Goal: Information Seeking & Learning: Learn about a topic

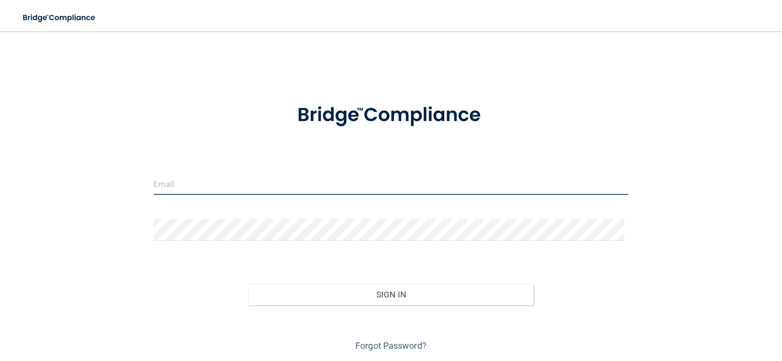
drag, startPoint x: 261, startPoint y: 184, endPoint x: 269, endPoint y: 182, distance: 8.7
click at [261, 184] on input "email" at bounding box center [390, 184] width 475 height 22
type input "[EMAIL_ADDRESS][DOMAIN_NAME]"
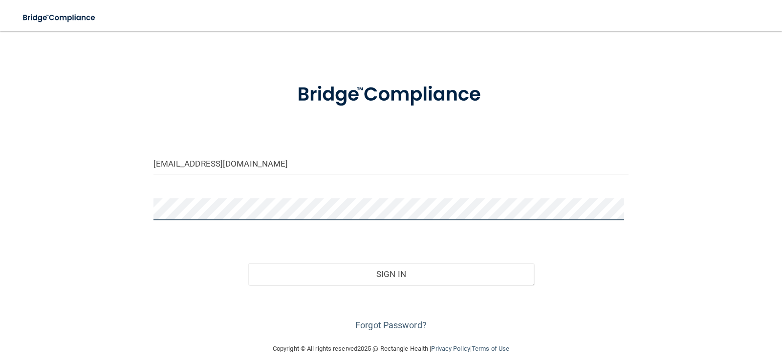
scroll to position [32, 0]
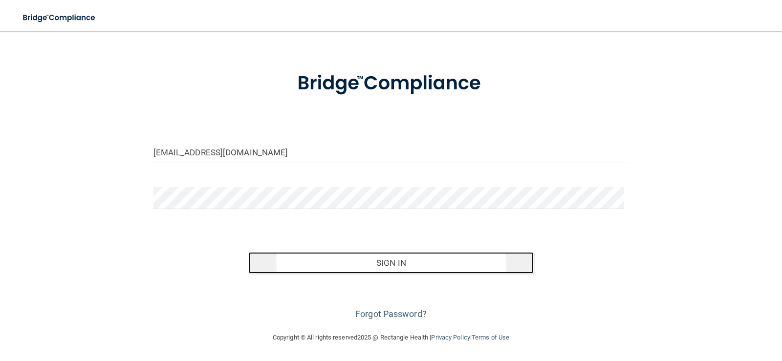
click at [357, 263] on button "Sign In" at bounding box center [390, 262] width 285 height 21
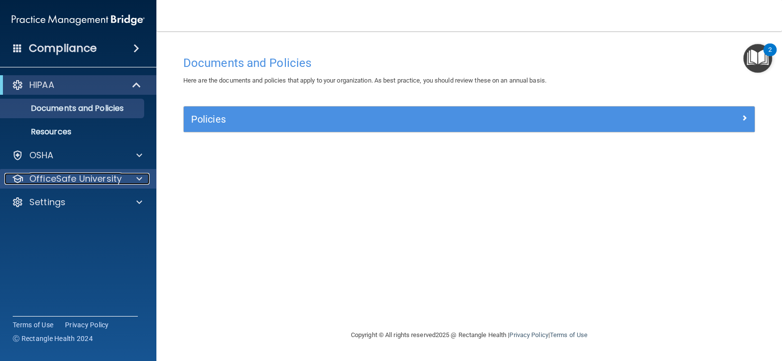
click at [62, 182] on p "OfficeSafe University" at bounding box center [75, 179] width 92 height 12
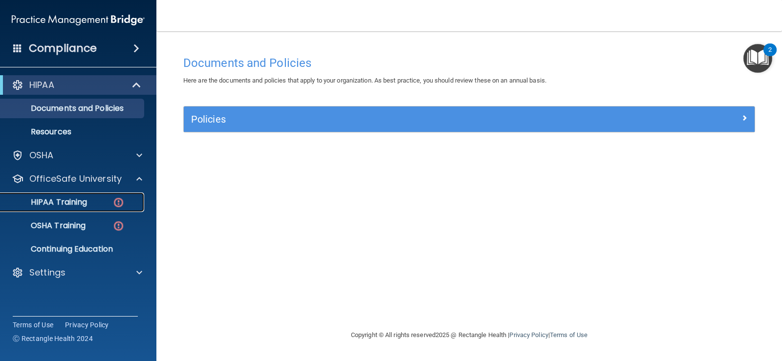
click at [80, 205] on p "HIPAA Training" at bounding box center [46, 202] width 81 height 10
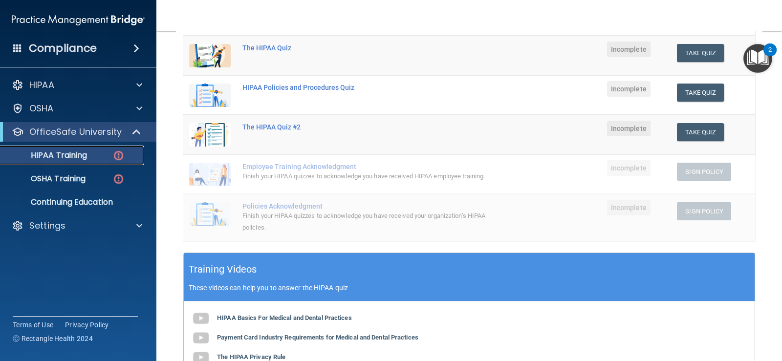
scroll to position [185, 0]
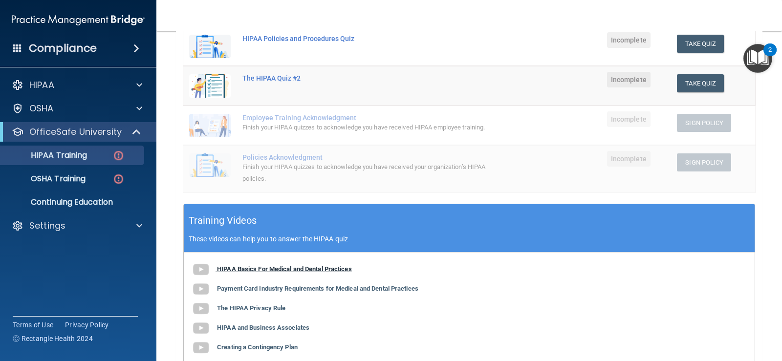
click at [292, 273] on b "HIPAA Basics For Medical and Dental Practices" at bounding box center [284, 268] width 135 height 7
click at [684, 40] on button "Take Quiz" at bounding box center [700, 44] width 47 height 18
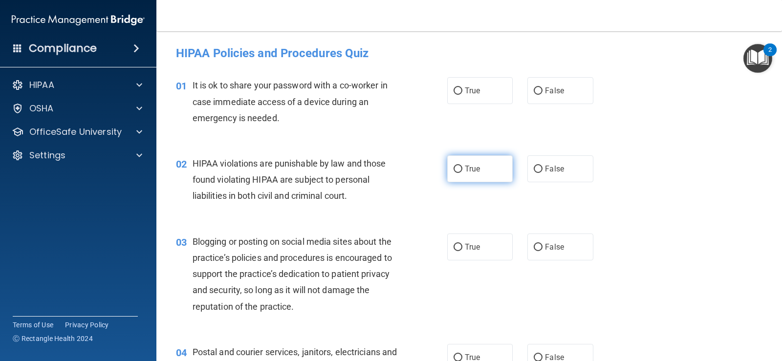
scroll to position [49, 0]
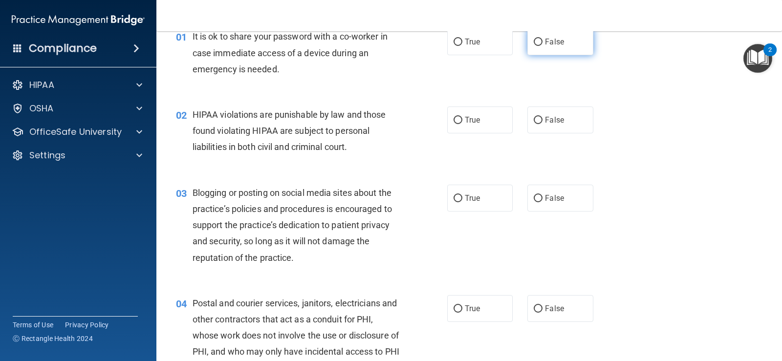
click at [534, 42] on input "False" at bounding box center [538, 42] width 9 height 7
radio input "true"
click at [453, 119] on input "True" at bounding box center [457, 120] width 9 height 7
radio input "true"
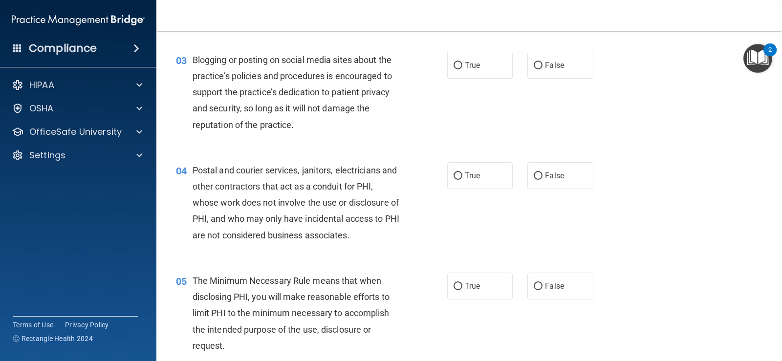
scroll to position [195, 0]
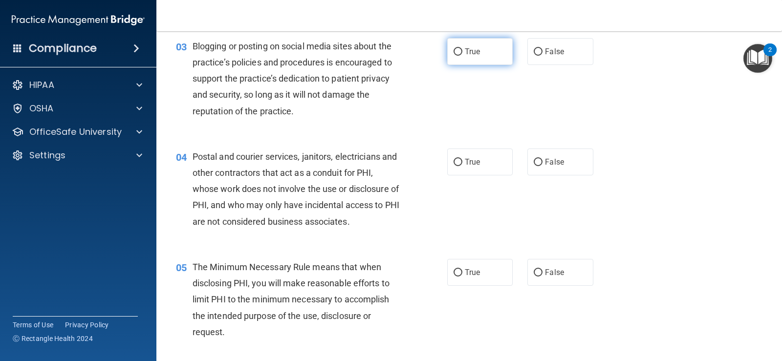
click at [455, 55] on input "True" at bounding box center [457, 51] width 9 height 7
radio input "true"
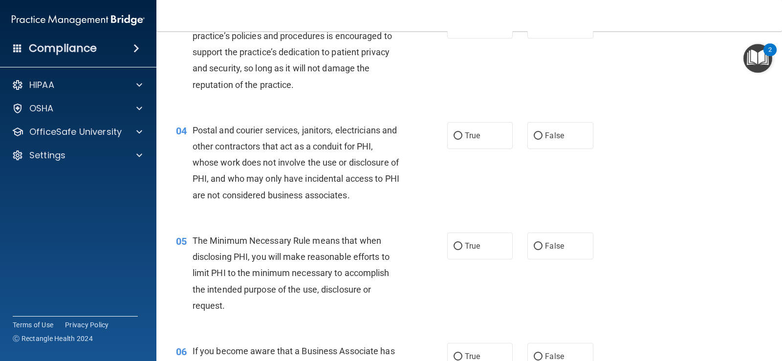
scroll to position [244, 0]
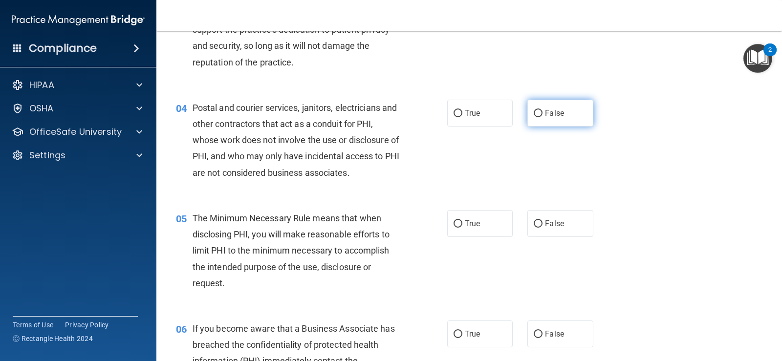
click at [534, 116] on input "False" at bounding box center [538, 113] width 9 height 7
radio input "true"
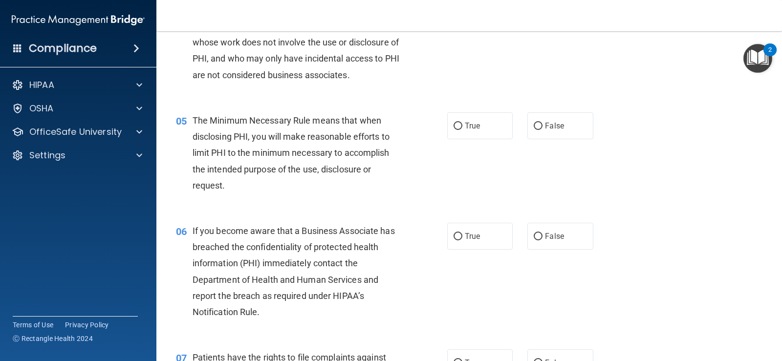
scroll to position [391, 0]
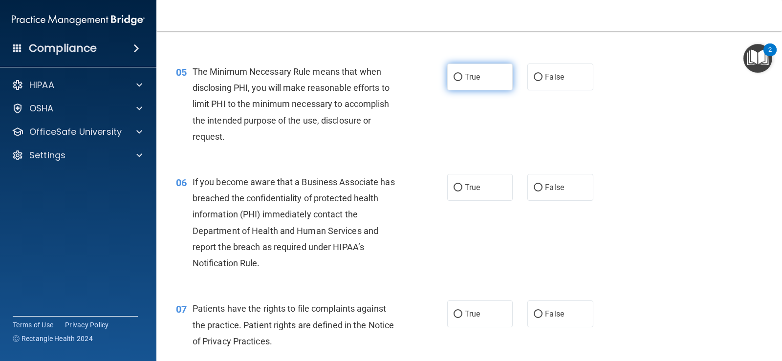
click at [454, 76] on input "True" at bounding box center [457, 77] width 9 height 7
radio input "true"
click at [453, 186] on input "True" at bounding box center [457, 187] width 9 height 7
radio input "true"
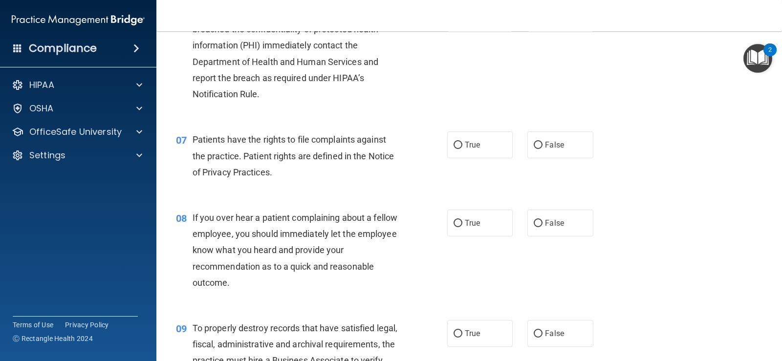
scroll to position [537, 0]
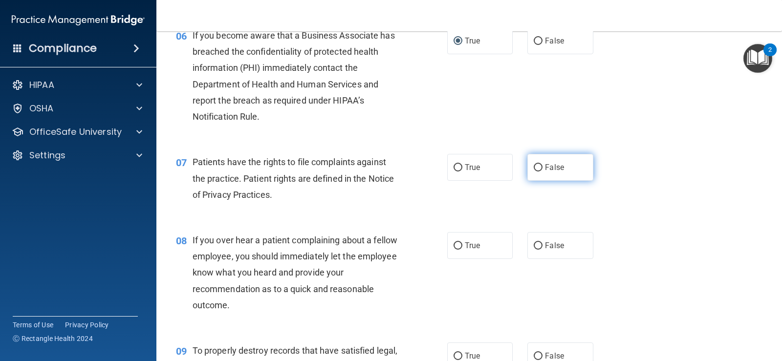
click at [534, 171] on input "False" at bounding box center [538, 167] width 9 height 7
radio input "true"
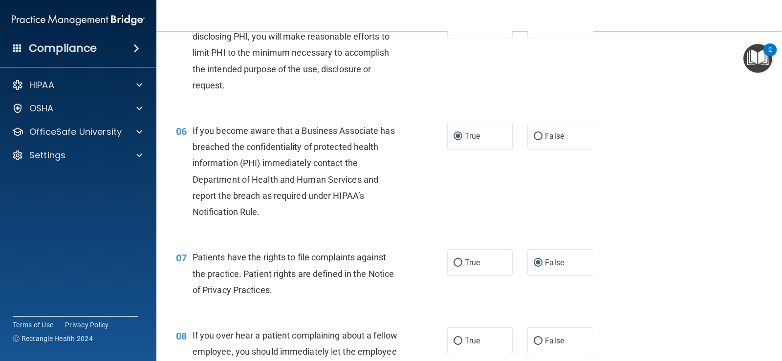
scroll to position [543, 0]
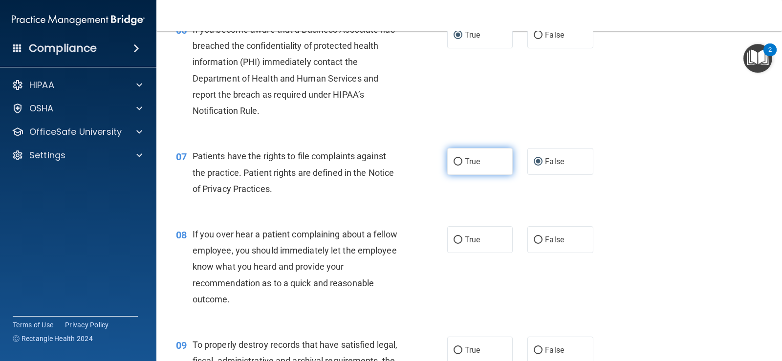
click at [449, 162] on label "True" at bounding box center [479, 161] width 65 height 27
click at [453, 162] on input "True" at bounding box center [457, 161] width 9 height 7
radio input "true"
radio input "false"
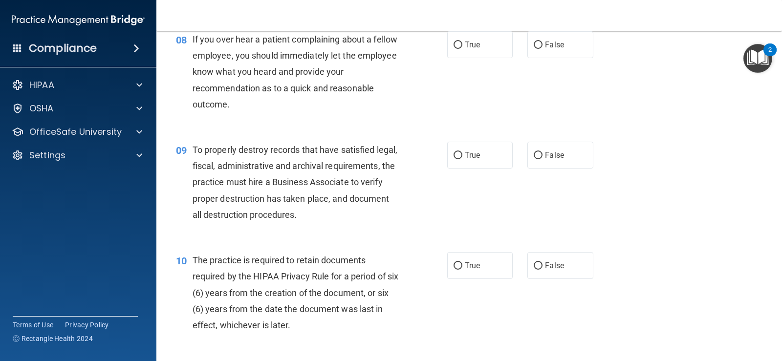
scroll to position [739, 0]
click at [532, 160] on label "False" at bounding box center [559, 154] width 65 height 27
click at [534, 159] on input "False" at bounding box center [538, 154] width 9 height 7
radio input "true"
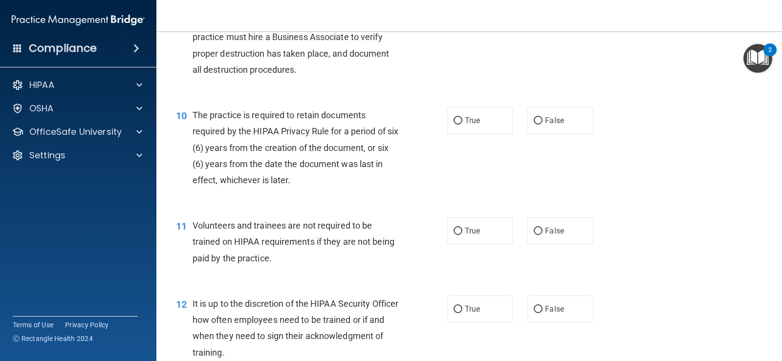
scroll to position [885, 0]
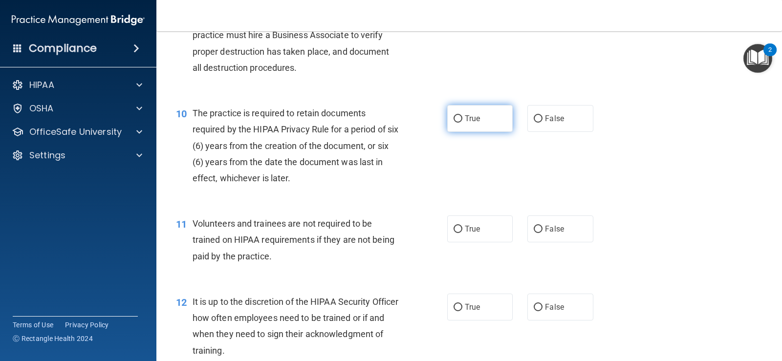
click at [453, 120] on input "True" at bounding box center [457, 118] width 9 height 7
radio input "true"
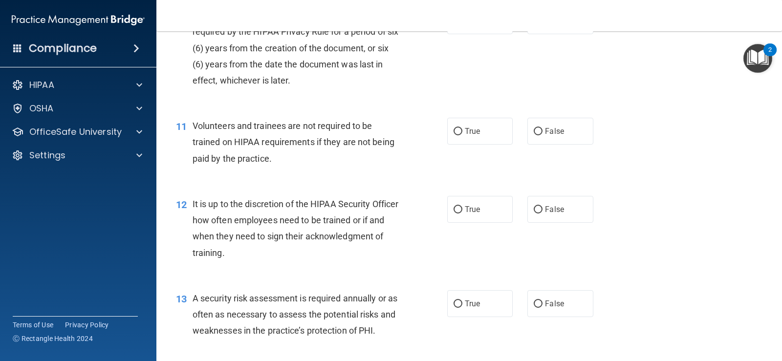
scroll to position [1032, 0]
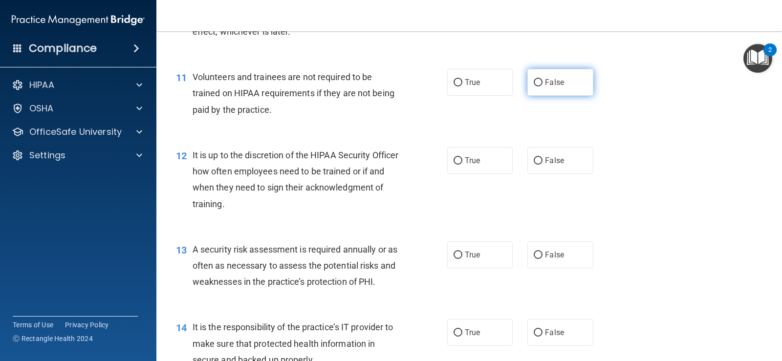
click at [534, 83] on input "False" at bounding box center [538, 82] width 9 height 7
radio input "true"
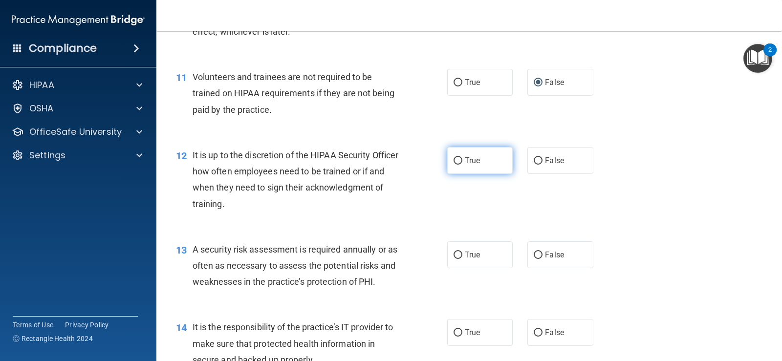
click at [455, 159] on input "True" at bounding box center [457, 160] width 9 height 7
radio input "true"
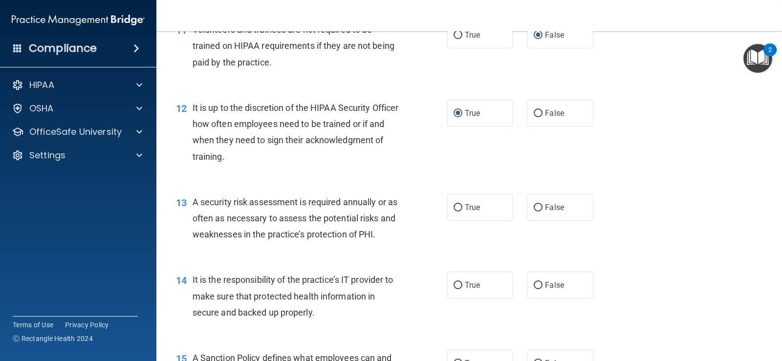
scroll to position [1179, 0]
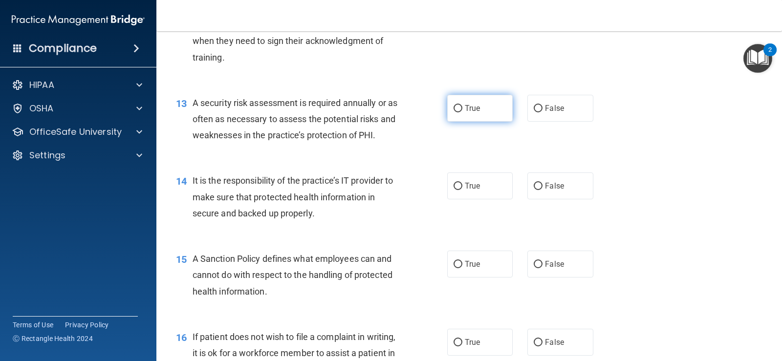
click at [456, 109] on input "True" at bounding box center [457, 108] width 9 height 7
radio input "true"
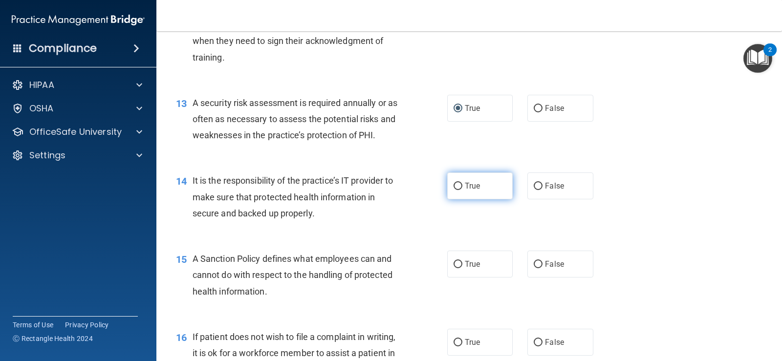
click at [454, 187] on input "True" at bounding box center [457, 186] width 9 height 7
radio input "true"
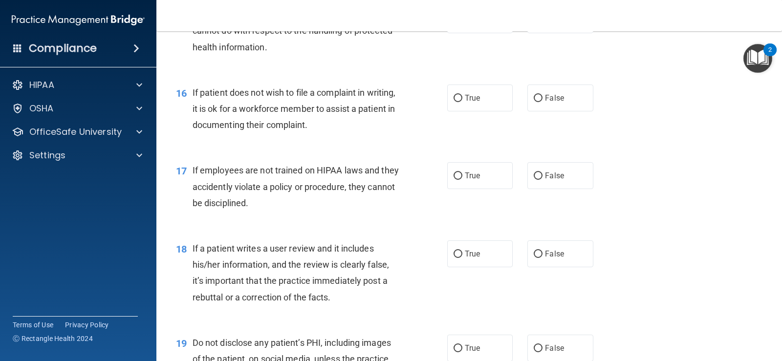
scroll to position [1374, 0]
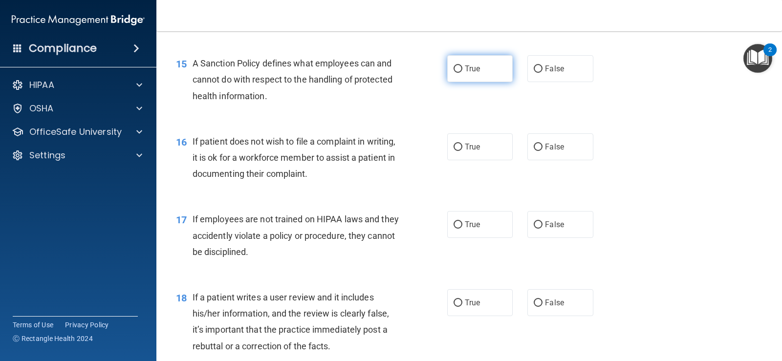
click at [454, 69] on input "True" at bounding box center [457, 68] width 9 height 7
radio input "true"
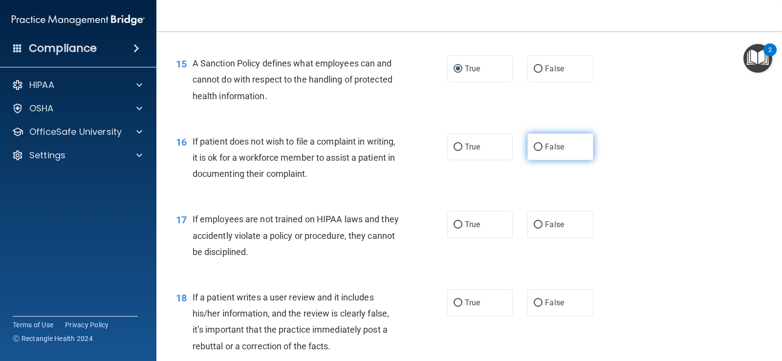
click at [534, 149] on input "False" at bounding box center [538, 147] width 9 height 7
radio input "true"
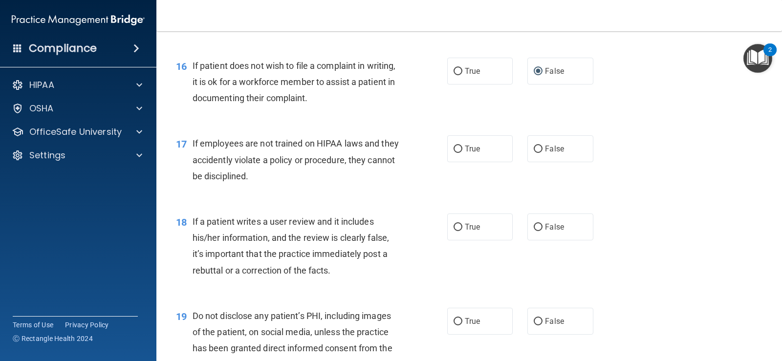
scroll to position [1472, 0]
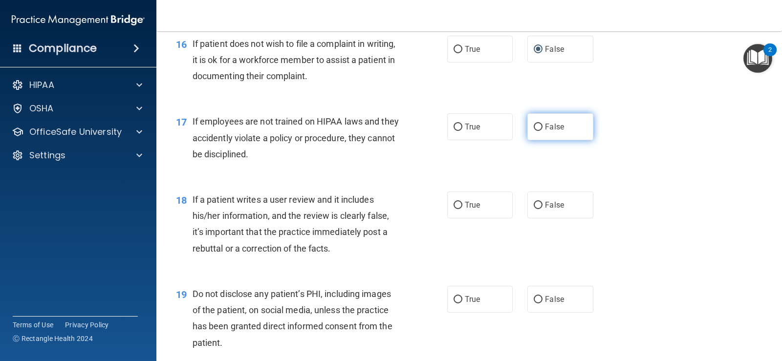
click at [534, 128] on input "False" at bounding box center [538, 127] width 9 height 7
radio input "true"
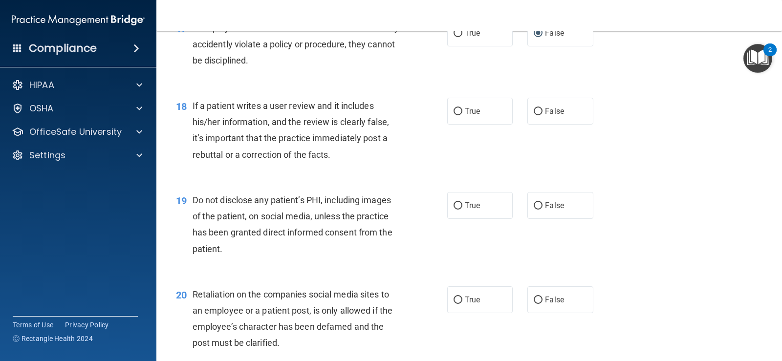
scroll to position [1569, 0]
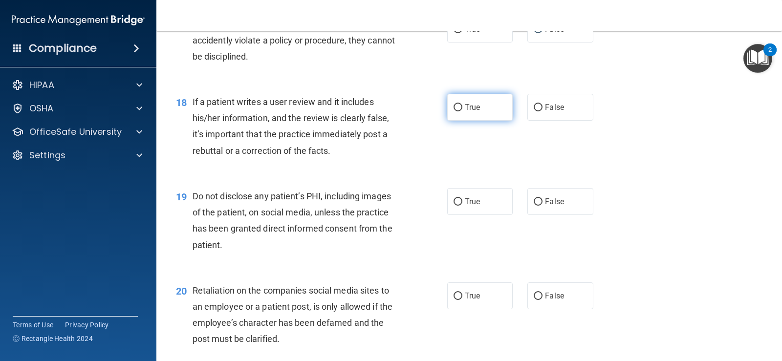
click at [453, 109] on input "True" at bounding box center [457, 107] width 9 height 7
radio input "true"
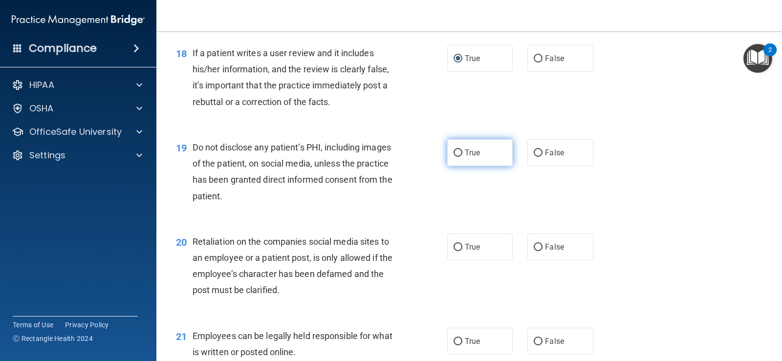
click at [456, 152] on input "True" at bounding box center [457, 153] width 9 height 7
radio input "true"
click at [534, 152] on input "False" at bounding box center [538, 153] width 9 height 7
radio input "true"
radio input "false"
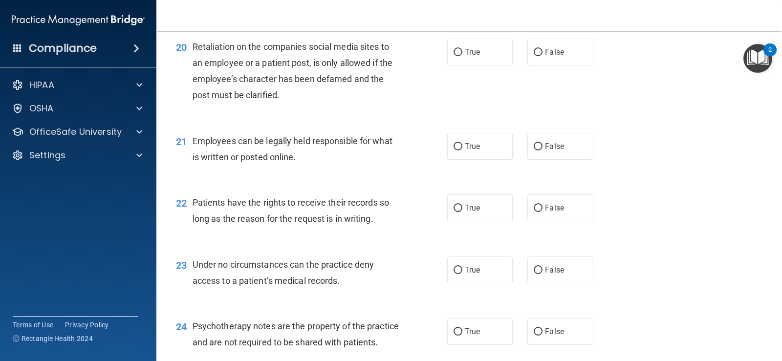
scroll to position [1814, 0]
click at [455, 54] on input "True" at bounding box center [457, 51] width 9 height 7
radio input "true"
click at [456, 147] on input "True" at bounding box center [457, 146] width 9 height 7
radio input "true"
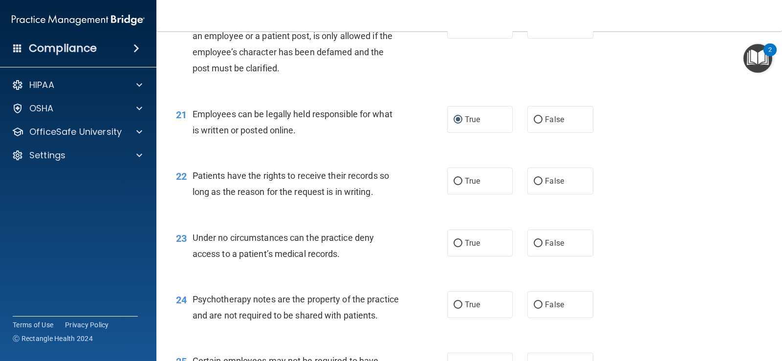
scroll to position [1911, 0]
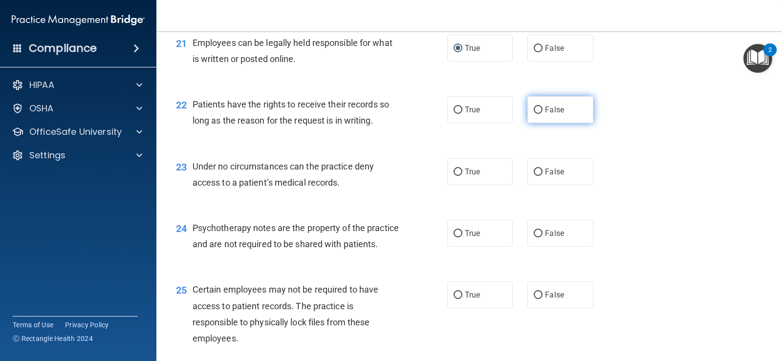
click at [534, 108] on input "False" at bounding box center [538, 110] width 9 height 7
radio input "true"
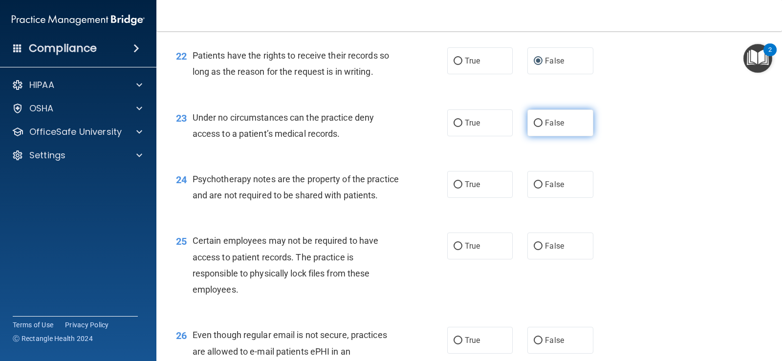
click at [534, 123] on input "False" at bounding box center [538, 123] width 9 height 7
radio input "true"
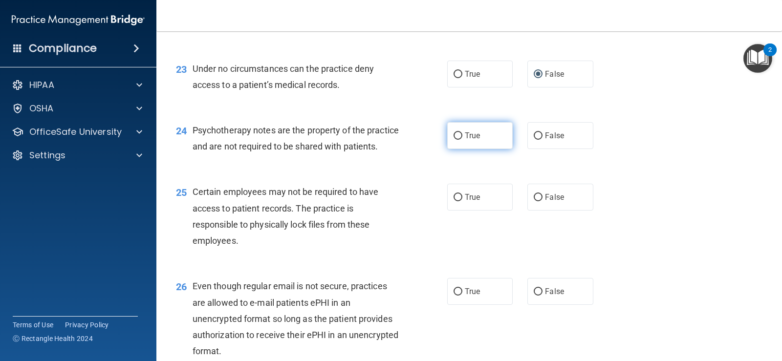
click at [457, 134] on input "True" at bounding box center [457, 135] width 9 height 7
radio input "true"
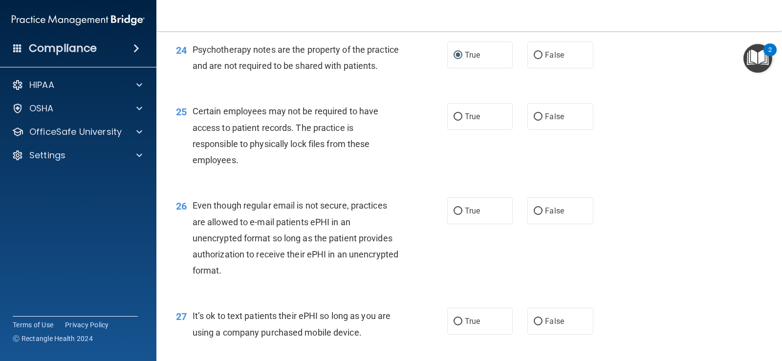
scroll to position [2107, 0]
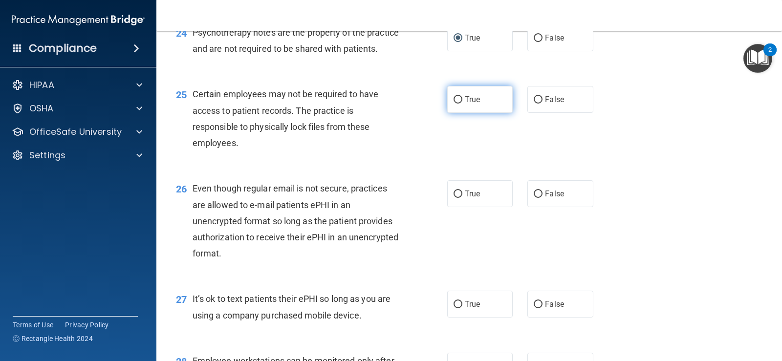
click at [453, 104] on input "True" at bounding box center [457, 99] width 9 height 7
radio input "true"
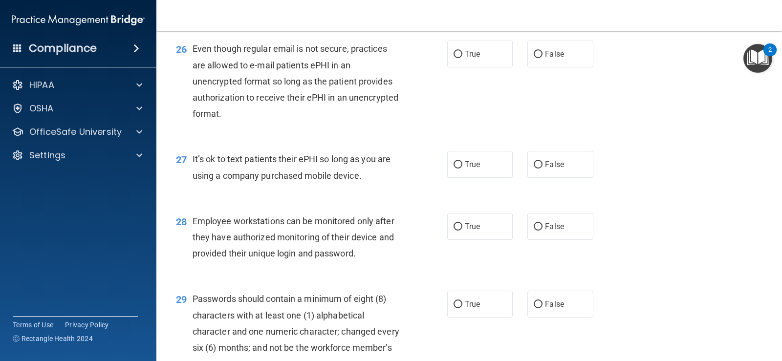
scroll to position [2254, 0]
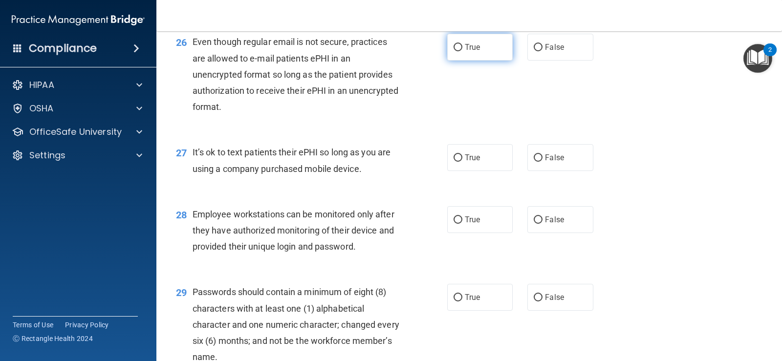
click at [453, 51] on input "True" at bounding box center [457, 47] width 9 height 7
radio input "true"
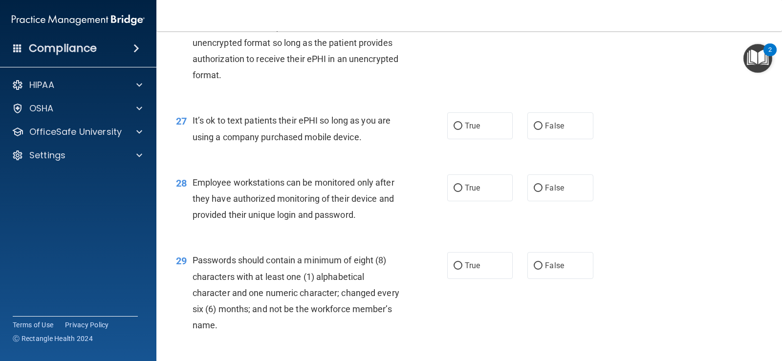
scroll to position [2302, 0]
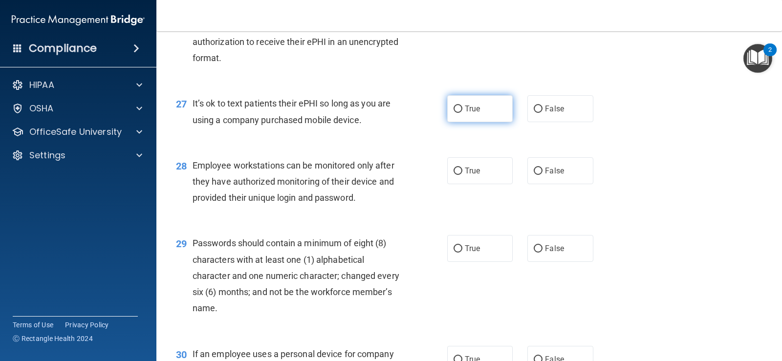
click at [456, 113] on input "True" at bounding box center [457, 109] width 9 height 7
radio input "true"
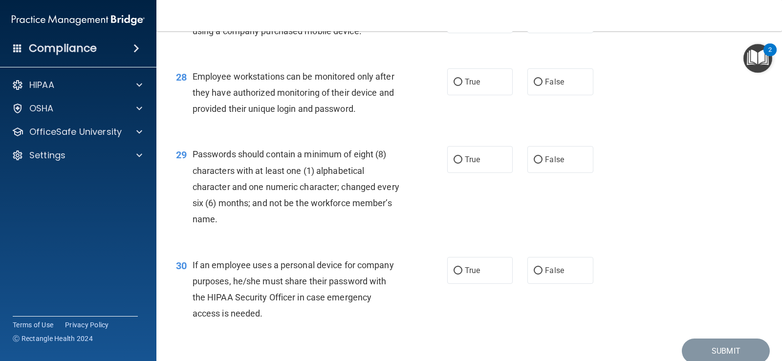
scroll to position [2400, 0]
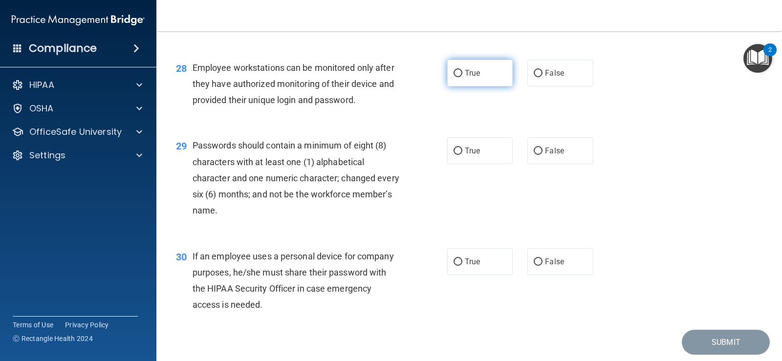
click at [453, 77] on input "True" at bounding box center [457, 73] width 9 height 7
radio input "true"
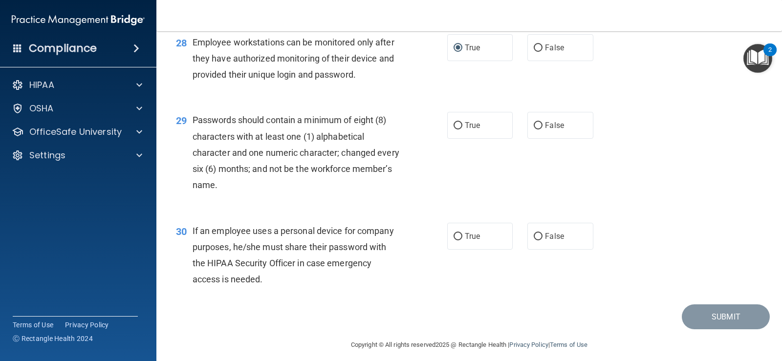
scroll to position [2449, 0]
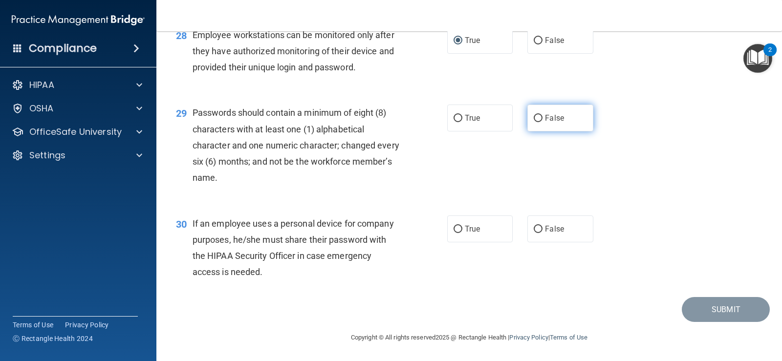
click at [534, 120] on input "False" at bounding box center [538, 118] width 9 height 7
radio input "true"
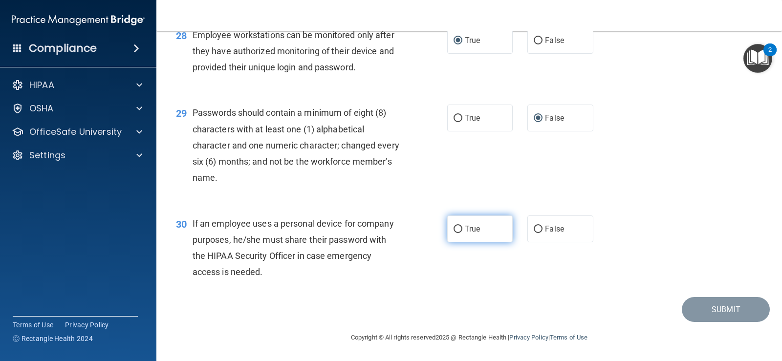
click at [454, 231] on input "True" at bounding box center [457, 229] width 9 height 7
radio input "true"
click at [752, 53] on img "Open Resource Center, 2 new notifications" at bounding box center [757, 58] width 29 height 29
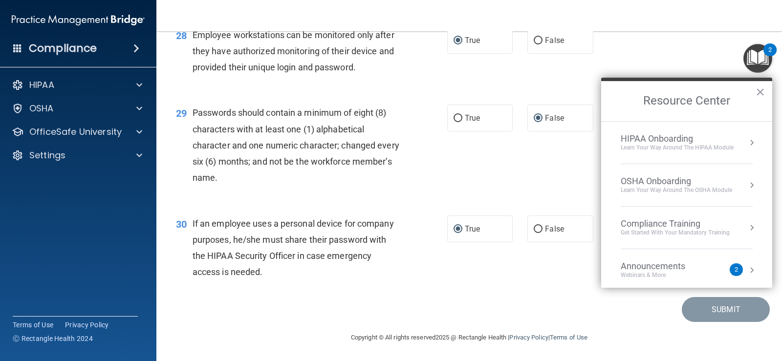
click at [690, 53] on div "28 Employee workstations can be monitored only after they have authorized monit…" at bounding box center [469, 54] width 601 height 78
click at [575, 253] on div "30 If an employee uses a personal device for company purposes, he/she must shar…" at bounding box center [469, 250] width 601 height 94
drag, startPoint x: 630, startPoint y: 42, endPoint x: 651, endPoint y: 35, distance: 21.6
click at [632, 42] on div "28 Employee workstations can be monitored only after they have authorized monit…" at bounding box center [469, 54] width 601 height 78
drag, startPoint x: 766, startPoint y: 44, endPoint x: 737, endPoint y: 52, distance: 30.3
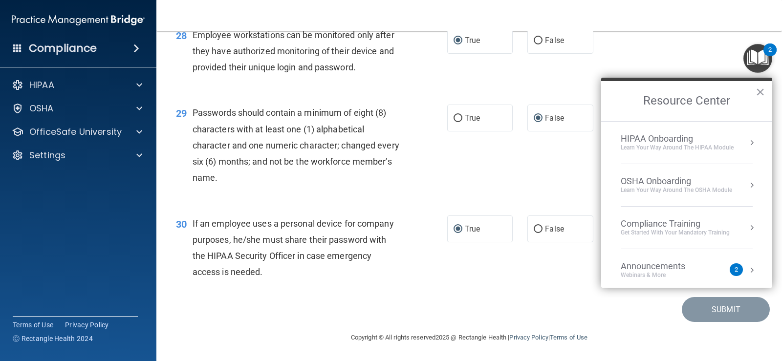
click at [766, 43] on div "2" at bounding box center [769, 49] width 13 height 13
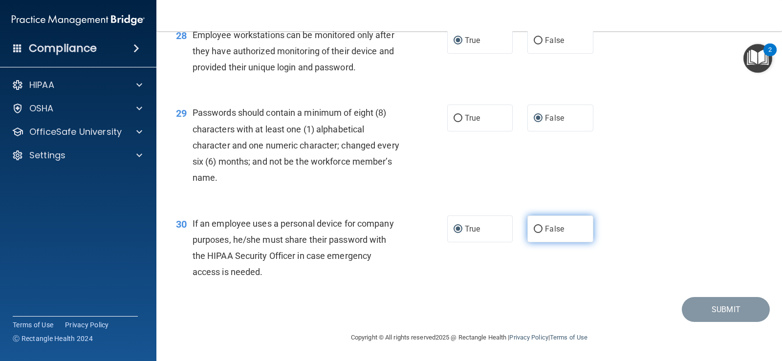
click at [534, 226] on input "False" at bounding box center [538, 229] width 9 height 7
radio input "true"
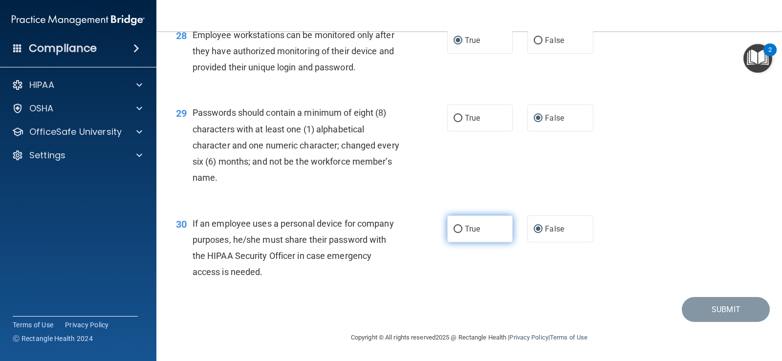
click at [456, 226] on input "True" at bounding box center [457, 229] width 9 height 7
radio input "true"
radio input "false"
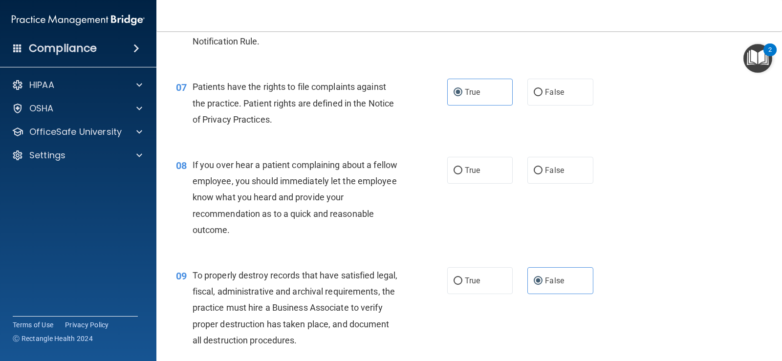
scroll to position [635, 0]
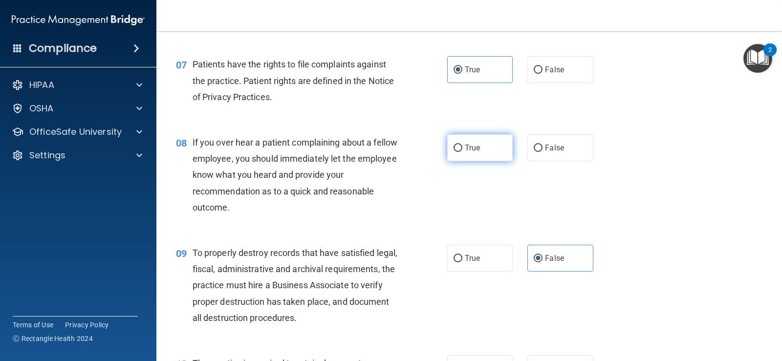
click at [453, 149] on input "True" at bounding box center [457, 148] width 9 height 7
radio input "true"
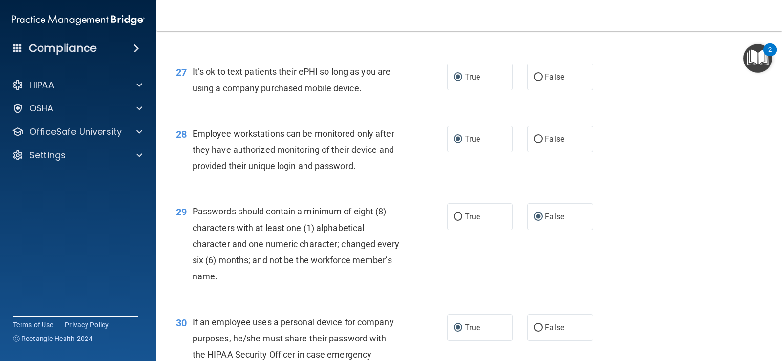
scroll to position [2449, 0]
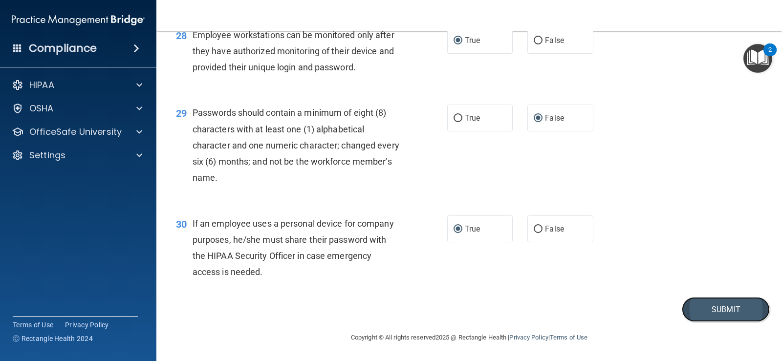
click at [693, 315] on button "Submit" at bounding box center [726, 309] width 88 height 25
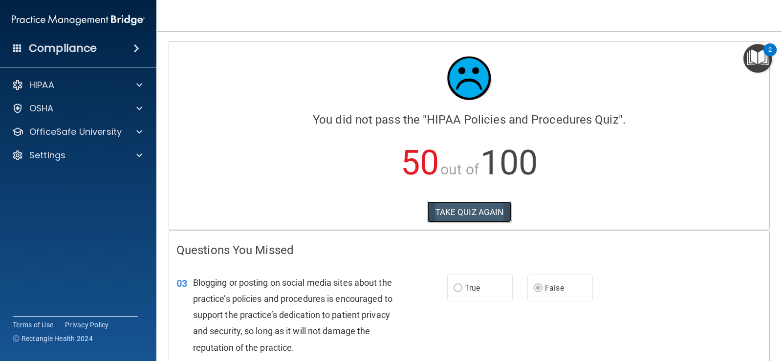
click at [436, 212] on button "TAKE QUIZ AGAIN" at bounding box center [469, 211] width 85 height 21
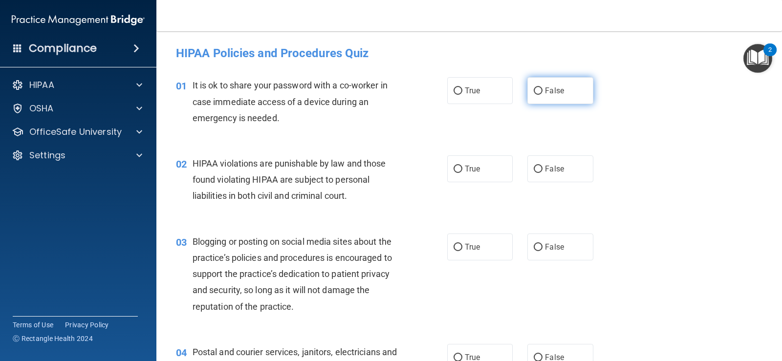
click at [534, 90] on input "False" at bounding box center [538, 90] width 9 height 7
radio input "true"
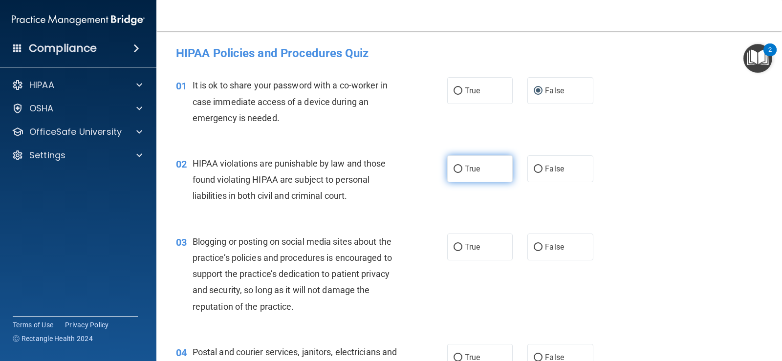
click at [454, 170] on input "True" at bounding box center [457, 169] width 9 height 7
radio input "true"
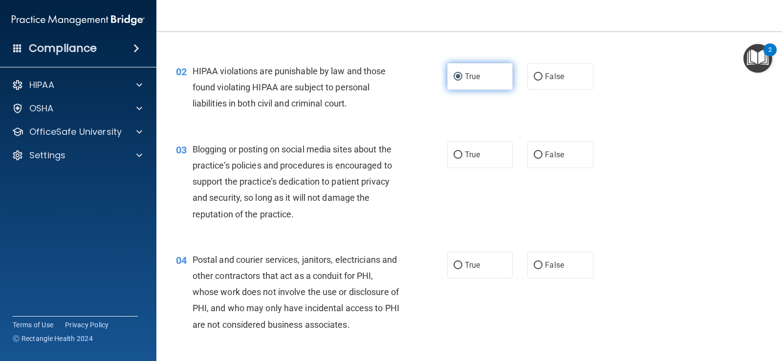
scroll to position [98, 0]
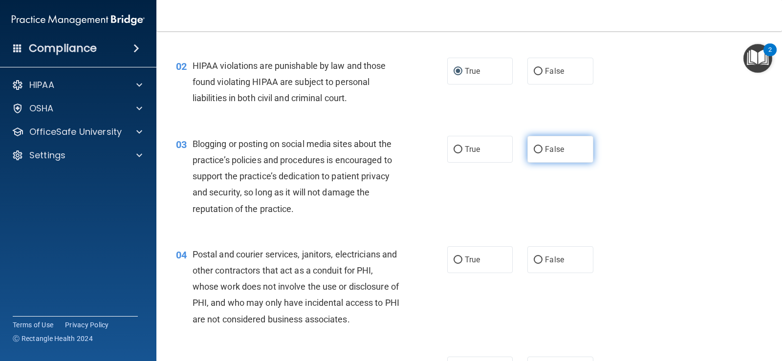
click at [534, 152] on input "False" at bounding box center [538, 149] width 9 height 7
radio input "true"
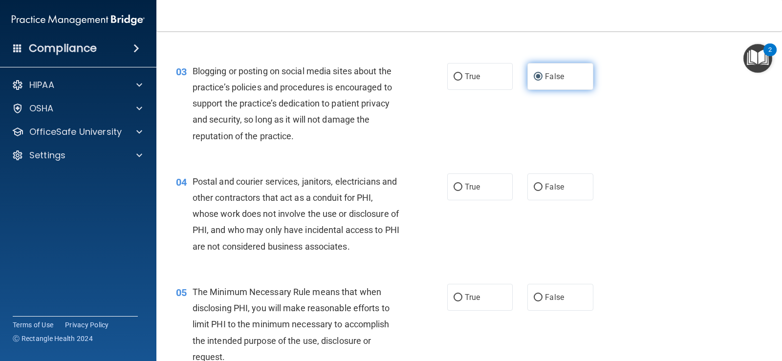
scroll to position [195, 0]
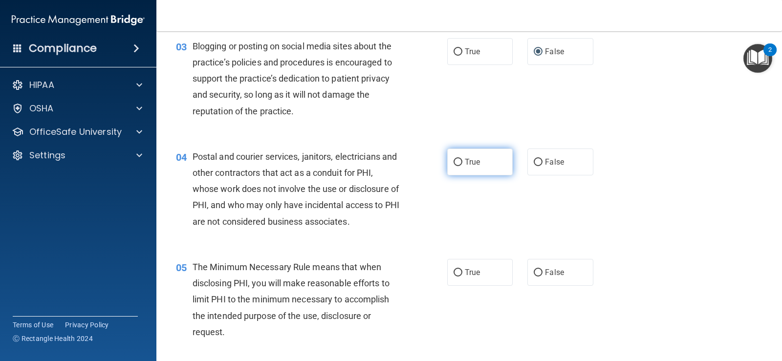
click at [455, 161] on input "True" at bounding box center [457, 162] width 9 height 7
radio input "true"
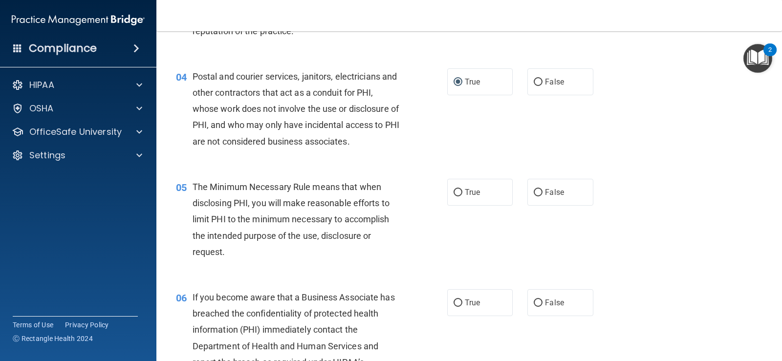
scroll to position [293, 0]
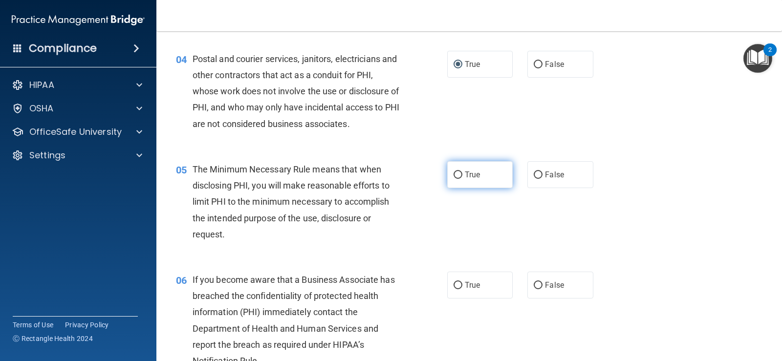
click at [454, 176] on input "True" at bounding box center [457, 175] width 9 height 7
radio input "true"
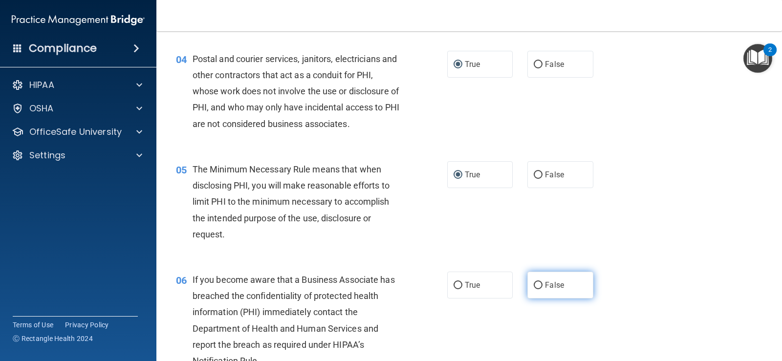
click at [536, 283] on input "False" at bounding box center [538, 285] width 9 height 7
radio input "true"
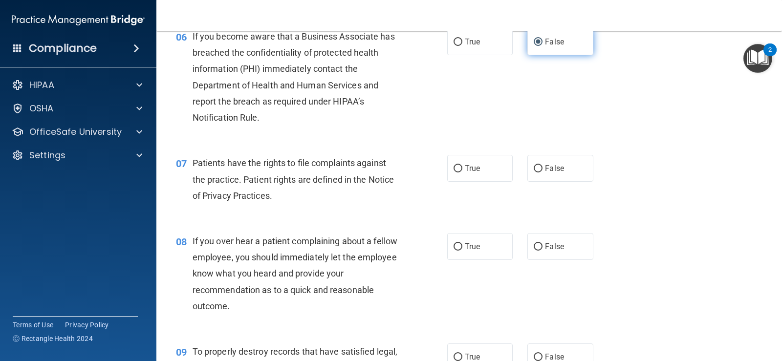
scroll to position [537, 0]
click at [534, 169] on input "False" at bounding box center [538, 167] width 9 height 7
radio input "true"
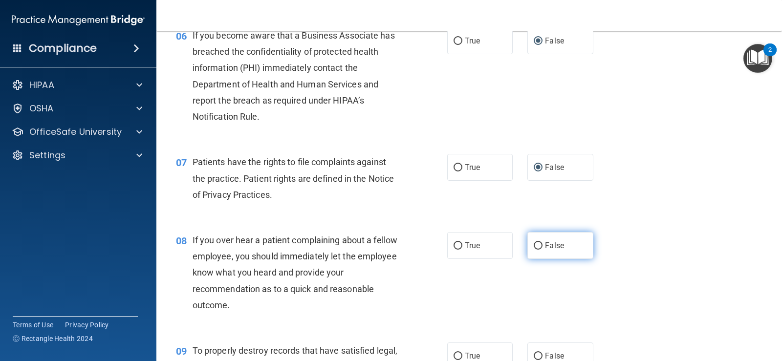
click at [534, 247] on input "False" at bounding box center [538, 245] width 9 height 7
radio input "true"
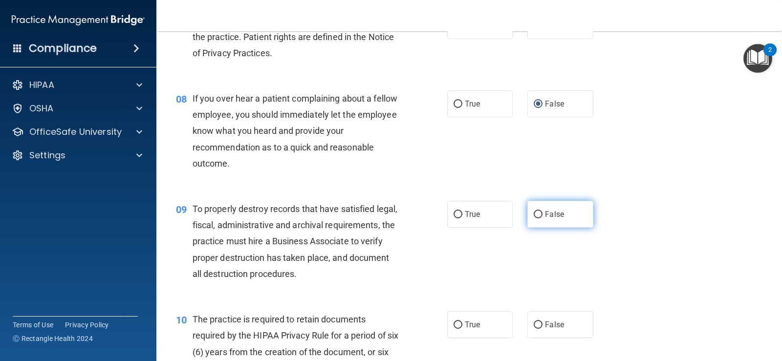
scroll to position [684, 0]
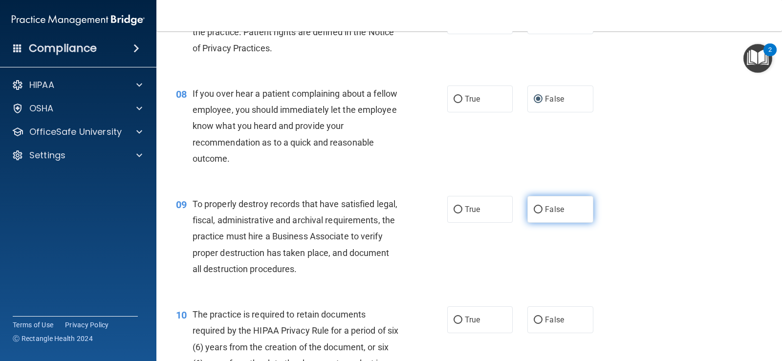
click at [534, 210] on input "False" at bounding box center [538, 209] width 9 height 7
radio input "true"
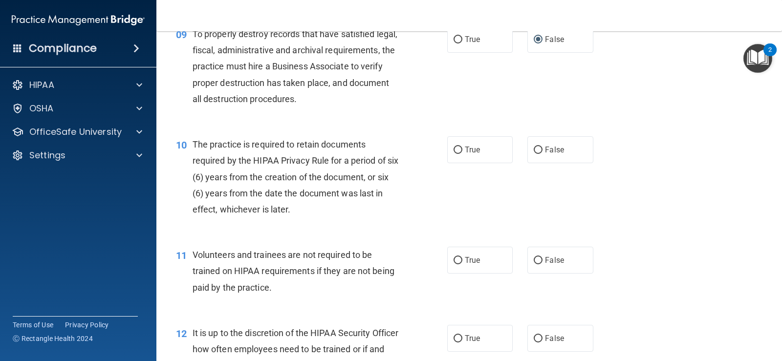
scroll to position [880, 0]
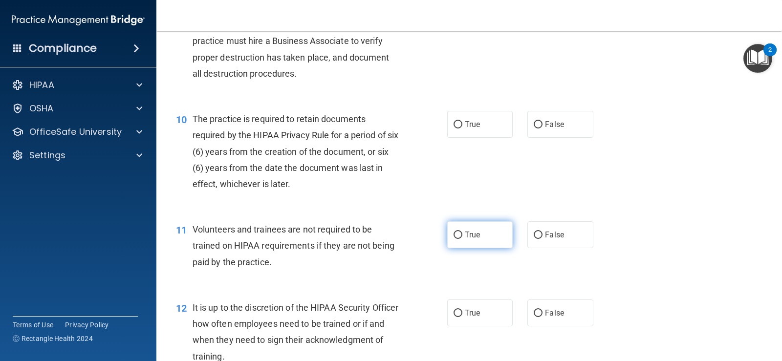
click at [457, 235] on input "True" at bounding box center [457, 235] width 9 height 7
radio input "true"
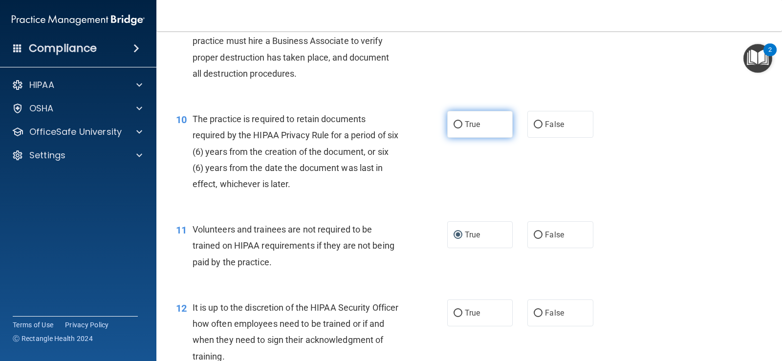
click at [453, 126] on input "True" at bounding box center [457, 124] width 9 height 7
radio input "true"
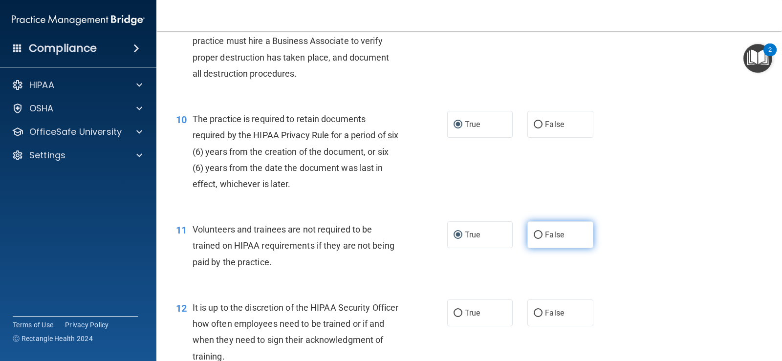
click at [535, 232] on input "False" at bounding box center [538, 235] width 9 height 7
radio input "true"
radio input "false"
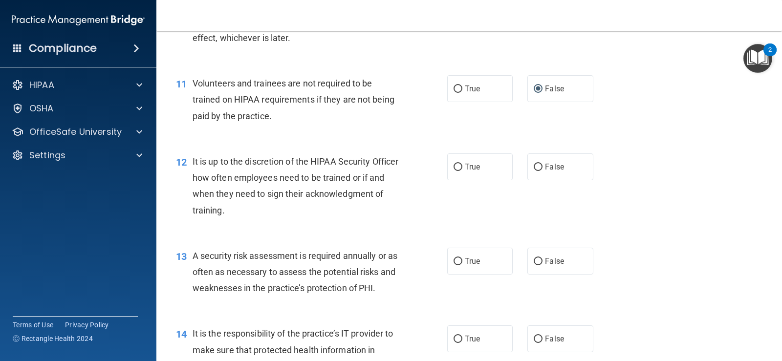
scroll to position [1026, 0]
click at [534, 168] on input "False" at bounding box center [538, 166] width 9 height 7
radio input "true"
click at [453, 259] on input "True" at bounding box center [457, 261] width 9 height 7
radio input "true"
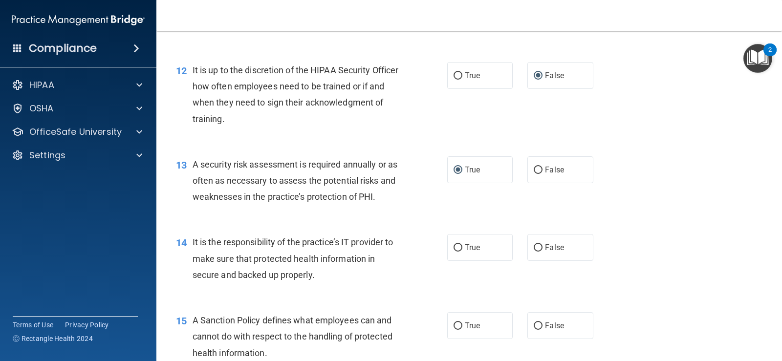
scroll to position [1124, 0]
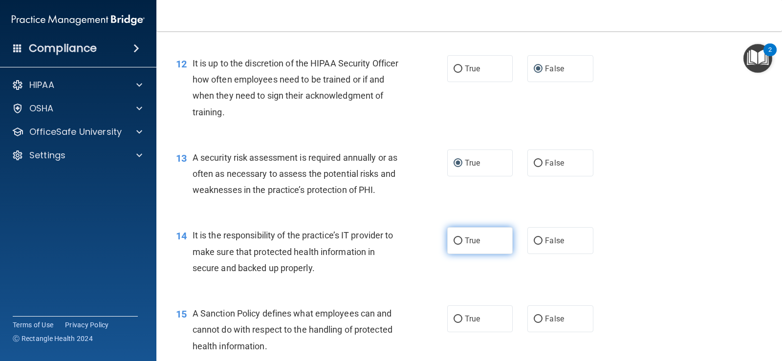
click at [454, 242] on input "True" at bounding box center [457, 240] width 9 height 7
radio input "true"
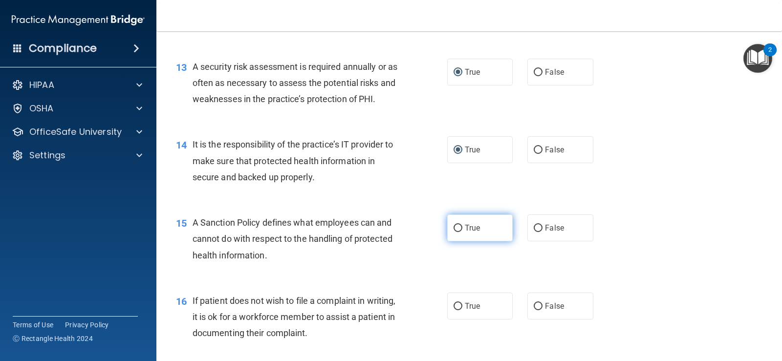
scroll to position [1222, 0]
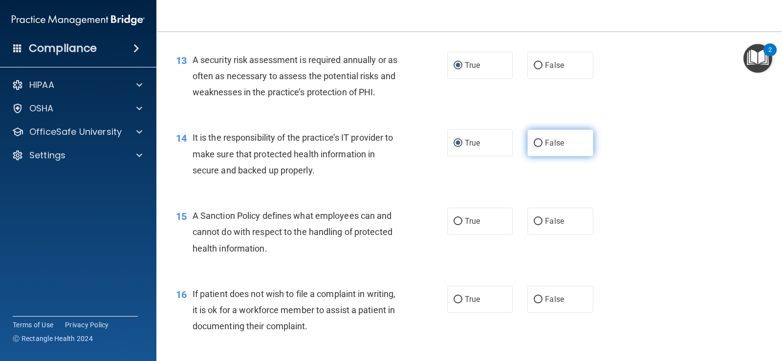
click at [536, 144] on input "False" at bounding box center [538, 143] width 9 height 7
radio input "true"
radio input "false"
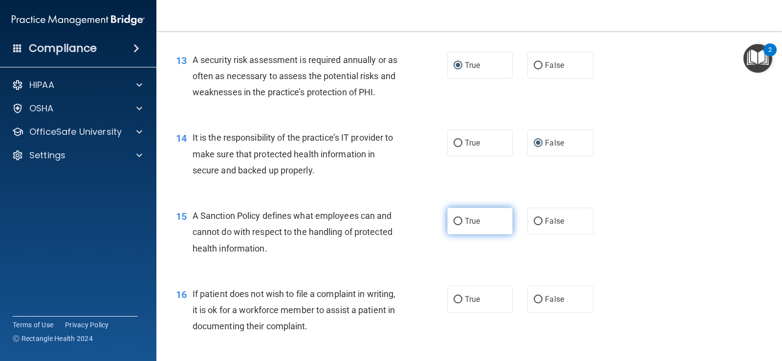
click at [454, 221] on input "True" at bounding box center [457, 221] width 9 height 7
radio input "true"
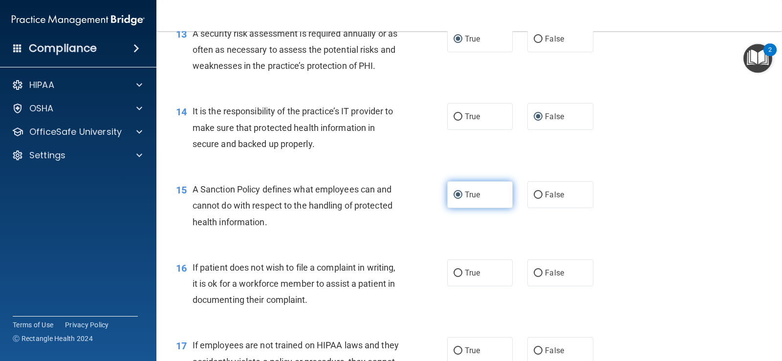
scroll to position [1270, 0]
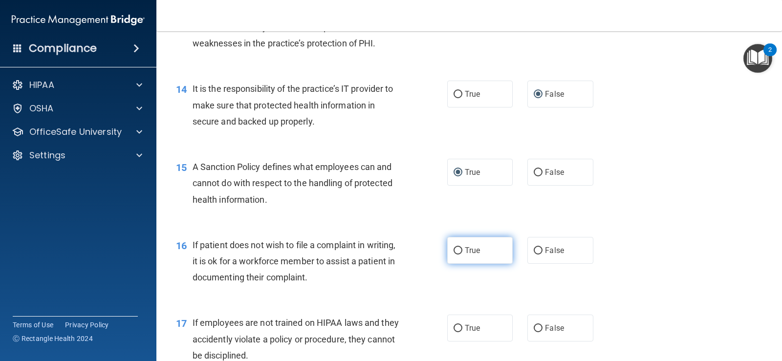
click at [455, 250] on input "True" at bounding box center [457, 250] width 9 height 7
radio input "true"
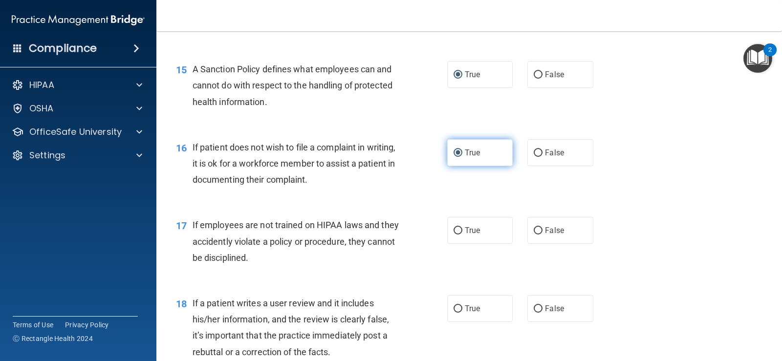
scroll to position [1417, 0]
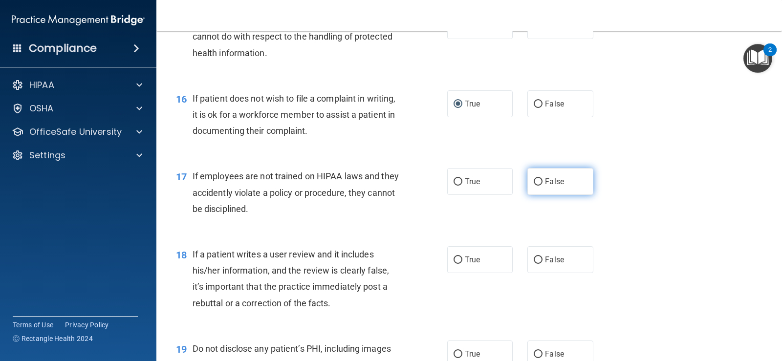
click at [534, 181] on input "False" at bounding box center [538, 181] width 9 height 7
radio input "true"
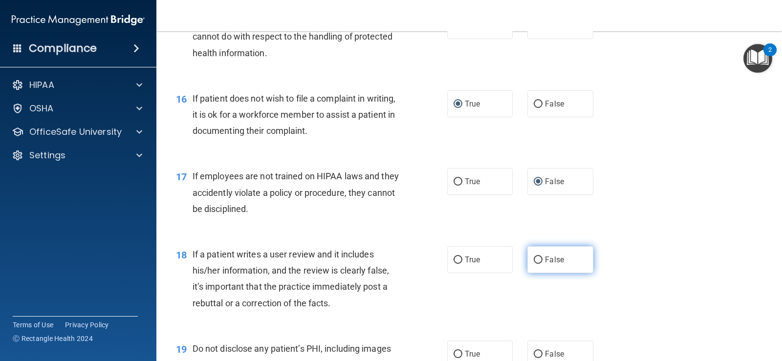
click at [534, 262] on input "False" at bounding box center [538, 260] width 9 height 7
radio input "true"
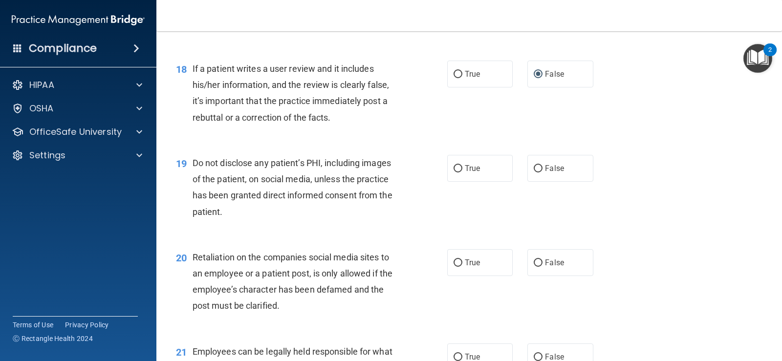
scroll to position [1661, 0]
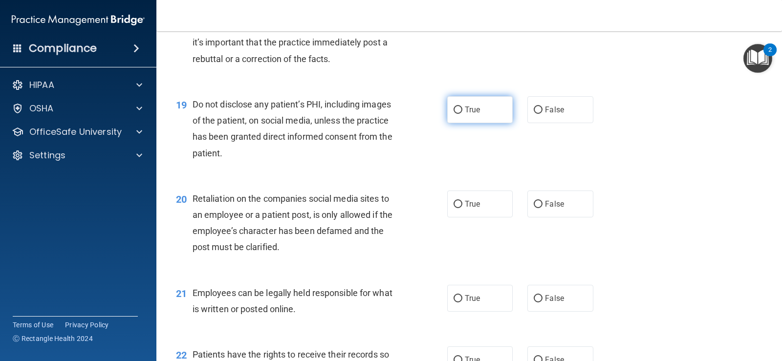
click at [453, 112] on input "True" at bounding box center [457, 110] width 9 height 7
radio input "true"
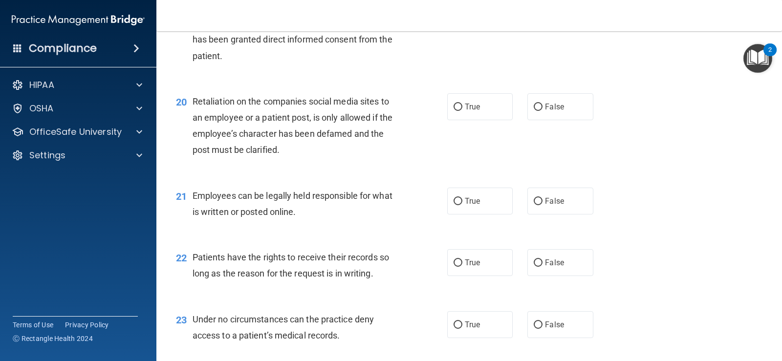
scroll to position [1759, 0]
click at [453, 109] on input "True" at bounding box center [457, 106] width 9 height 7
radio input "true"
click at [454, 198] on input "True" at bounding box center [457, 200] width 9 height 7
radio input "true"
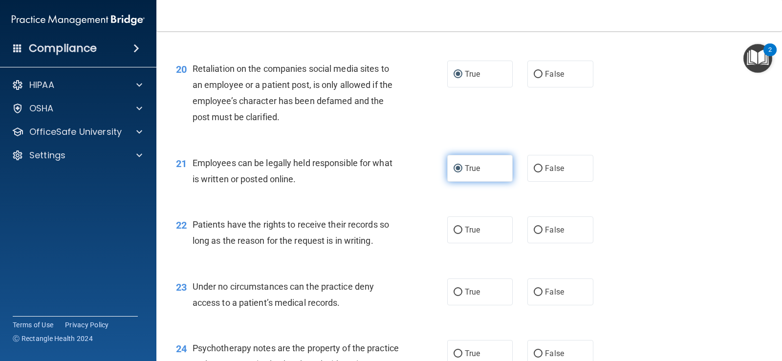
scroll to position [1808, 0]
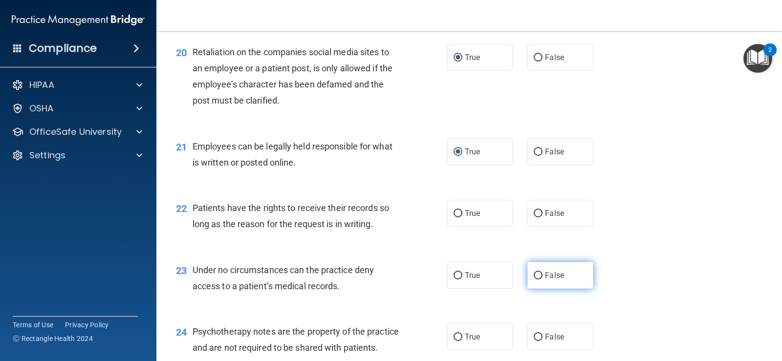
click at [534, 272] on input "False" at bounding box center [538, 275] width 9 height 7
radio input "true"
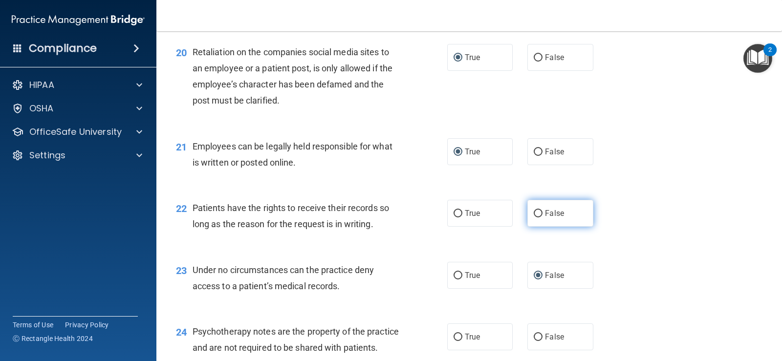
click at [534, 213] on input "False" at bounding box center [538, 213] width 9 height 7
radio input "true"
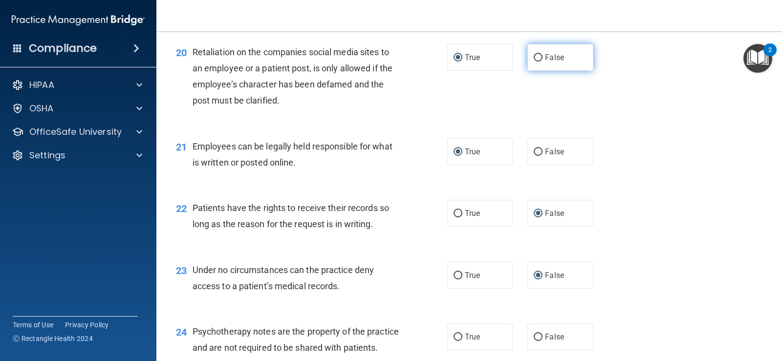
click at [534, 59] on input "False" at bounding box center [538, 57] width 9 height 7
radio input "true"
radio input "false"
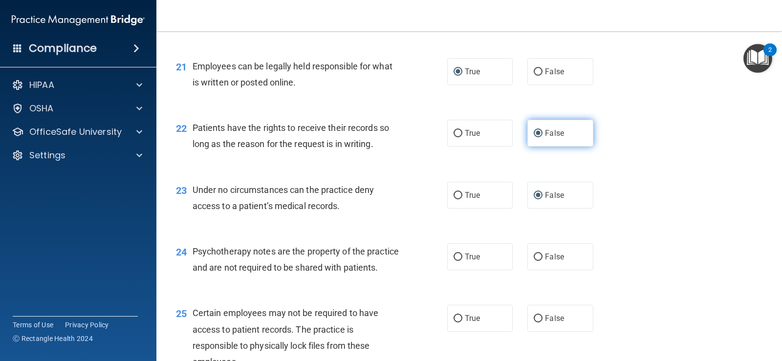
scroll to position [1906, 0]
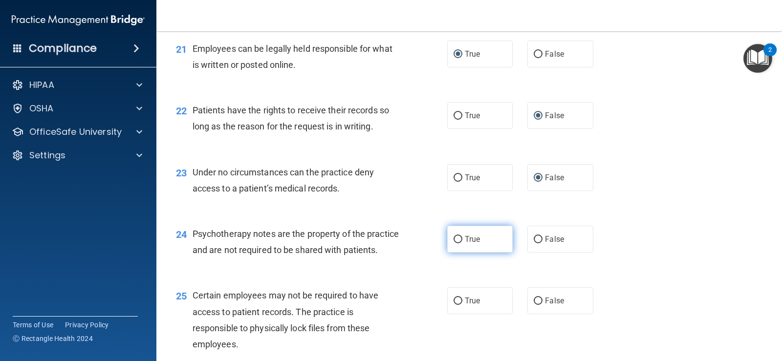
click at [455, 238] on input "True" at bounding box center [457, 239] width 9 height 7
radio input "true"
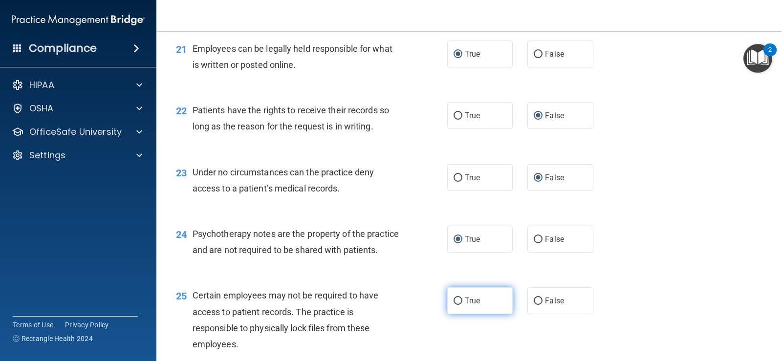
click at [456, 305] on input "True" at bounding box center [457, 301] width 9 height 7
radio input "true"
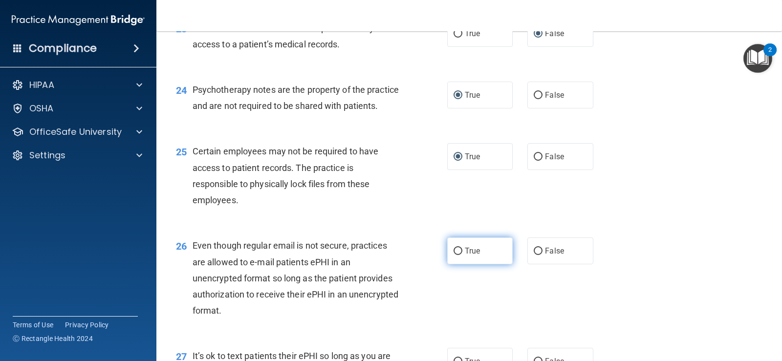
scroll to position [2052, 0]
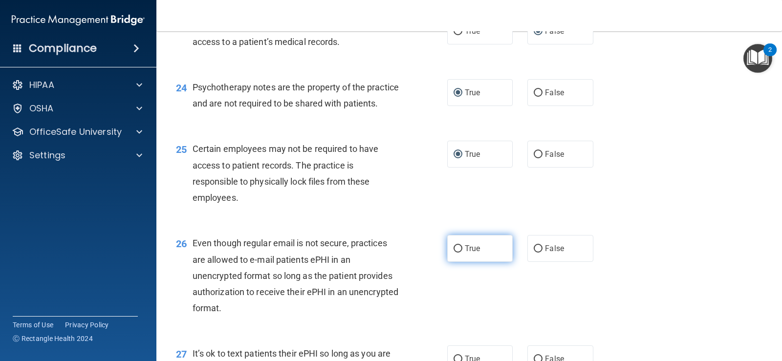
click at [455, 253] on input "True" at bounding box center [457, 248] width 9 height 7
radio input "true"
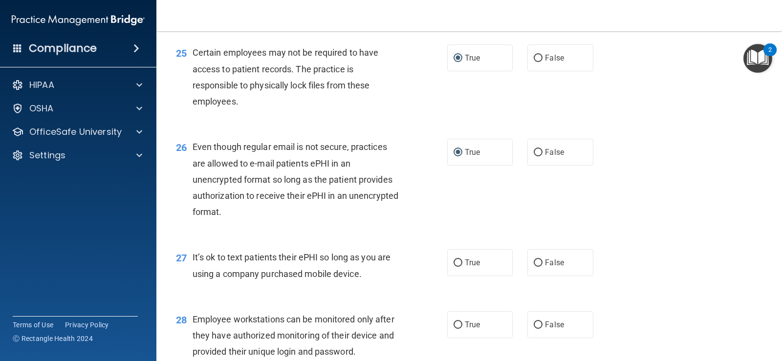
scroll to position [2150, 0]
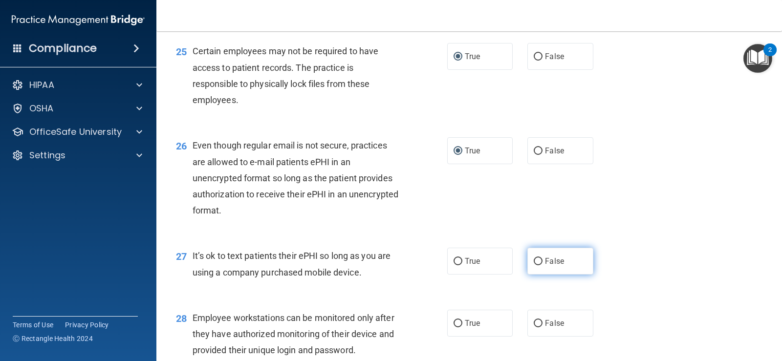
click at [527, 275] on label "False" at bounding box center [559, 261] width 65 height 27
click at [534, 265] on input "False" at bounding box center [538, 261] width 9 height 7
radio input "true"
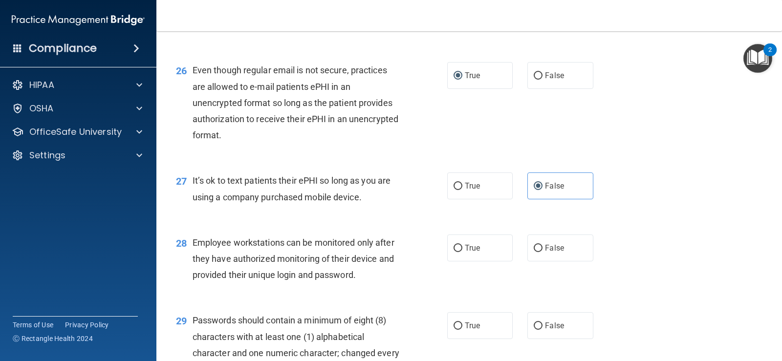
scroll to position [2248, 0]
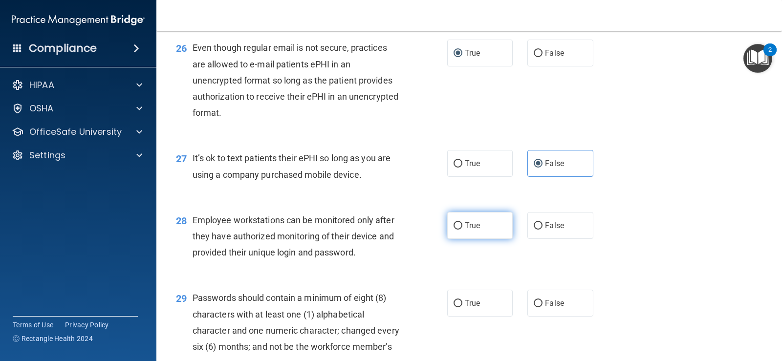
click at [454, 230] on input "True" at bounding box center [457, 225] width 9 height 7
radio input "true"
click at [537, 230] on input "False" at bounding box center [538, 225] width 9 height 7
radio input "true"
radio input "false"
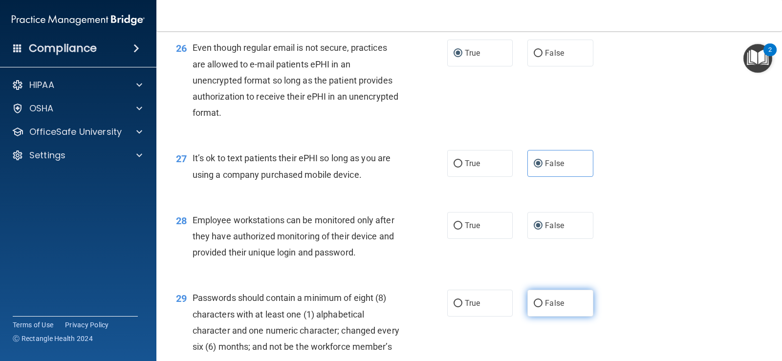
click at [534, 307] on input "False" at bounding box center [538, 303] width 9 height 7
radio input "true"
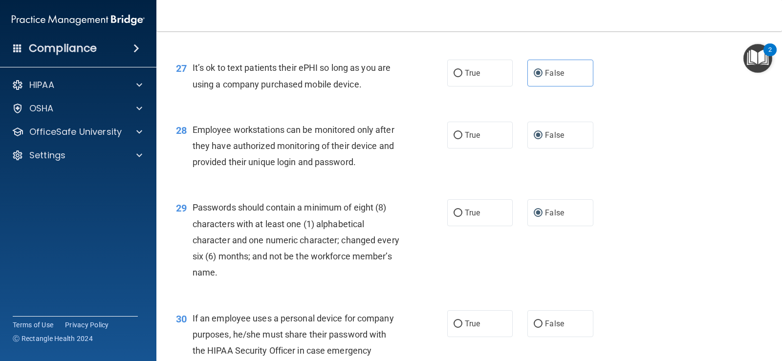
scroll to position [2345, 0]
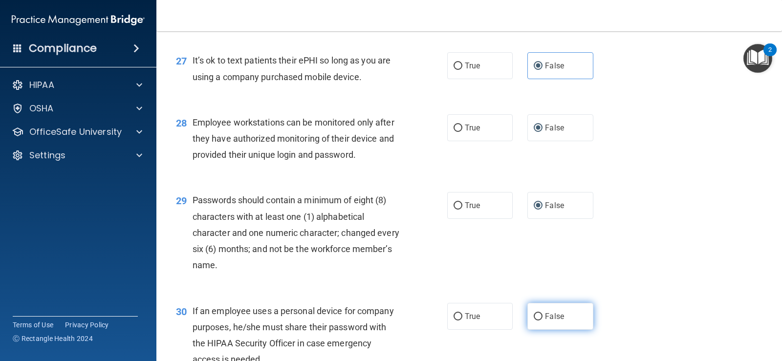
click at [535, 321] on input "False" at bounding box center [538, 316] width 9 height 7
radio input "true"
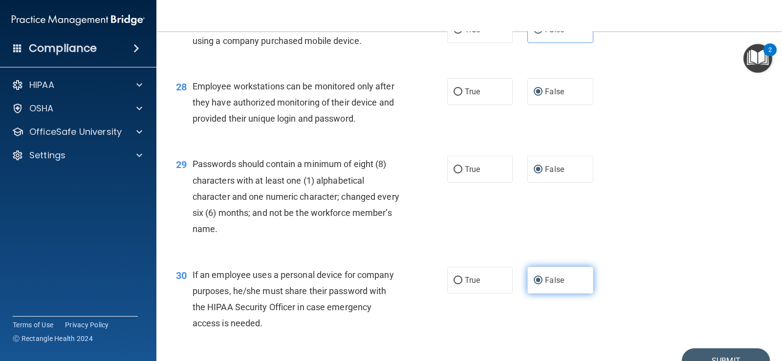
scroll to position [2449, 0]
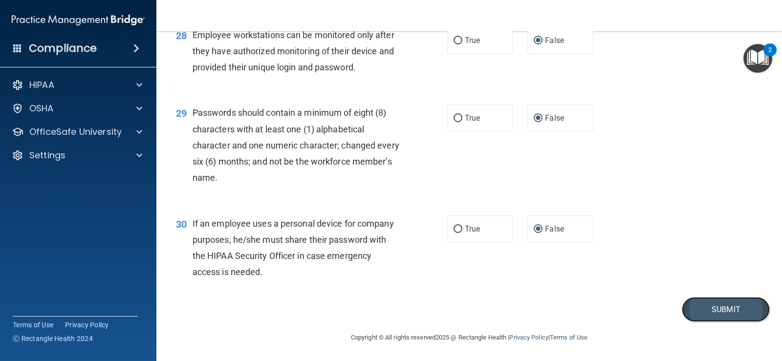
click at [710, 315] on button "Submit" at bounding box center [726, 309] width 88 height 25
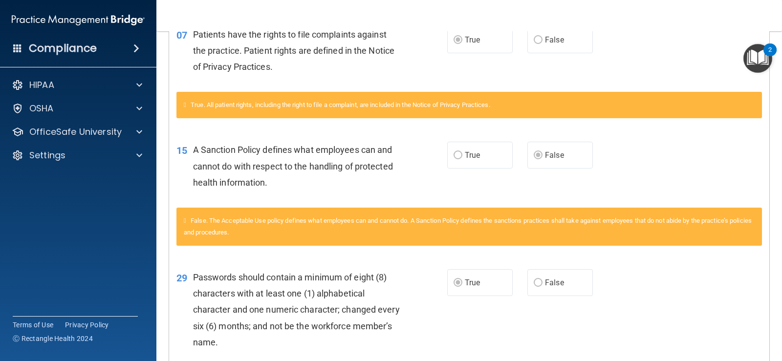
scroll to position [95, 0]
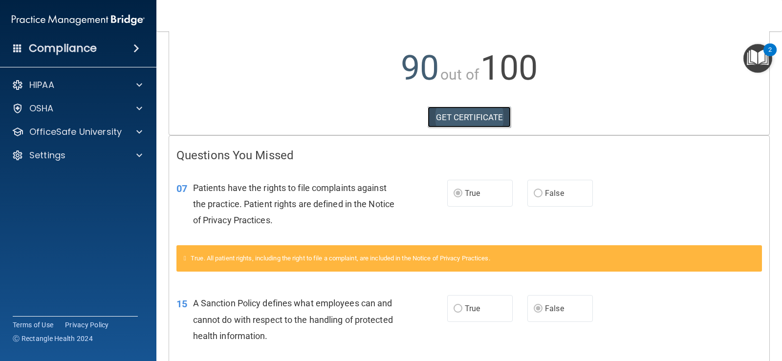
click at [453, 119] on link "GET CERTIFICATE" at bounding box center [470, 117] width 84 height 21
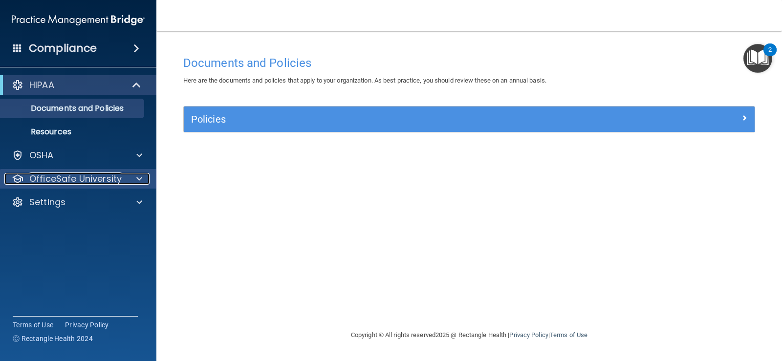
click at [133, 177] on div at bounding box center [138, 179] width 24 height 12
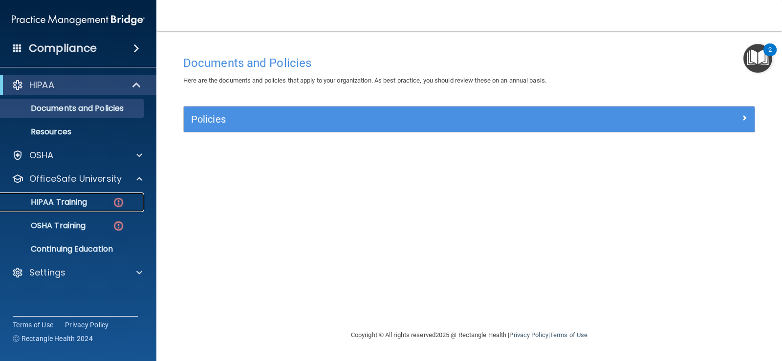
click at [115, 200] on img at bounding box center [118, 202] width 12 height 12
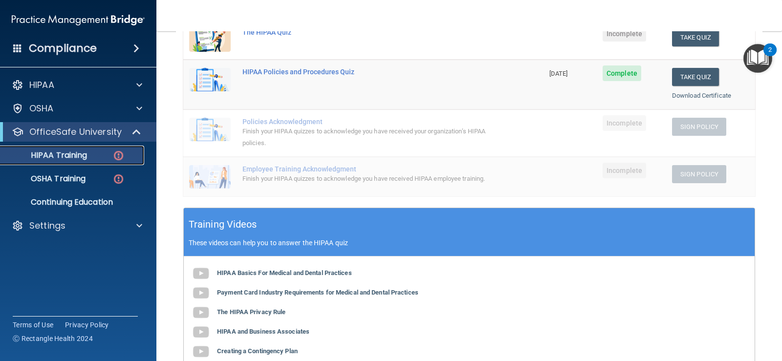
scroll to position [195, 0]
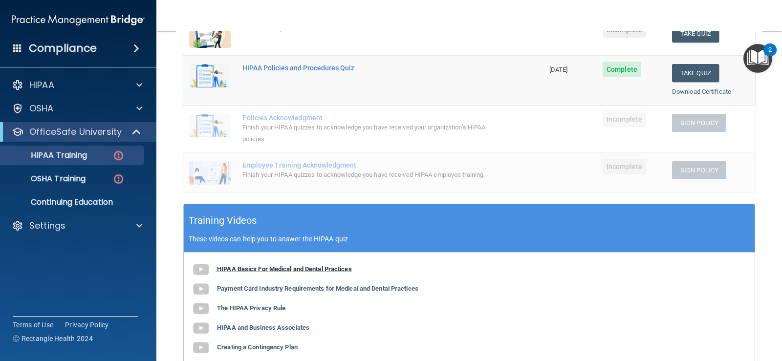
click at [274, 273] on b "HIPAA Basics For Medical and Dental Practices" at bounding box center [284, 268] width 135 height 7
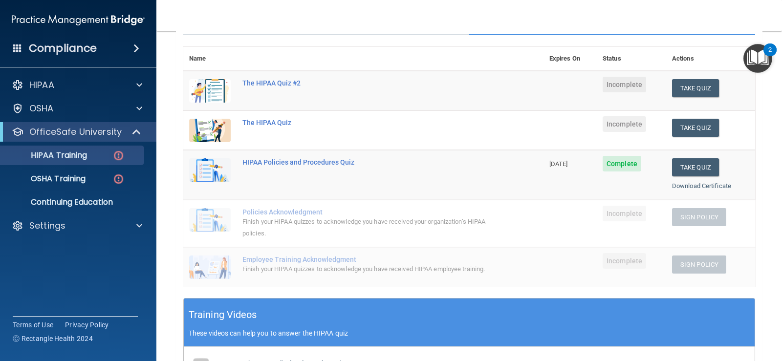
scroll to position [98, 0]
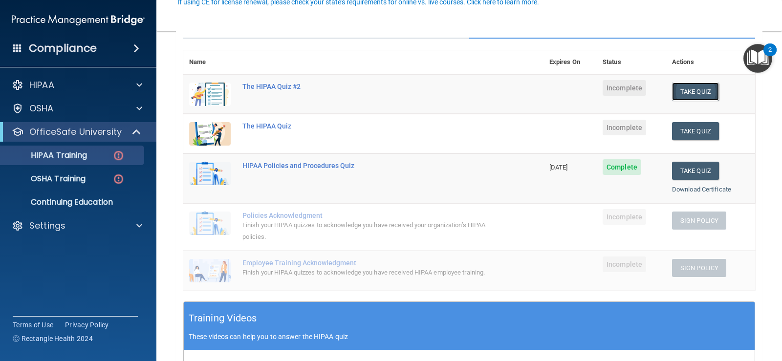
click at [674, 92] on button "Take Quiz" at bounding box center [695, 92] width 47 height 18
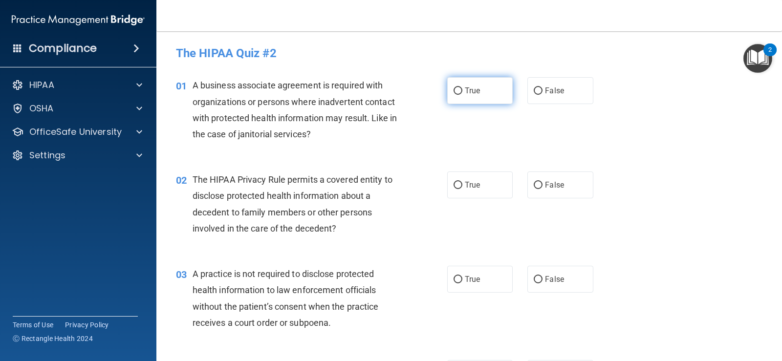
click at [454, 92] on input "True" at bounding box center [457, 90] width 9 height 7
radio input "true"
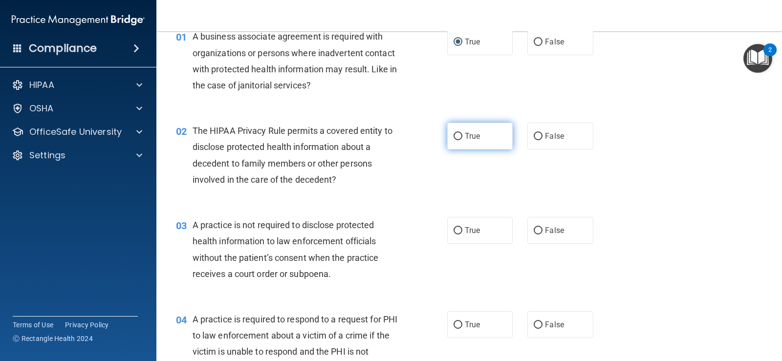
click at [447, 136] on label "True" at bounding box center [479, 136] width 65 height 27
click at [453, 136] on input "True" at bounding box center [457, 136] width 9 height 7
radio input "true"
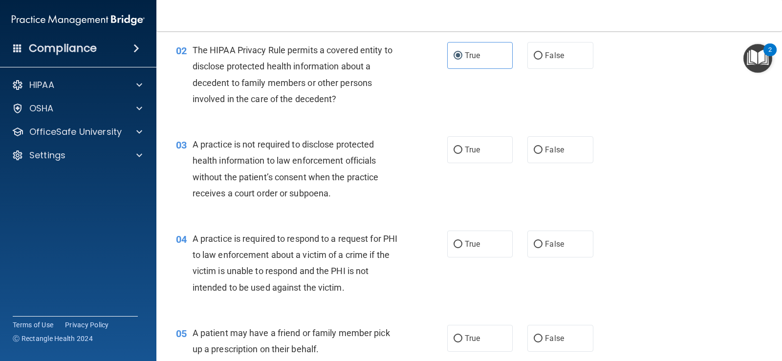
scroll to position [147, 0]
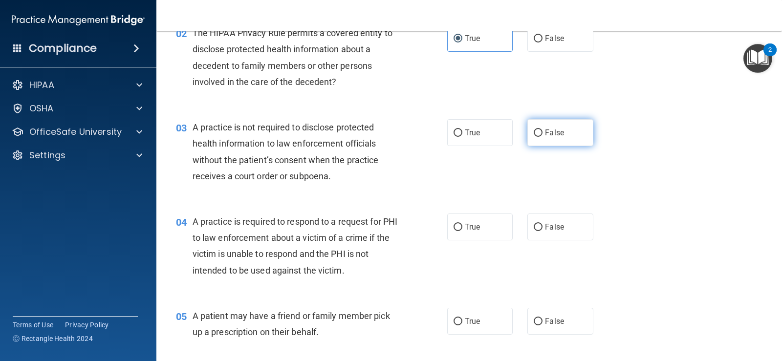
click at [534, 133] on input "False" at bounding box center [538, 132] width 9 height 7
radio input "true"
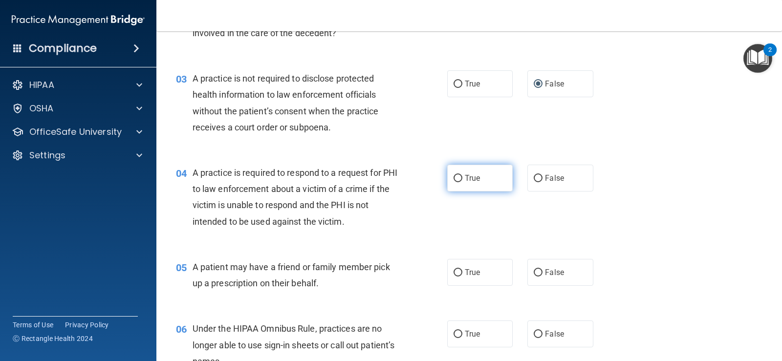
click at [455, 178] on input "True" at bounding box center [457, 178] width 9 height 7
radio input "true"
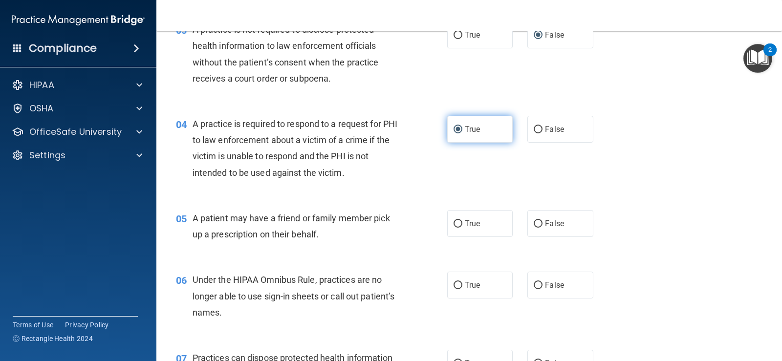
scroll to position [293, 0]
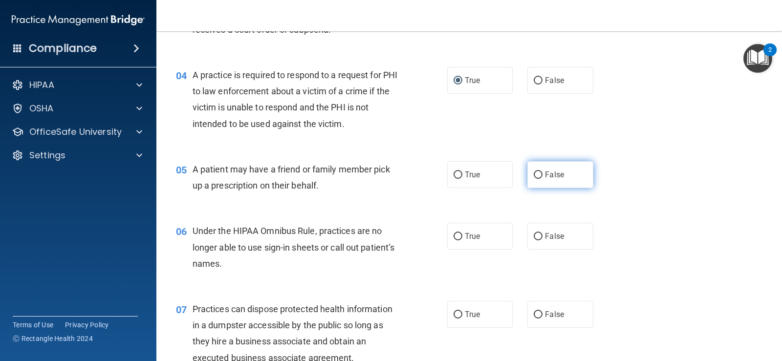
click at [534, 175] on input "False" at bounding box center [538, 175] width 9 height 7
radio input "true"
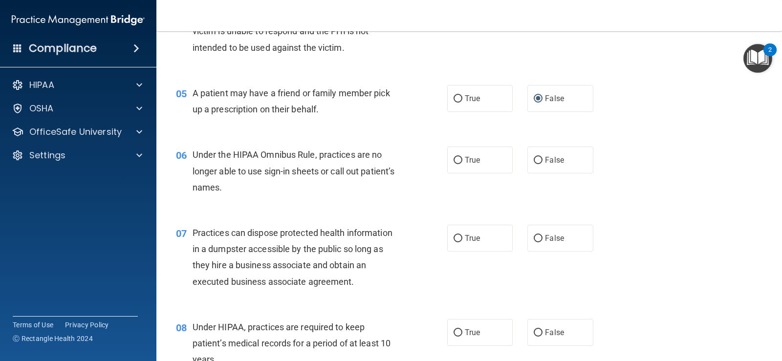
scroll to position [391, 0]
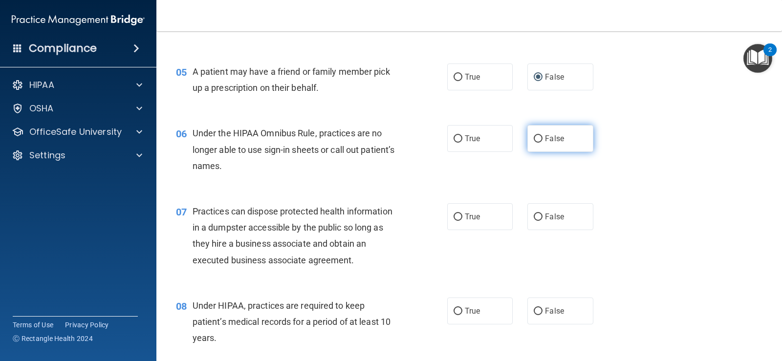
click at [535, 141] on input "False" at bounding box center [538, 138] width 9 height 7
radio input "true"
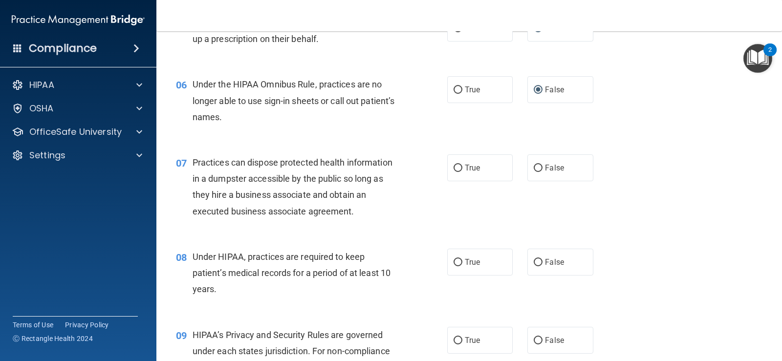
scroll to position [489, 0]
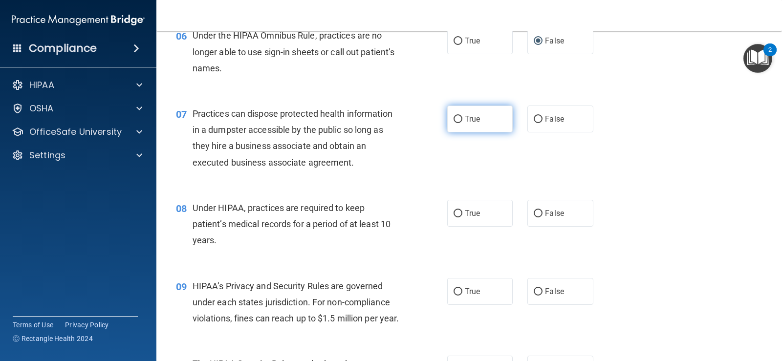
click at [455, 118] on input "True" at bounding box center [457, 119] width 9 height 7
radio input "true"
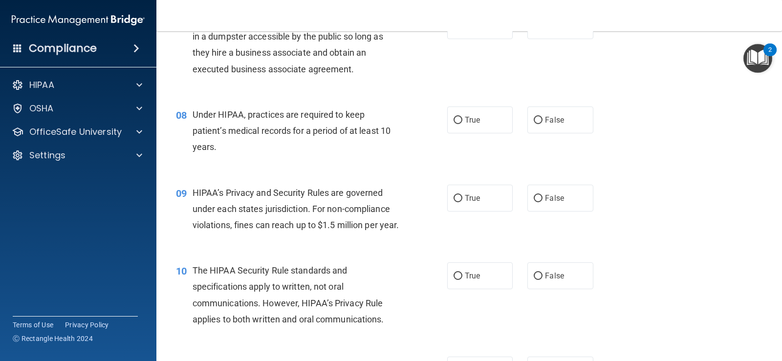
scroll to position [586, 0]
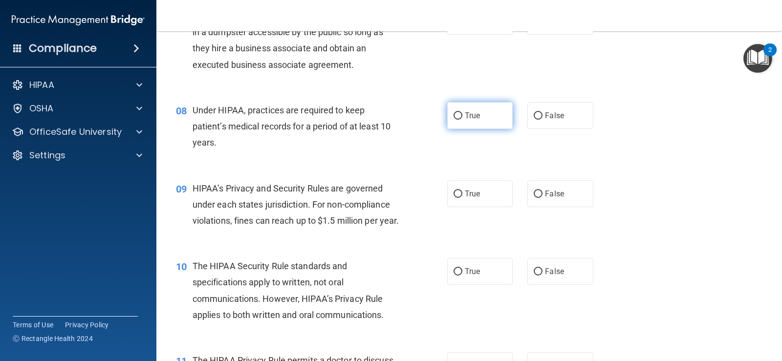
click at [454, 115] on input "True" at bounding box center [457, 115] width 9 height 7
radio input "true"
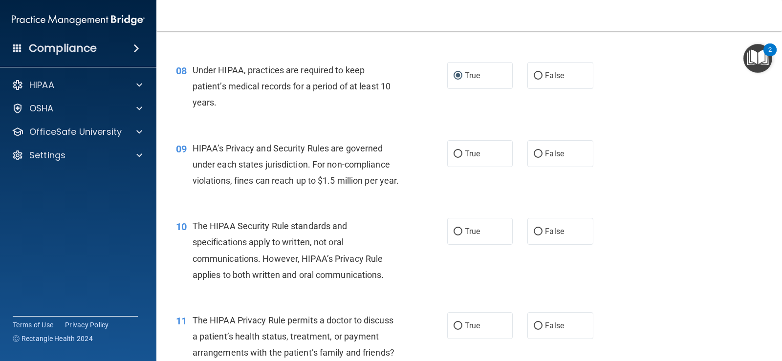
scroll to position [684, 0]
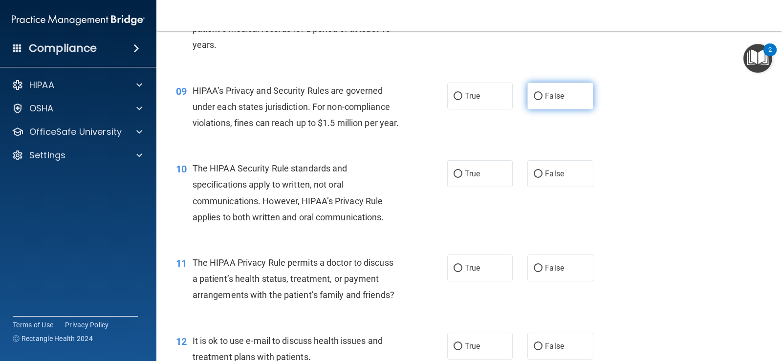
click at [536, 94] on input "False" at bounding box center [538, 96] width 9 height 7
radio input "true"
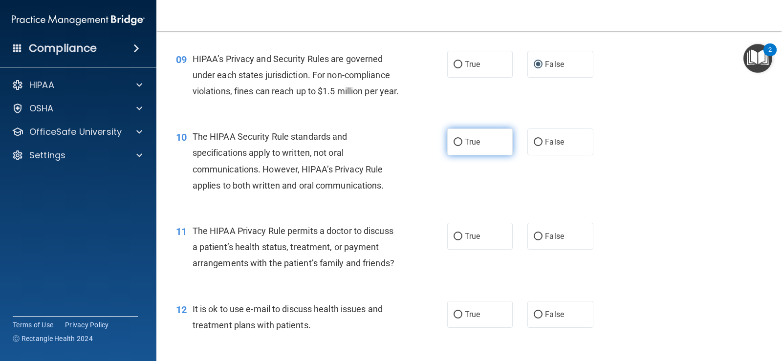
scroll to position [733, 0]
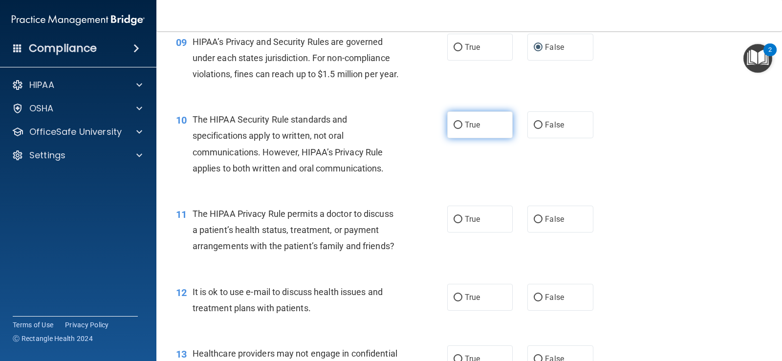
click at [455, 129] on input "True" at bounding box center [457, 125] width 9 height 7
radio input "true"
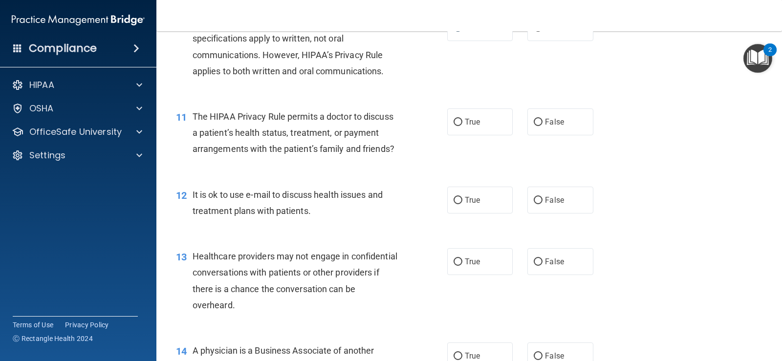
scroll to position [831, 0]
click at [453, 126] on input "True" at bounding box center [457, 121] width 9 height 7
radio input "true"
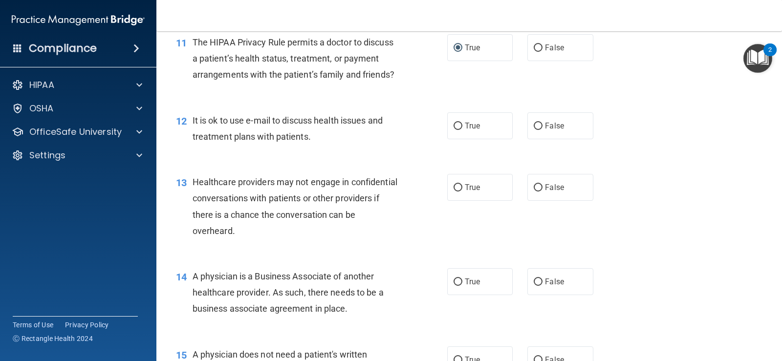
scroll to position [928, 0]
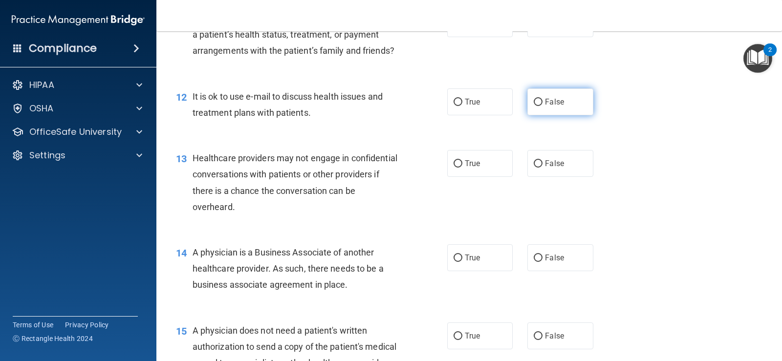
click at [534, 106] on input "False" at bounding box center [538, 102] width 9 height 7
radio input "true"
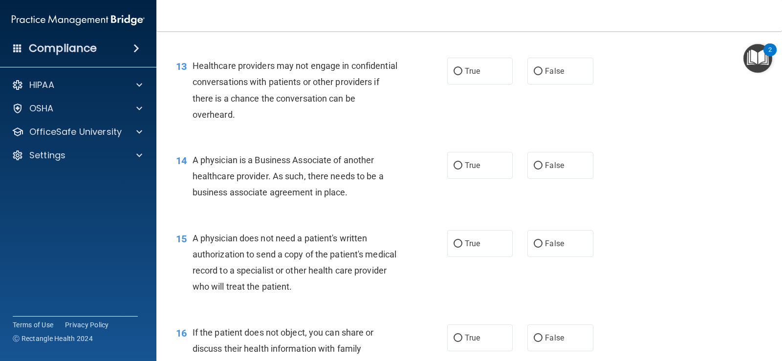
scroll to position [1026, 0]
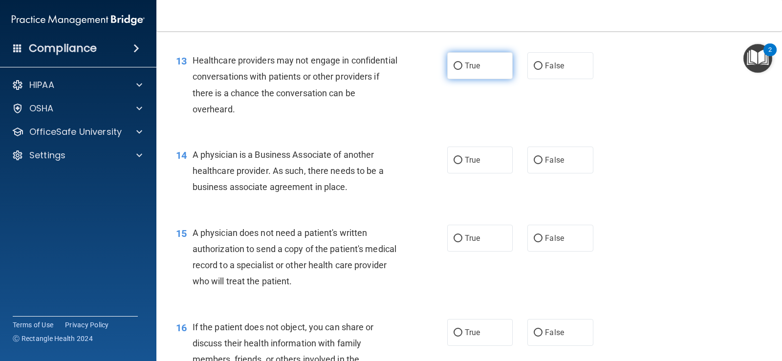
click at [456, 70] on input "True" at bounding box center [457, 66] width 9 height 7
radio input "true"
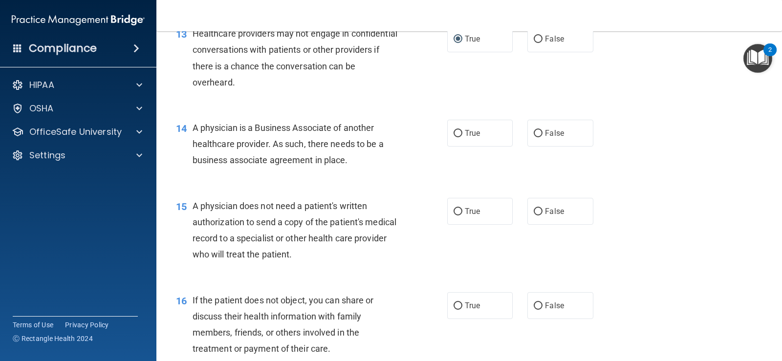
scroll to position [1075, 0]
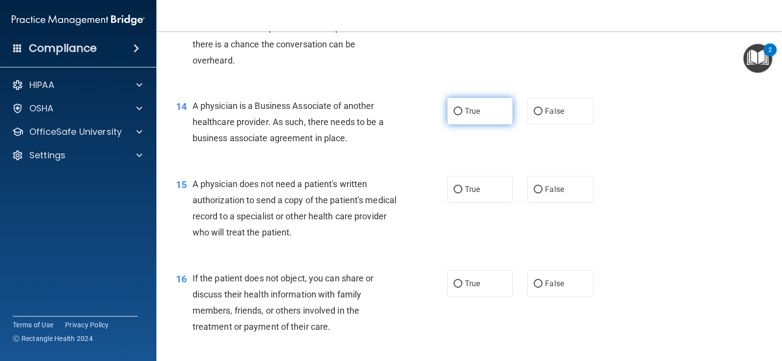
click at [456, 115] on input "True" at bounding box center [457, 111] width 9 height 7
radio input "true"
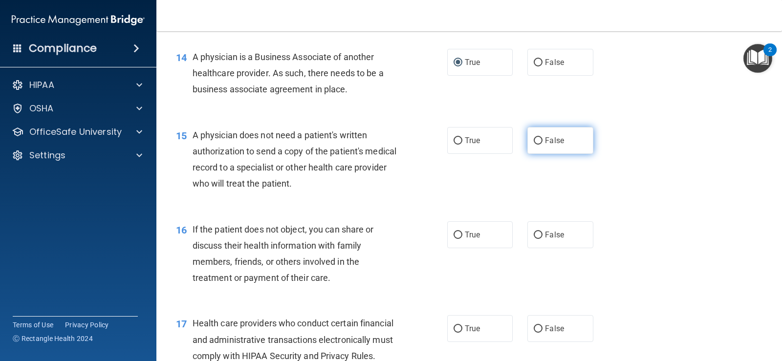
click at [534, 145] on input "False" at bounding box center [538, 140] width 9 height 7
radio input "true"
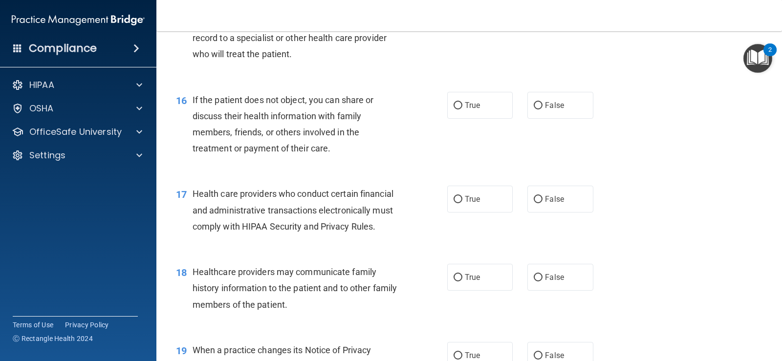
scroll to position [1270, 0]
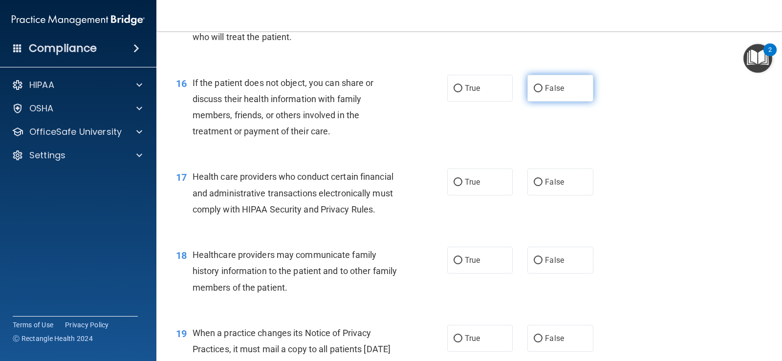
click at [534, 92] on input "False" at bounding box center [538, 88] width 9 height 7
radio input "true"
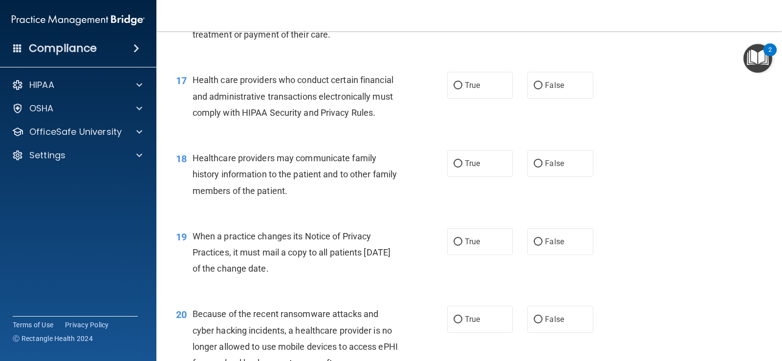
scroll to position [1368, 0]
click at [453, 88] on input "True" at bounding box center [457, 84] width 9 height 7
radio input "true"
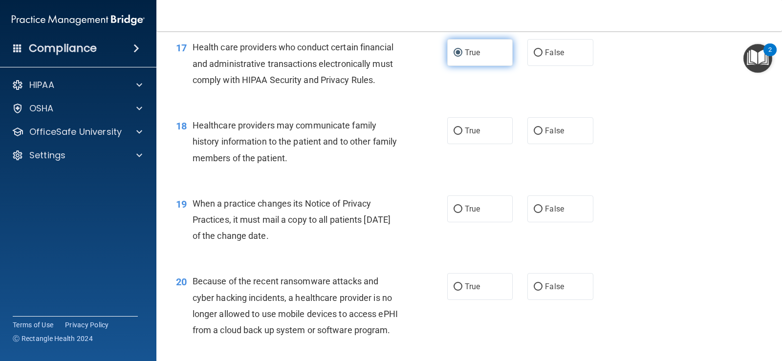
scroll to position [1417, 0]
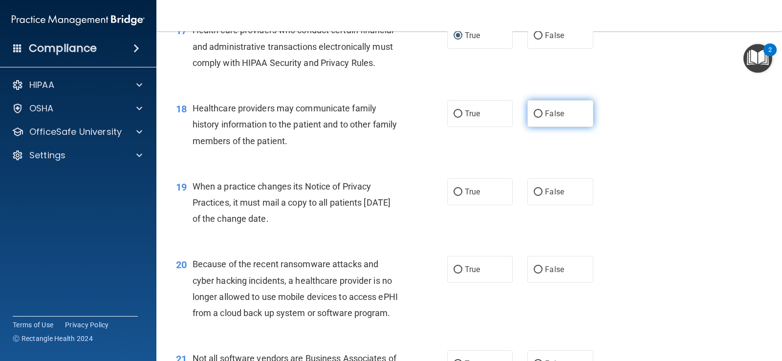
click at [534, 118] on input "False" at bounding box center [538, 113] width 9 height 7
radio input "true"
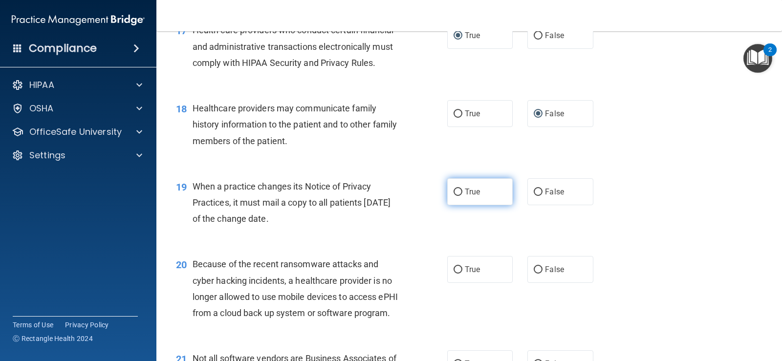
click at [453, 196] on input "True" at bounding box center [457, 192] width 9 height 7
radio input "true"
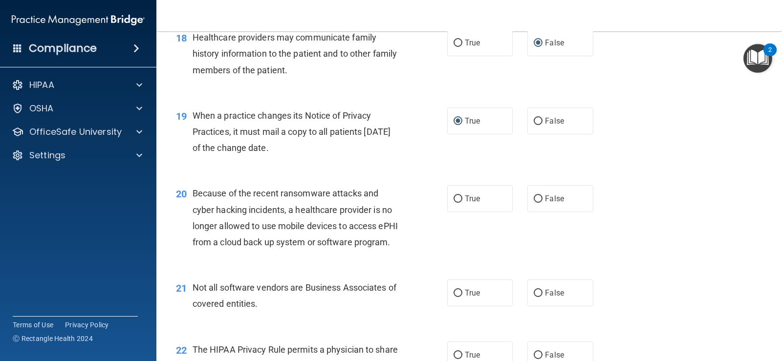
scroll to position [1515, 0]
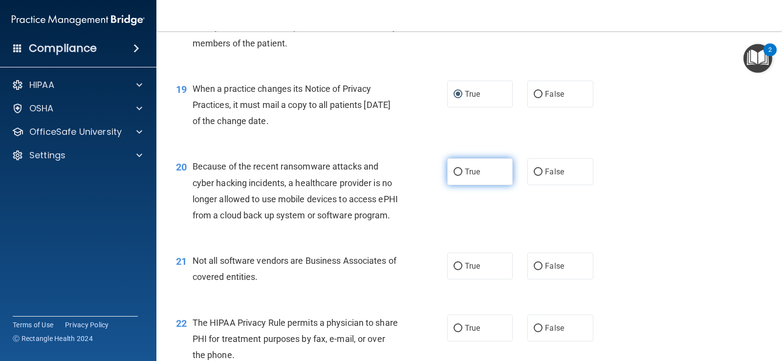
click at [458, 176] on input "True" at bounding box center [457, 172] width 9 height 7
radio input "true"
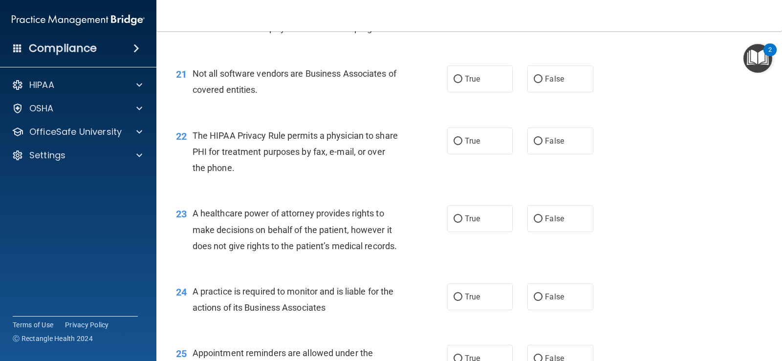
scroll to position [1710, 0]
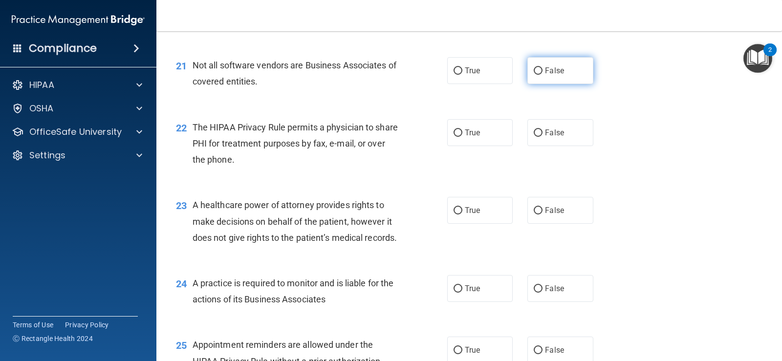
click at [536, 75] on input "False" at bounding box center [538, 70] width 9 height 7
radio input "true"
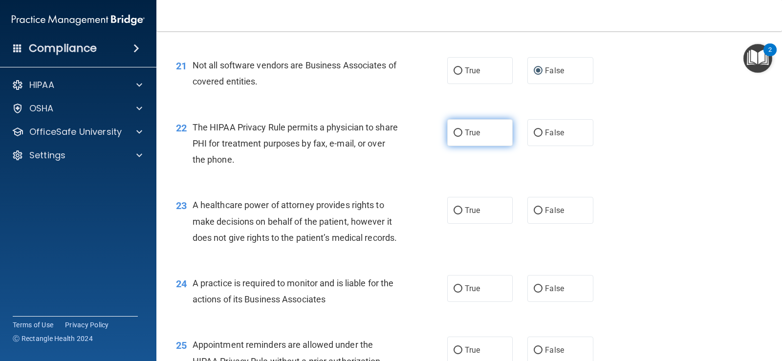
click at [456, 137] on input "True" at bounding box center [457, 132] width 9 height 7
radio input "true"
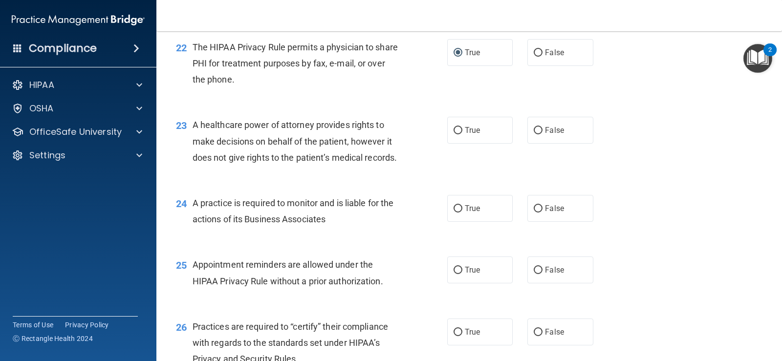
scroll to position [1808, 0]
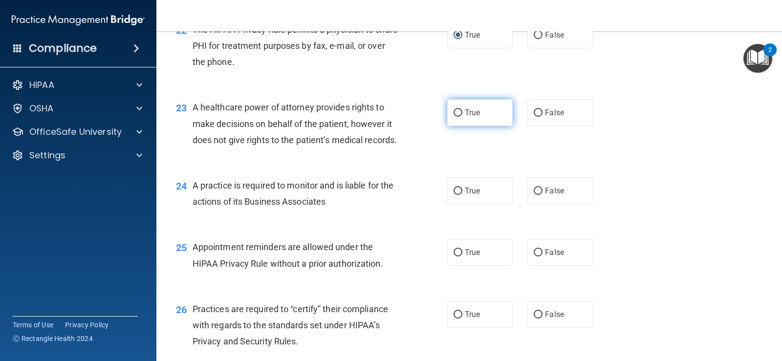
click at [453, 117] on input "True" at bounding box center [457, 112] width 9 height 7
radio input "true"
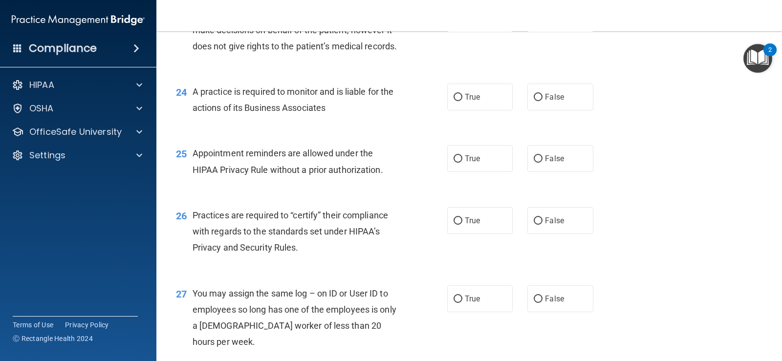
scroll to position [1906, 0]
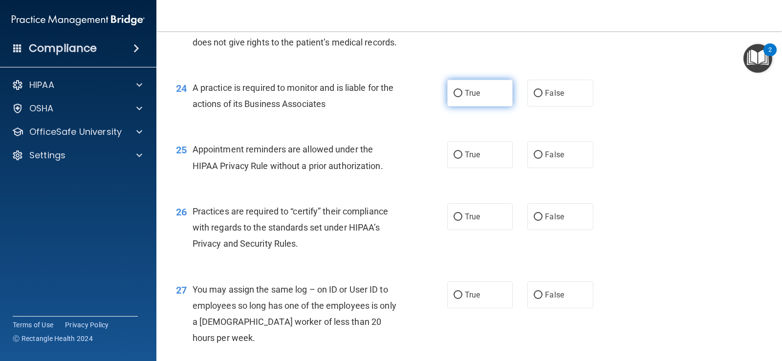
click at [453, 97] on input "True" at bounding box center [457, 93] width 9 height 7
radio input "true"
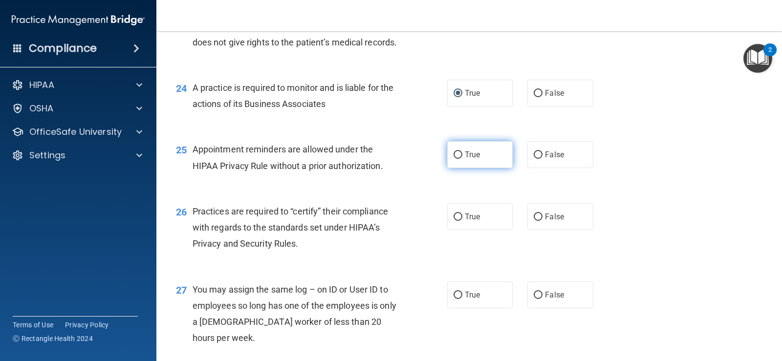
click at [453, 159] on input "True" at bounding box center [457, 154] width 9 height 7
radio input "true"
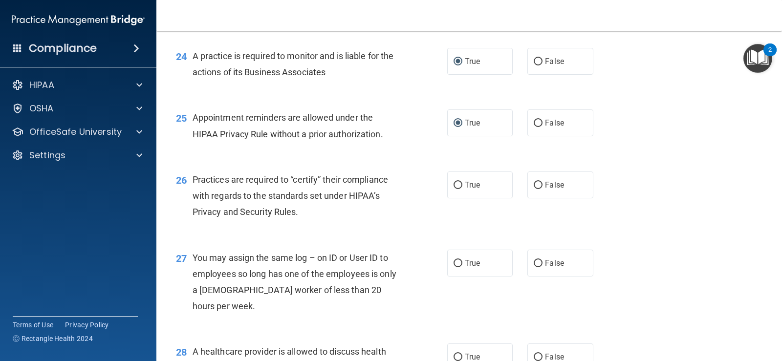
scroll to position [1954, 0]
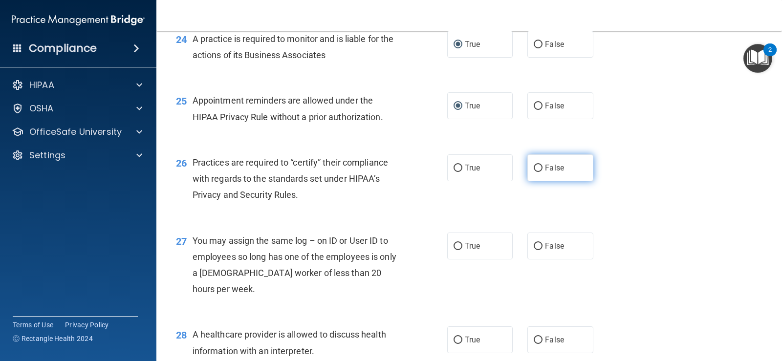
click at [534, 172] on input "False" at bounding box center [538, 168] width 9 height 7
radio input "true"
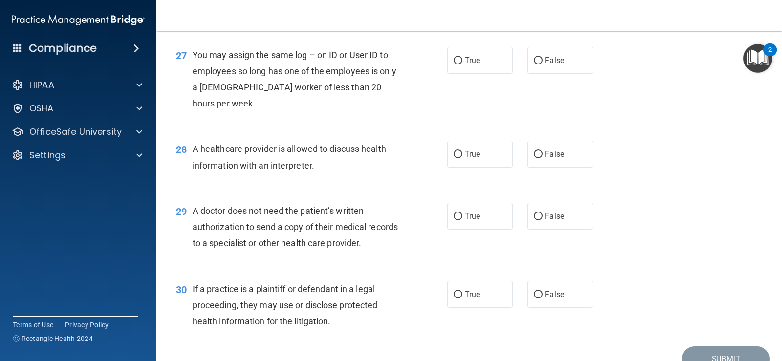
scroll to position [2091, 0]
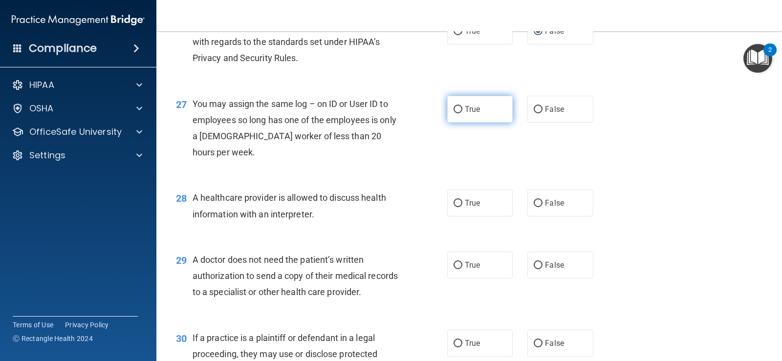
click at [455, 113] on input "True" at bounding box center [457, 109] width 9 height 7
radio input "true"
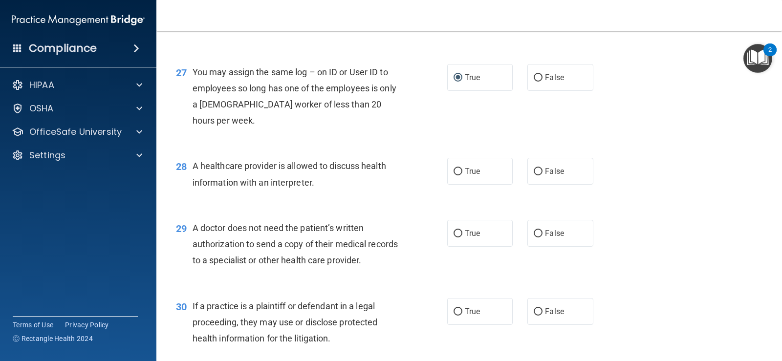
scroll to position [2140, 0]
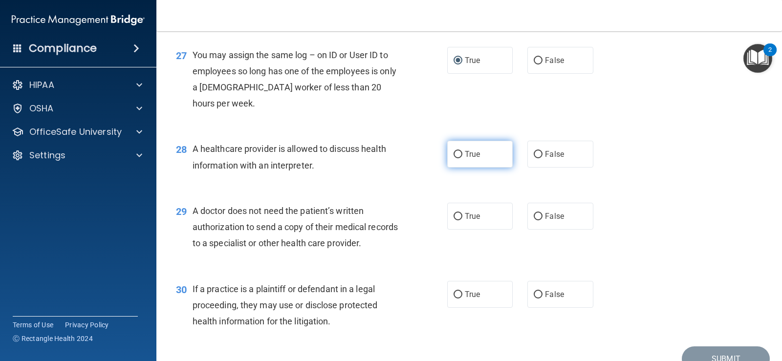
click at [453, 158] on input "True" at bounding box center [457, 154] width 9 height 7
radio input "true"
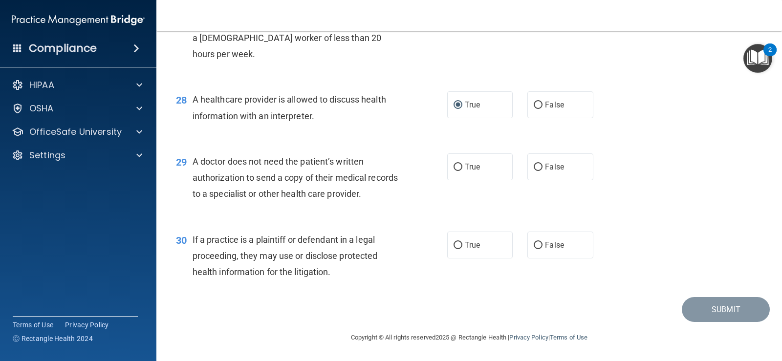
scroll to position [2238, 0]
click at [534, 171] on input "False" at bounding box center [538, 167] width 9 height 7
radio input "true"
click at [453, 245] on input "True" at bounding box center [457, 245] width 9 height 7
radio input "true"
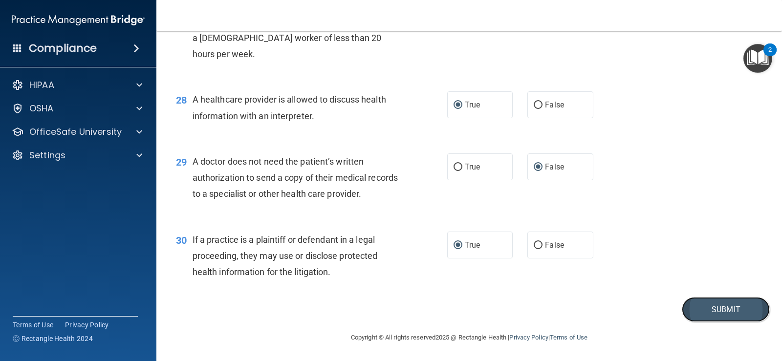
click at [693, 313] on button "Submit" at bounding box center [726, 309] width 88 height 25
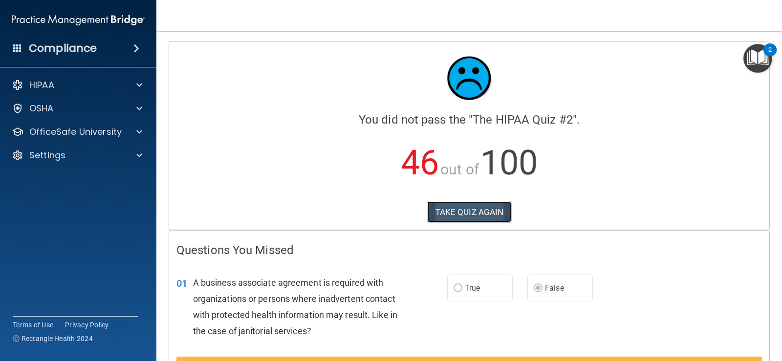
click at [445, 205] on button "TAKE QUIZ AGAIN" at bounding box center [469, 211] width 85 height 21
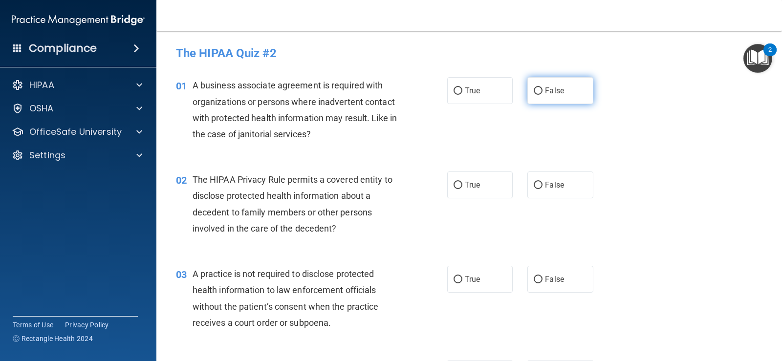
click at [534, 87] on input "False" at bounding box center [538, 90] width 9 height 7
radio input "true"
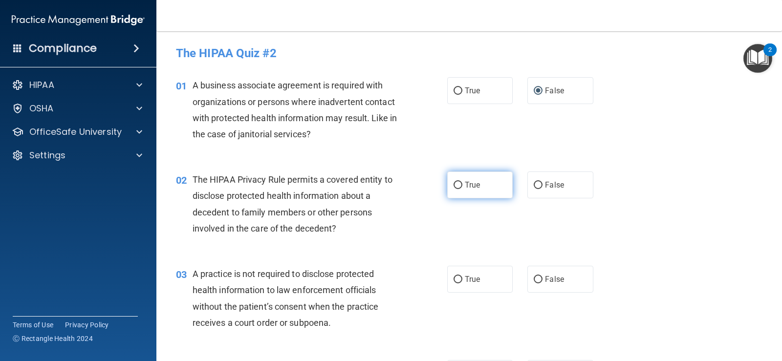
click at [453, 185] on input "True" at bounding box center [457, 185] width 9 height 7
radio input "true"
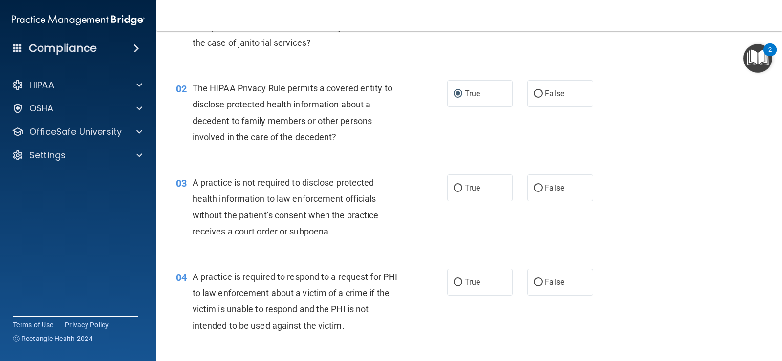
scroll to position [98, 0]
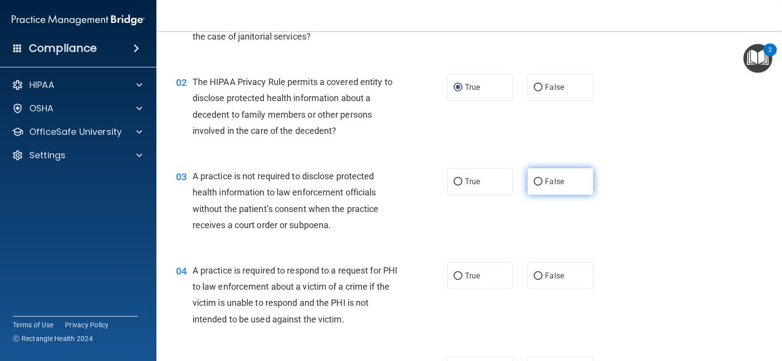
click at [534, 181] on input "False" at bounding box center [538, 181] width 9 height 7
radio input "true"
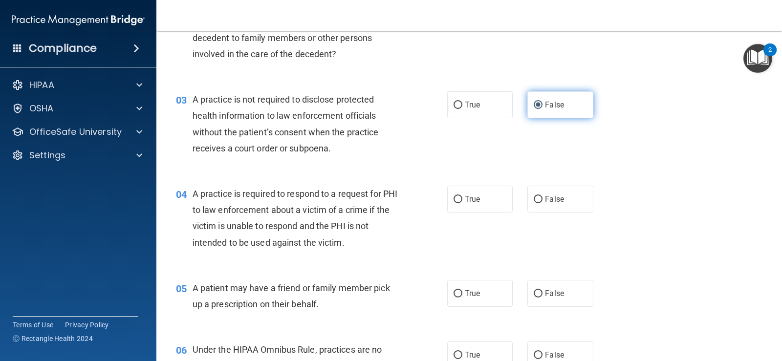
scroll to position [195, 0]
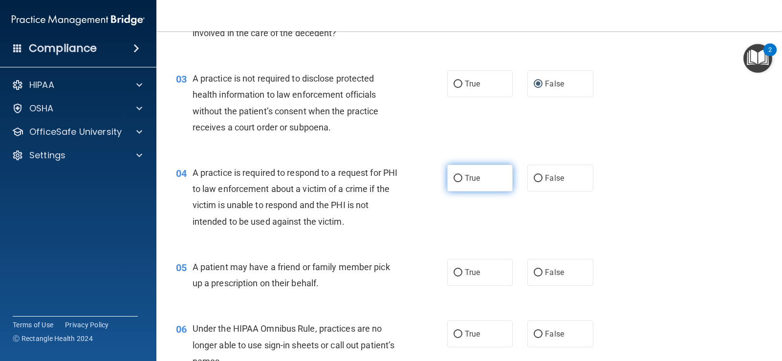
click at [454, 179] on input "True" at bounding box center [457, 178] width 9 height 7
radio input "true"
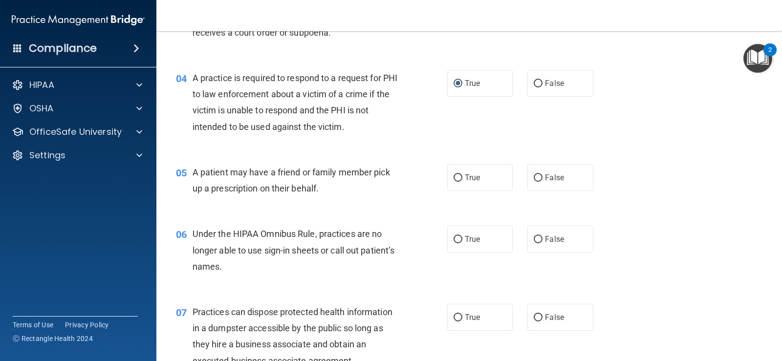
scroll to position [293, 0]
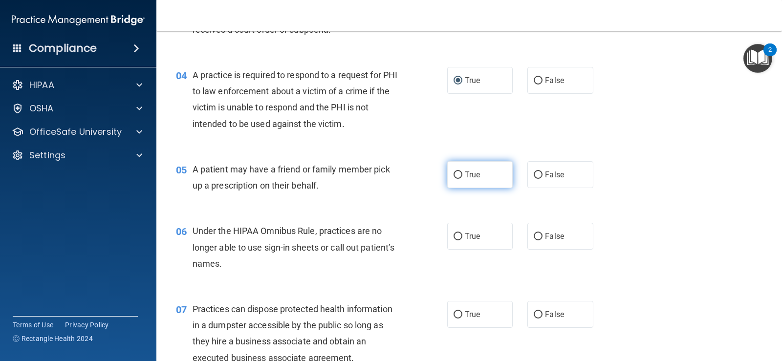
click at [456, 176] on input "True" at bounding box center [457, 175] width 9 height 7
radio input "true"
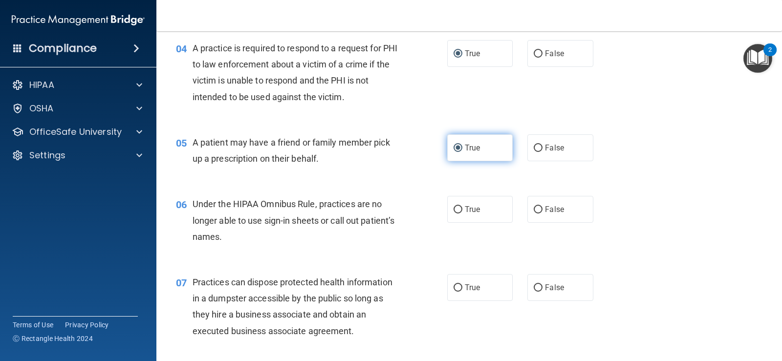
scroll to position [342, 0]
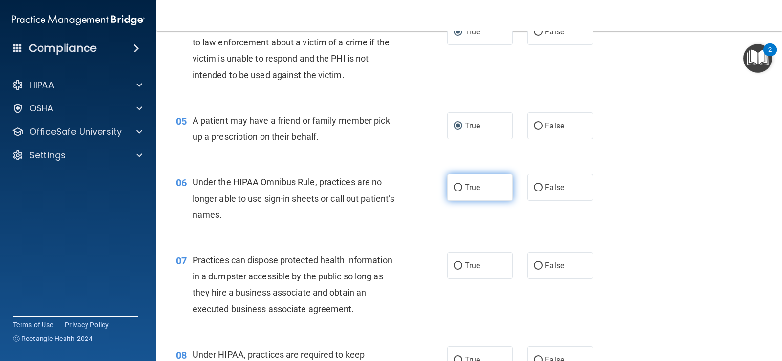
click at [455, 190] on input "True" at bounding box center [457, 187] width 9 height 7
radio input "true"
drag, startPoint x: 454, startPoint y: 188, endPoint x: 466, endPoint y: 188, distance: 11.7
click at [453, 188] on input "True" at bounding box center [457, 187] width 9 height 7
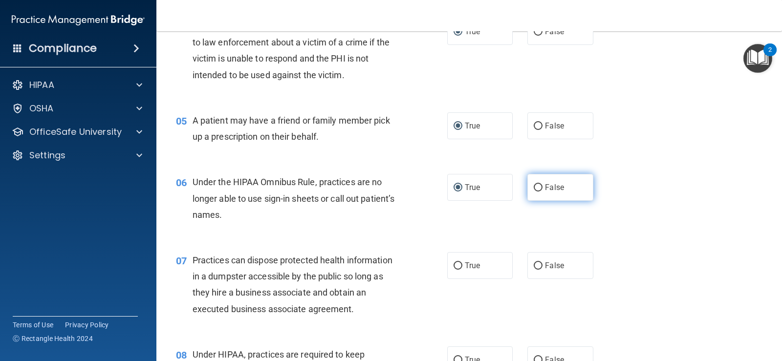
click at [534, 191] on input "False" at bounding box center [538, 187] width 9 height 7
radio input "true"
radio input "false"
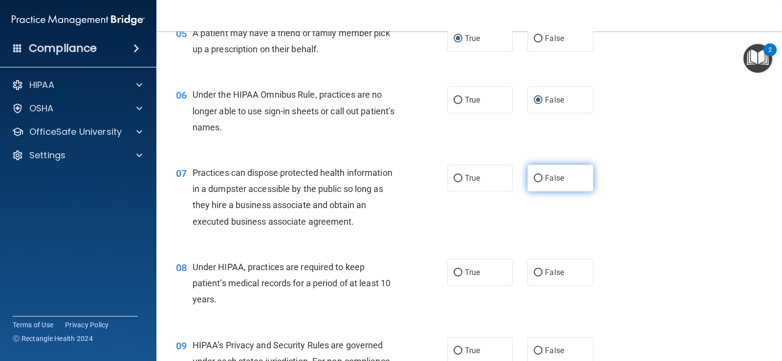
scroll to position [440, 0]
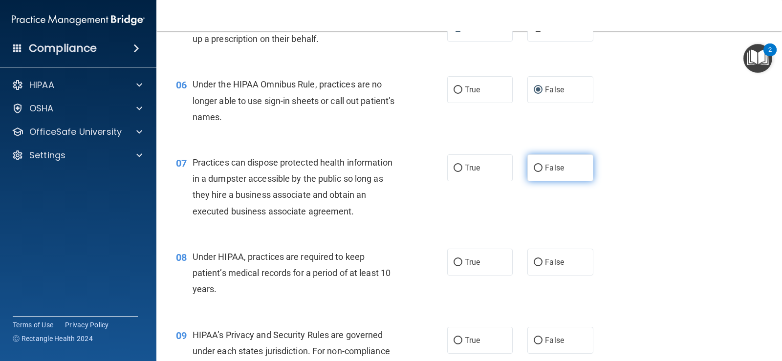
click at [534, 170] on input "False" at bounding box center [538, 168] width 9 height 7
radio input "true"
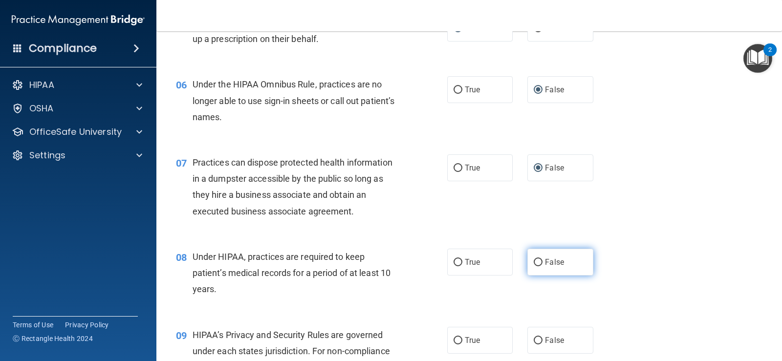
click at [538, 259] on input "False" at bounding box center [538, 262] width 9 height 7
radio input "true"
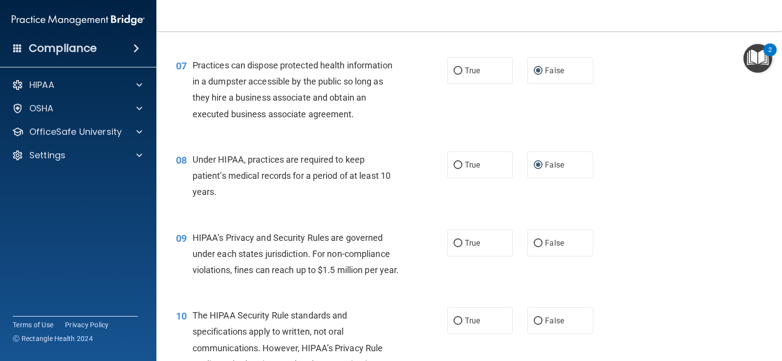
scroll to position [537, 0]
click at [534, 243] on input "False" at bounding box center [538, 242] width 9 height 7
radio input "true"
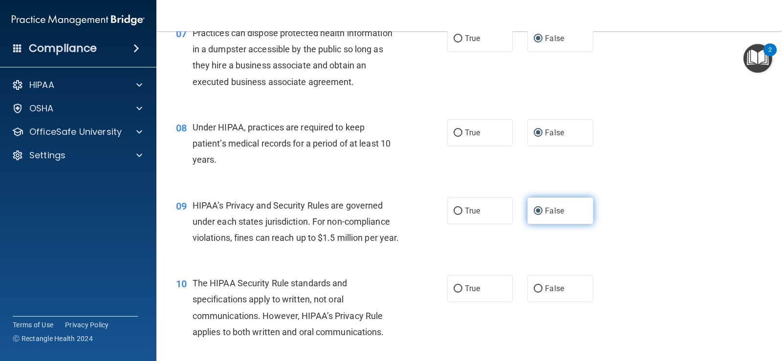
scroll to position [586, 0]
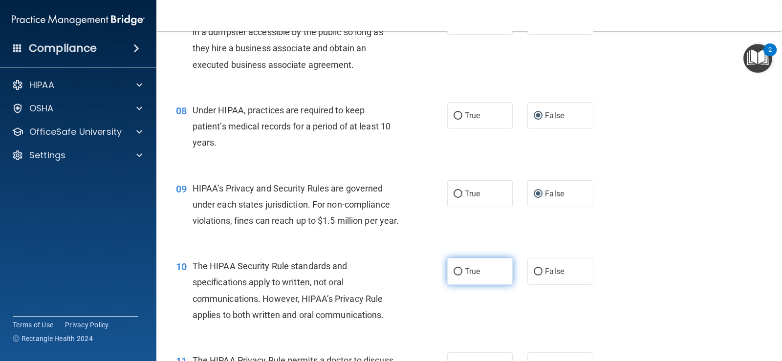
click at [454, 276] on input "True" at bounding box center [457, 271] width 9 height 7
radio input "true"
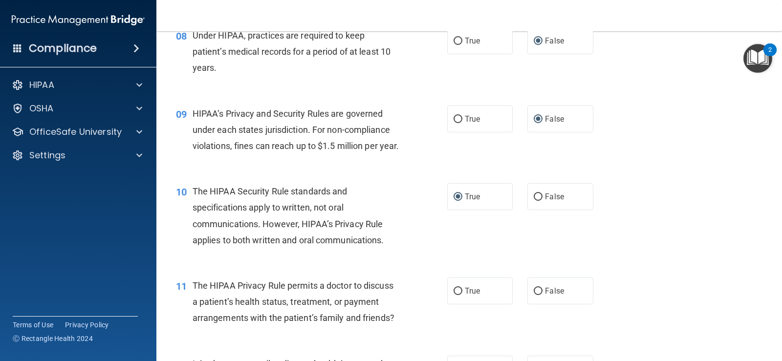
scroll to position [684, 0]
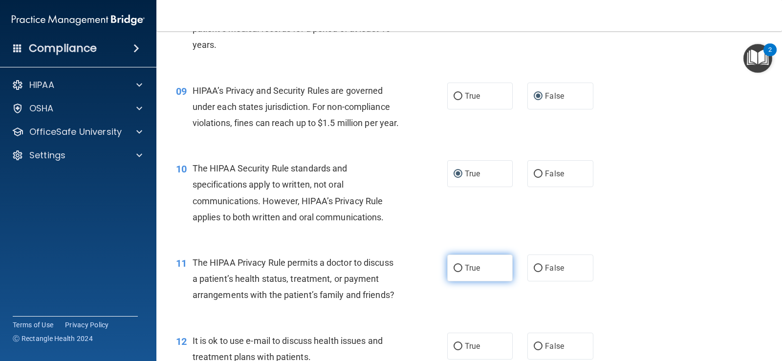
click at [454, 272] on input "True" at bounding box center [457, 268] width 9 height 7
radio input "true"
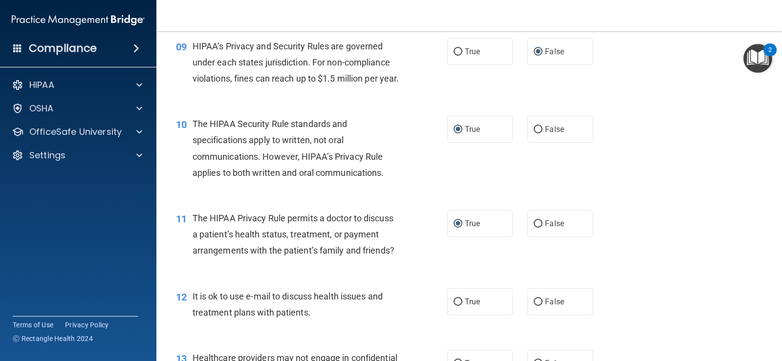
scroll to position [782, 0]
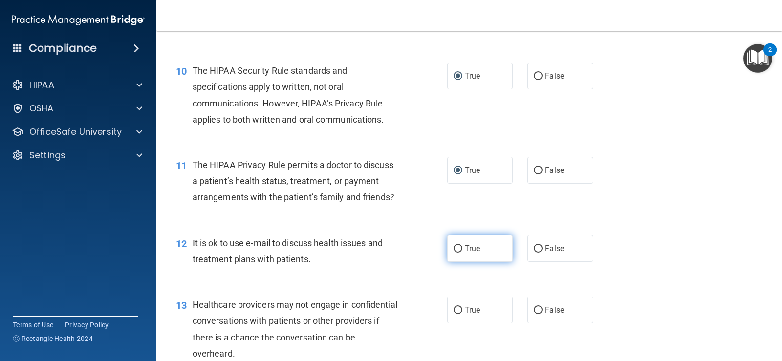
click at [455, 253] on input "True" at bounding box center [457, 248] width 9 height 7
radio input "true"
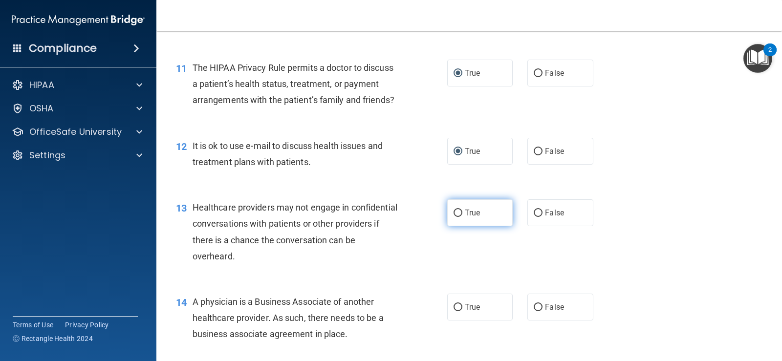
scroll to position [880, 0]
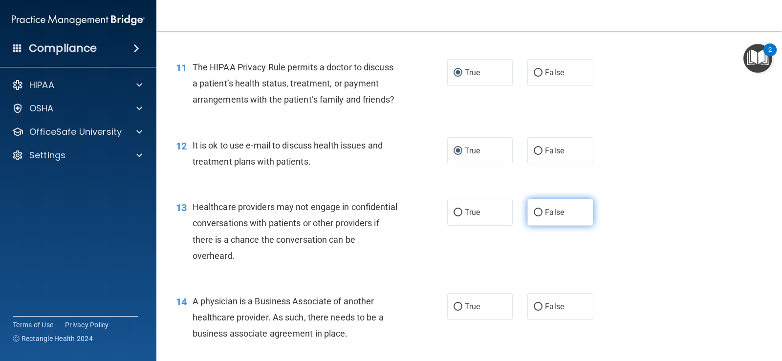
click at [534, 216] on input "False" at bounding box center [538, 212] width 9 height 7
radio input "true"
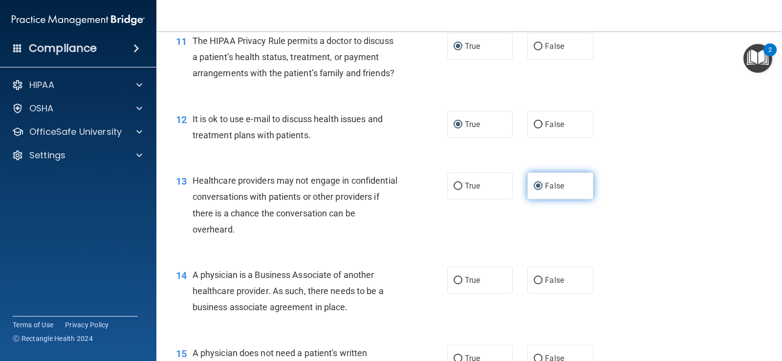
scroll to position [928, 0]
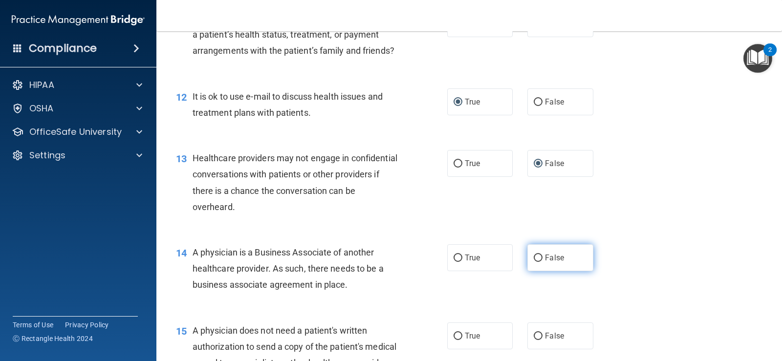
click at [537, 262] on input "False" at bounding box center [538, 258] width 9 height 7
radio input "true"
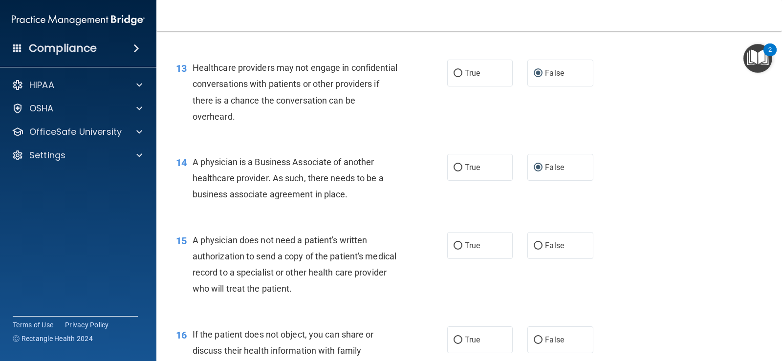
scroll to position [1026, 0]
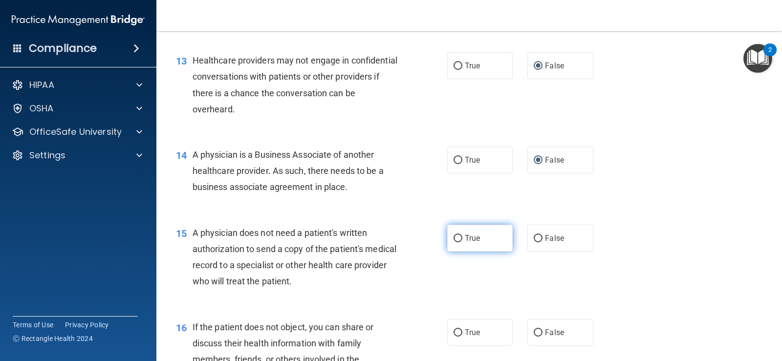
click at [453, 242] on input "True" at bounding box center [457, 238] width 9 height 7
radio input "true"
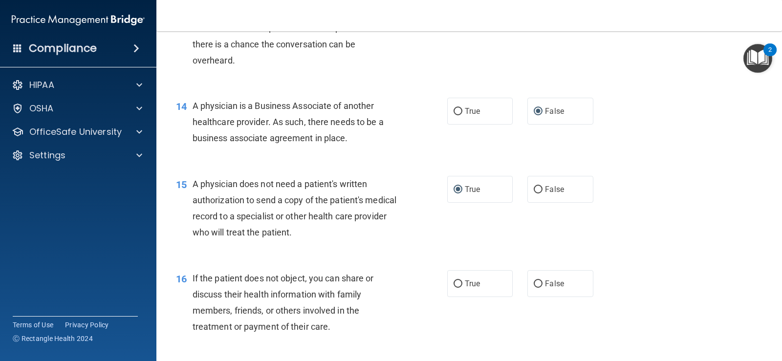
scroll to position [1124, 0]
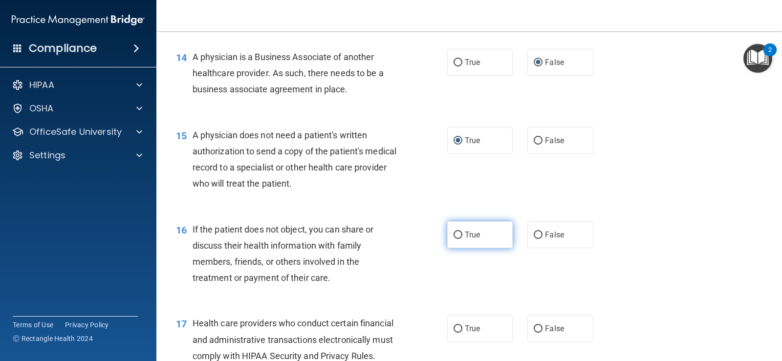
click at [454, 239] on input "True" at bounding box center [457, 235] width 9 height 7
radio input "true"
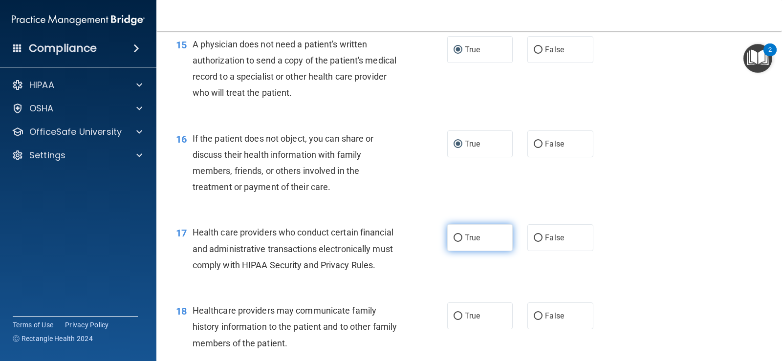
scroll to position [1222, 0]
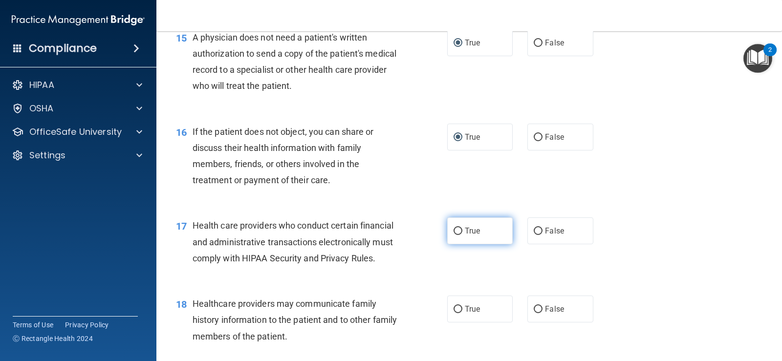
click at [455, 235] on input "True" at bounding box center [457, 231] width 9 height 7
radio input "true"
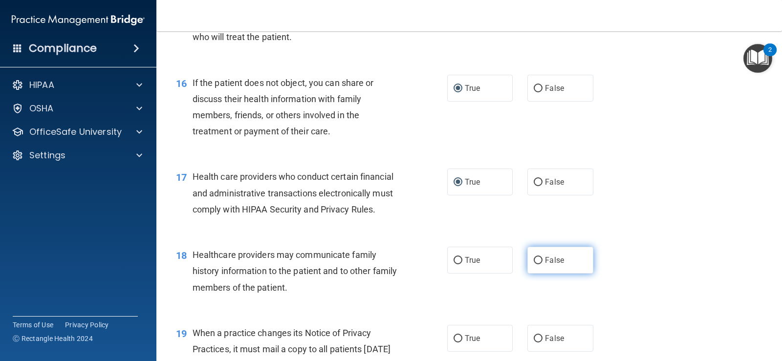
click at [534, 264] on input "False" at bounding box center [538, 260] width 9 height 7
radio input "true"
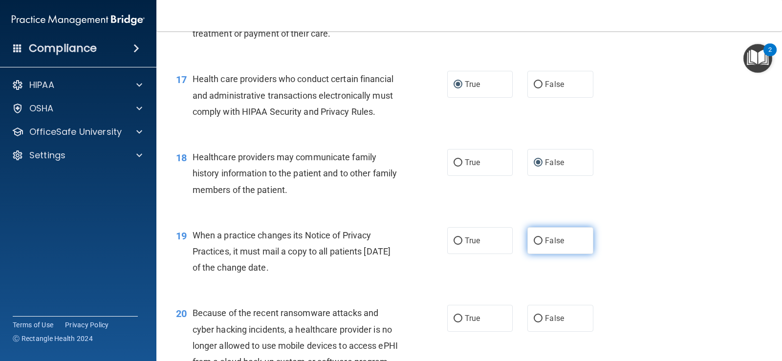
scroll to position [1417, 0]
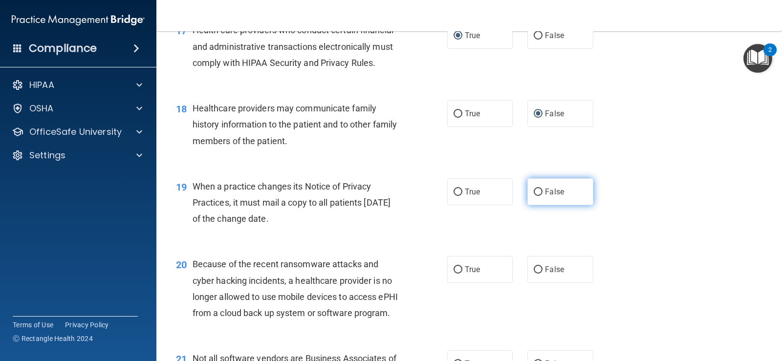
click at [534, 196] on input "False" at bounding box center [538, 192] width 9 height 7
radio input "true"
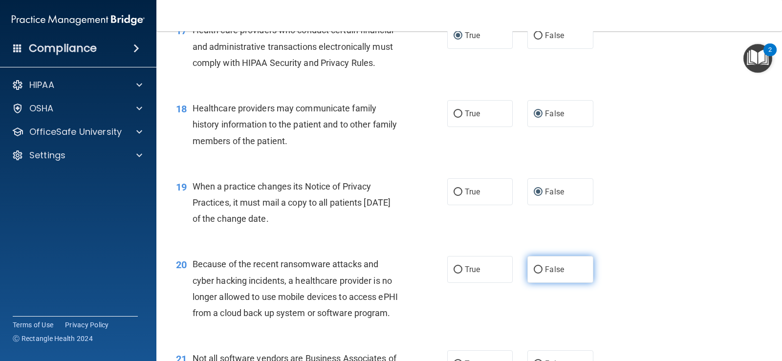
click at [535, 274] on input "False" at bounding box center [538, 269] width 9 height 7
radio input "true"
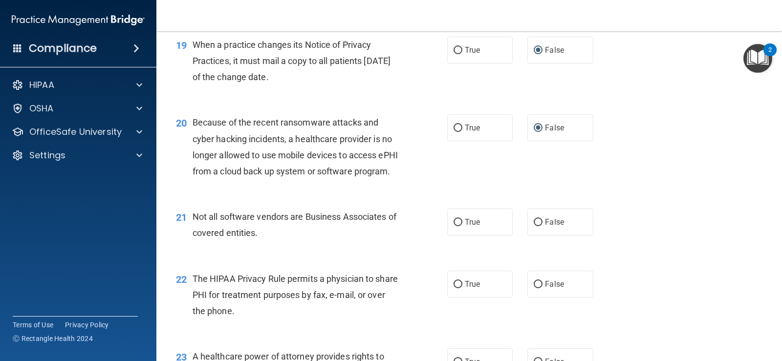
scroll to position [1564, 0]
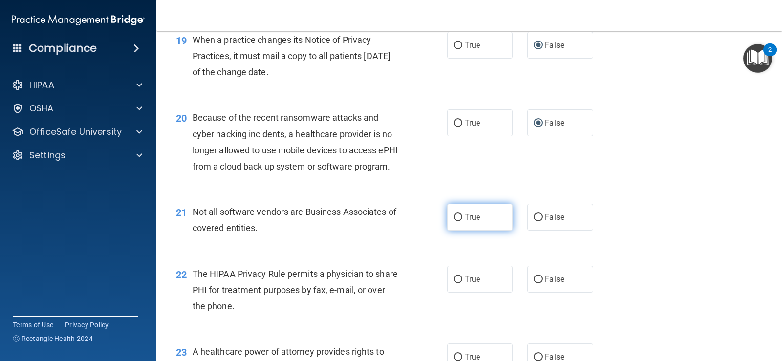
click at [459, 231] on label "True" at bounding box center [479, 217] width 65 height 27
click at [459, 221] on input "True" at bounding box center [457, 217] width 9 height 7
radio input "true"
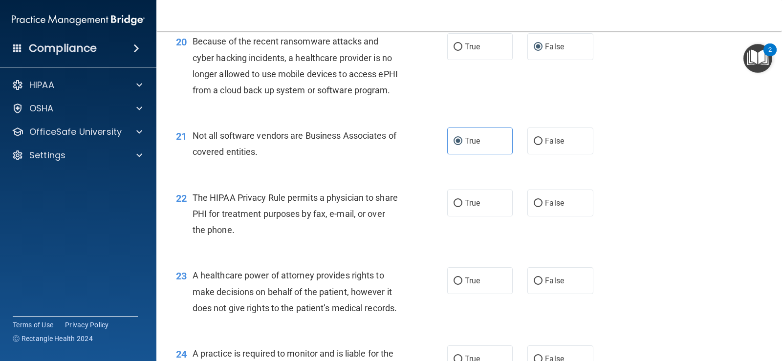
scroll to position [1661, 0]
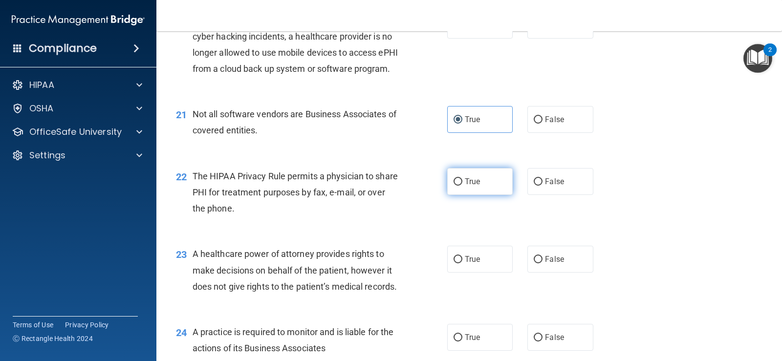
click at [455, 186] on input "True" at bounding box center [457, 181] width 9 height 7
radio input "true"
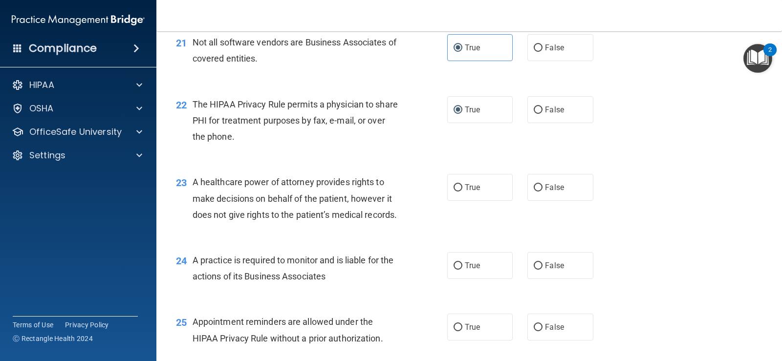
scroll to position [1759, 0]
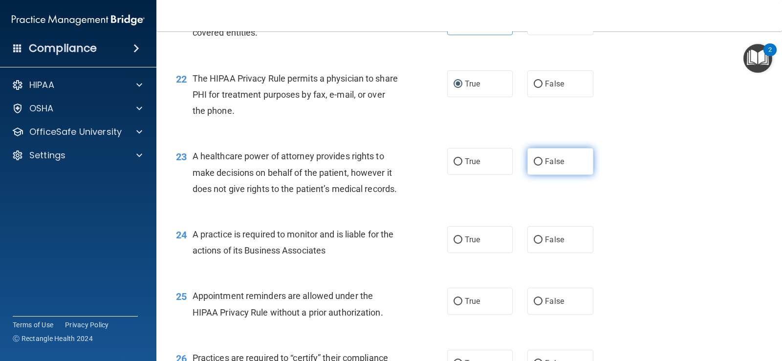
click at [529, 175] on label "False" at bounding box center [559, 161] width 65 height 27
click at [534, 166] on input "False" at bounding box center [538, 161] width 9 height 7
radio input "true"
click at [527, 253] on label "False" at bounding box center [559, 239] width 65 height 27
click at [534, 244] on input "False" at bounding box center [538, 239] width 9 height 7
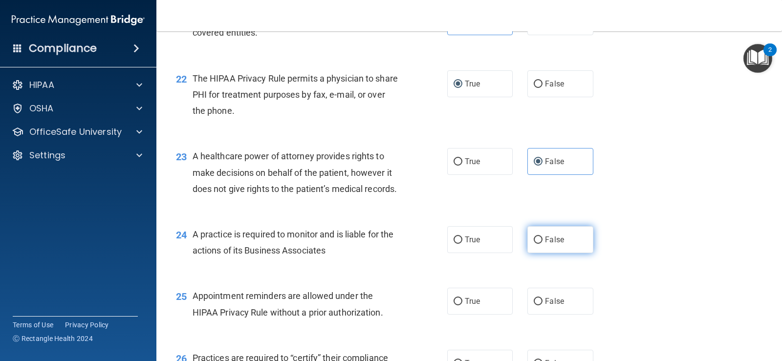
radio input "true"
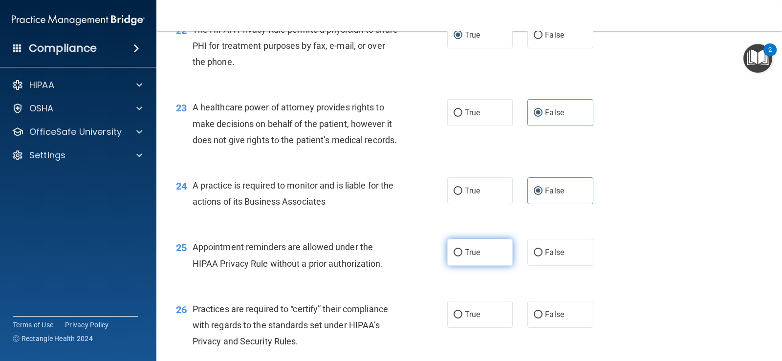
click at [455, 257] on input "True" at bounding box center [457, 252] width 9 height 7
radio input "true"
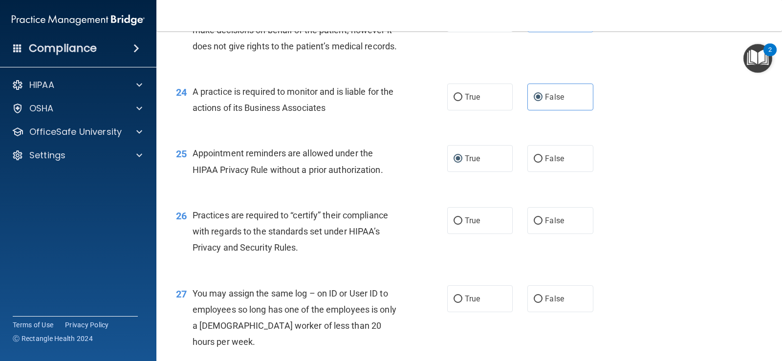
scroll to position [1906, 0]
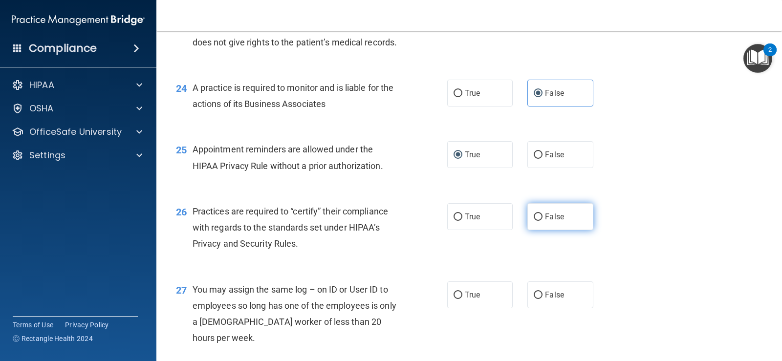
click at [534, 221] on input "False" at bounding box center [538, 217] width 9 height 7
radio input "true"
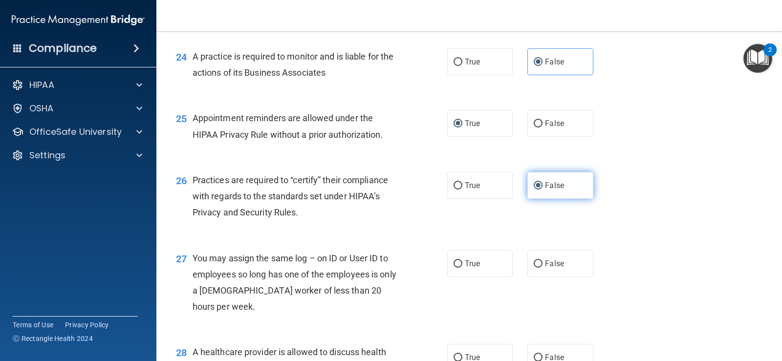
scroll to position [1954, 0]
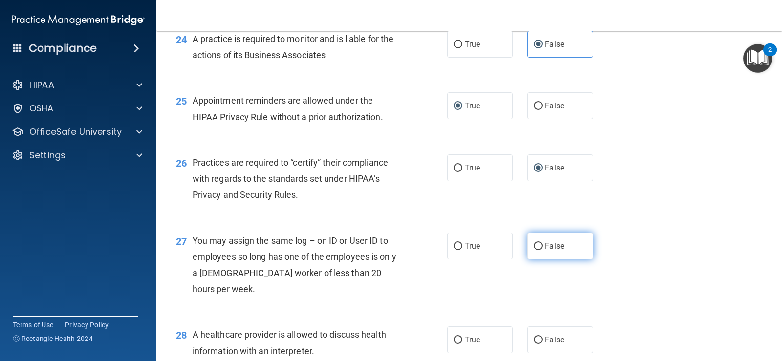
click at [534, 250] on input "False" at bounding box center [538, 246] width 9 height 7
radio input "true"
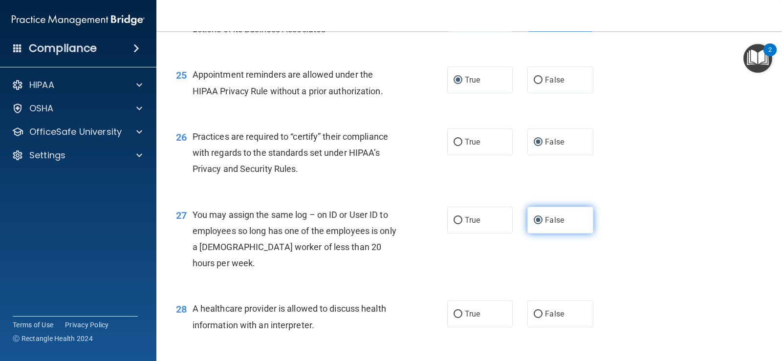
scroll to position [2003, 0]
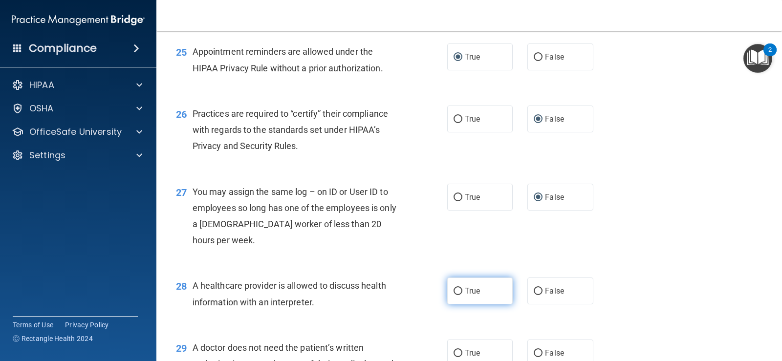
click at [454, 295] on input "True" at bounding box center [457, 291] width 9 height 7
radio input "true"
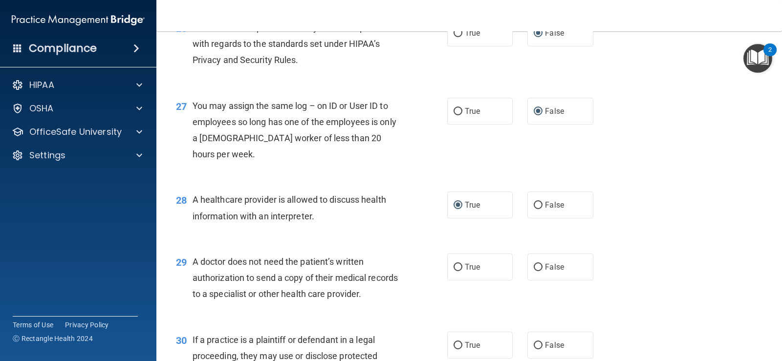
scroll to position [2101, 0]
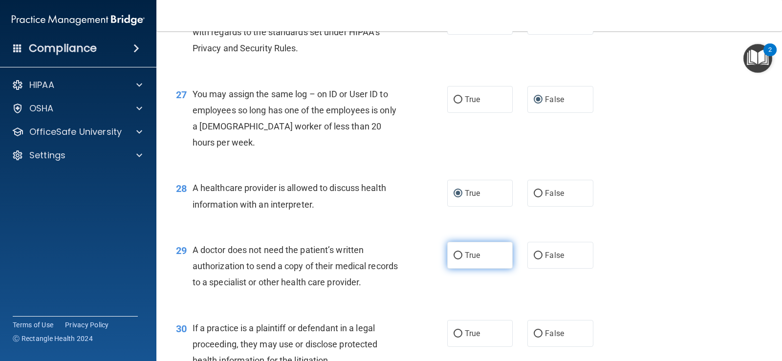
click at [456, 259] on input "True" at bounding box center [457, 255] width 9 height 7
radio input "true"
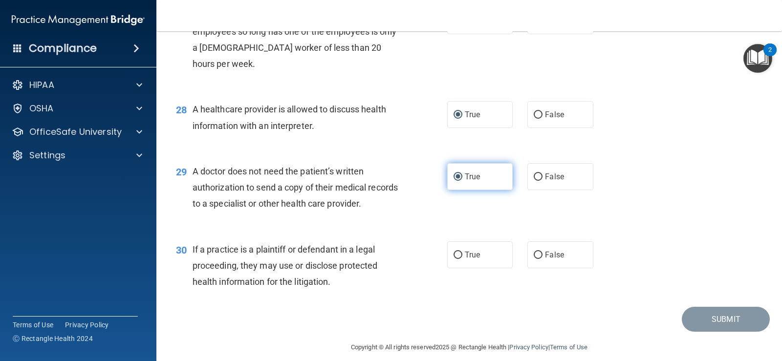
scroll to position [2199, 0]
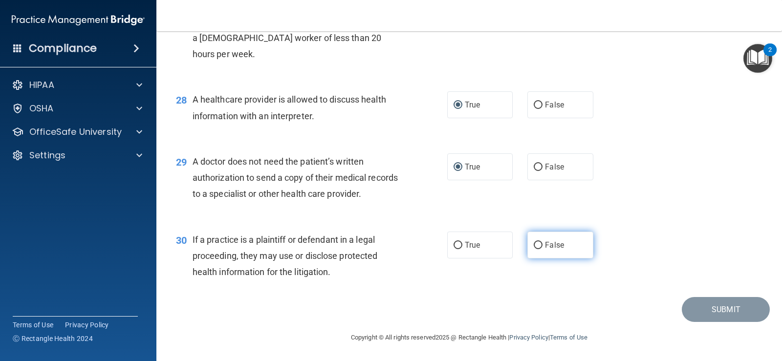
click at [534, 249] on input "False" at bounding box center [538, 245] width 9 height 7
radio input "true"
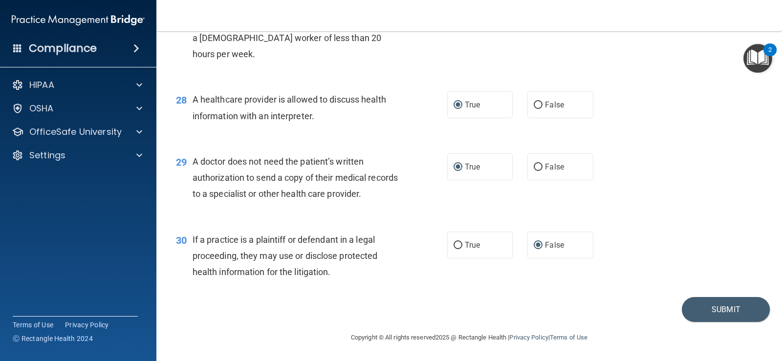
scroll to position [2238, 0]
click at [709, 309] on button "Submit" at bounding box center [726, 309] width 88 height 25
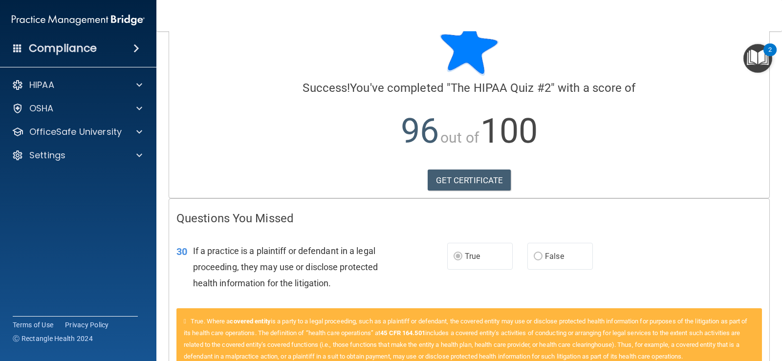
scroll to position [49, 0]
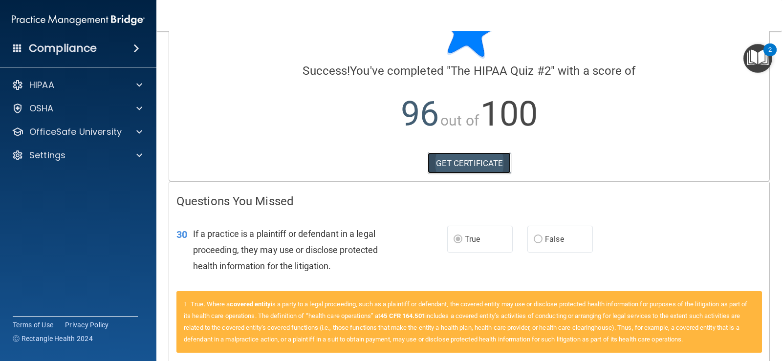
click at [462, 167] on link "GET CERTIFICATE" at bounding box center [470, 162] width 84 height 21
click at [138, 86] on span at bounding box center [139, 85] width 6 height 12
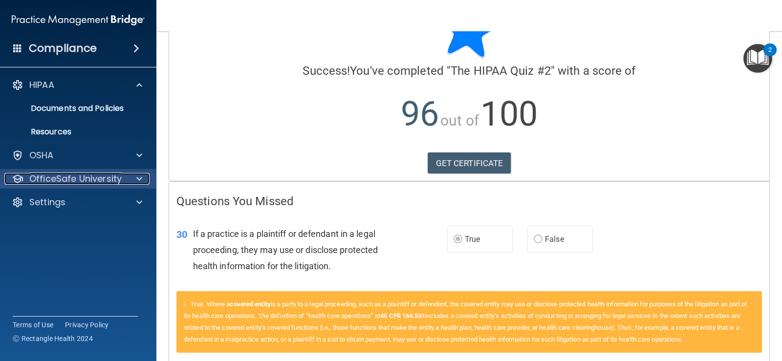
click at [132, 177] on div at bounding box center [138, 179] width 24 height 12
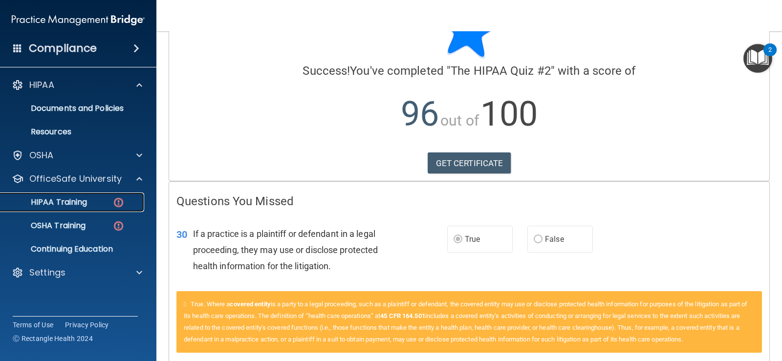
click at [122, 200] on img at bounding box center [118, 202] width 12 height 12
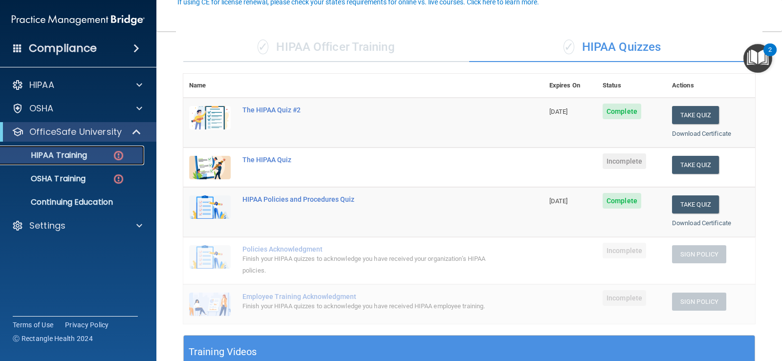
scroll to position [98, 0]
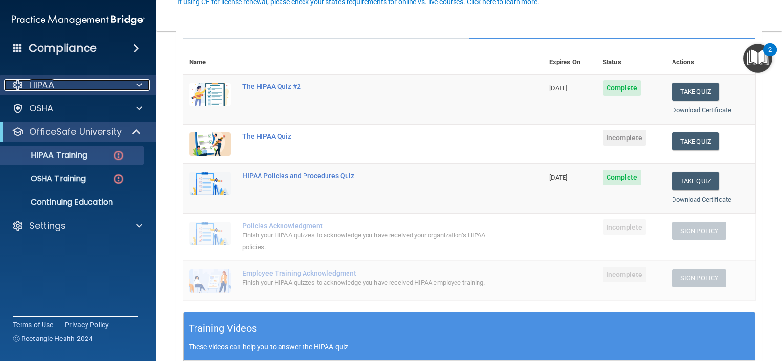
click at [140, 87] on span at bounding box center [139, 85] width 6 height 12
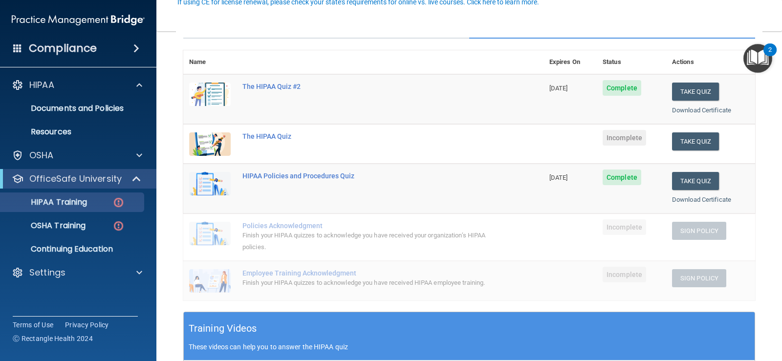
click at [136, 50] on span at bounding box center [136, 49] width 6 height 12
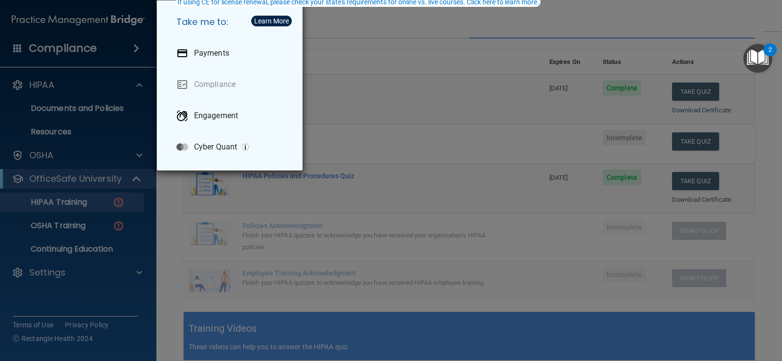
click at [122, 99] on div "Take me to: Payments Compliance Engagement Cyber Quant" at bounding box center [391, 180] width 782 height 361
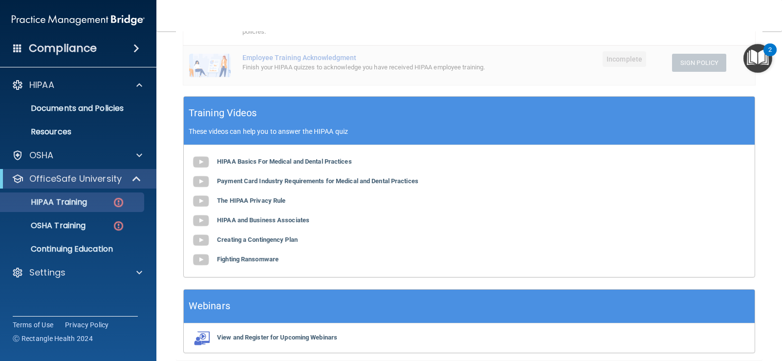
scroll to position [342, 0]
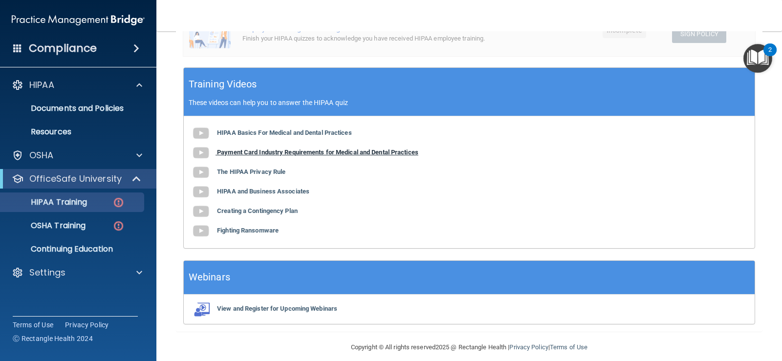
click at [236, 156] on b "Payment Card Industry Requirements for Medical and Dental Practices" at bounding box center [317, 152] width 201 height 7
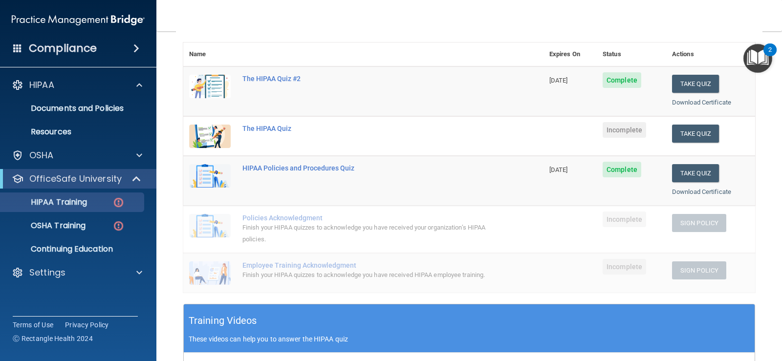
scroll to position [49, 0]
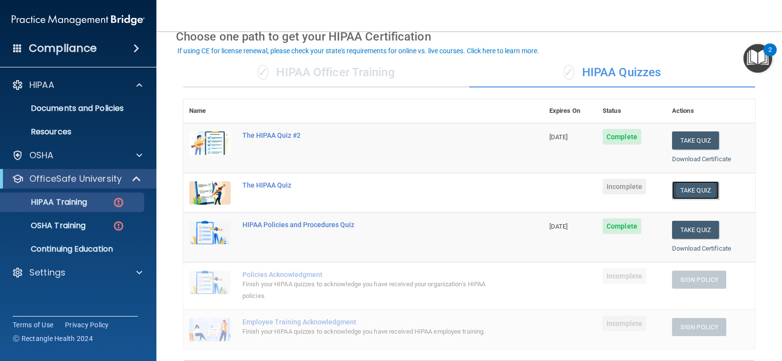
click at [693, 189] on button "Take Quiz" at bounding box center [695, 190] width 47 height 18
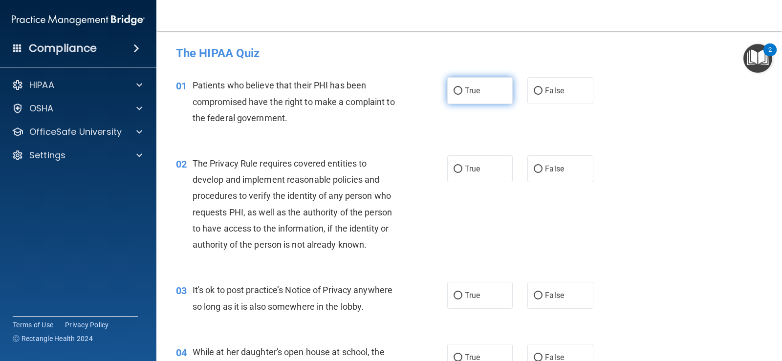
click at [455, 91] on input "True" at bounding box center [457, 90] width 9 height 7
radio input "true"
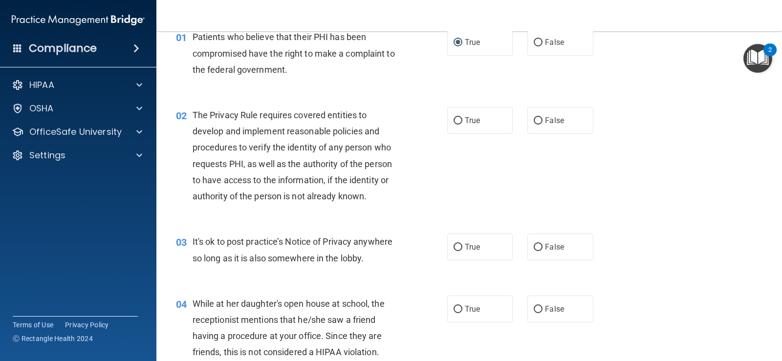
scroll to position [49, 0]
drag, startPoint x: 451, startPoint y: 119, endPoint x: 450, endPoint y: 126, distance: 6.5
click at [453, 120] on input "True" at bounding box center [457, 120] width 9 height 7
radio input "true"
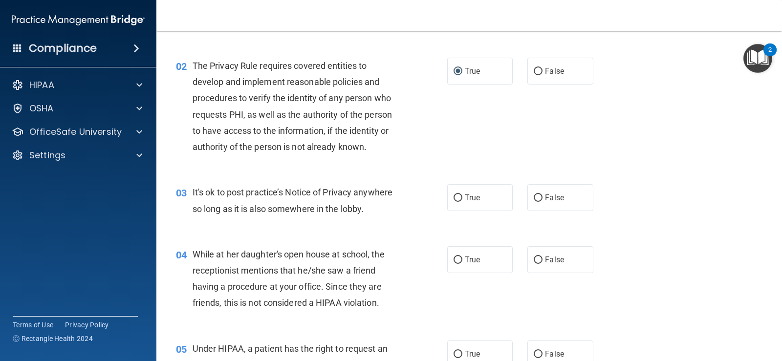
scroll to position [195, 0]
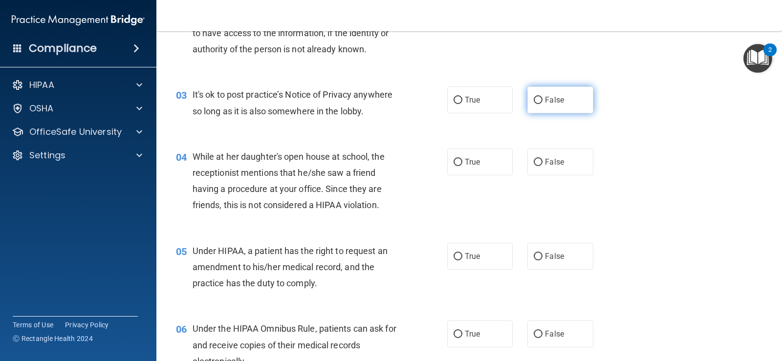
click at [537, 100] on input "False" at bounding box center [538, 100] width 9 height 7
radio input "true"
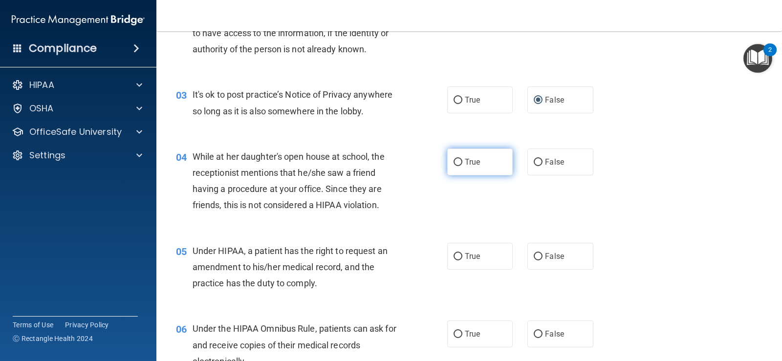
click at [454, 161] on input "True" at bounding box center [457, 162] width 9 height 7
radio input "true"
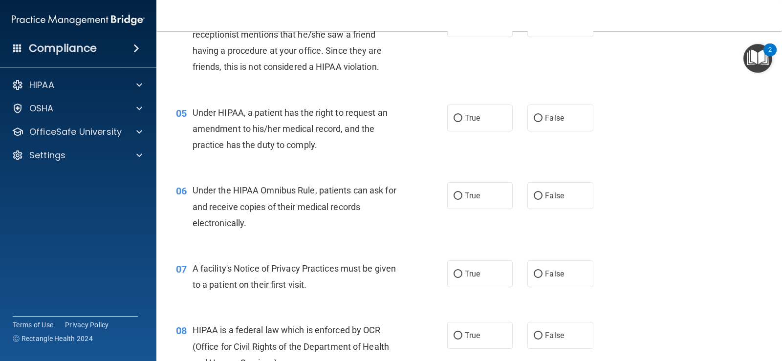
scroll to position [342, 0]
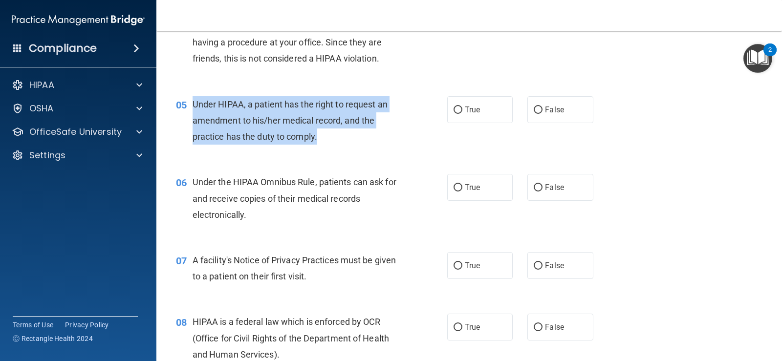
drag, startPoint x: 314, startPoint y: 138, endPoint x: 181, endPoint y: 100, distance: 138.7
click at [183, 100] on div "05 Under HIPAA, a patient has the right to request an amendment to his/her medi…" at bounding box center [311, 123] width 301 height 54
click at [453, 112] on input "True" at bounding box center [457, 110] width 9 height 7
radio input "true"
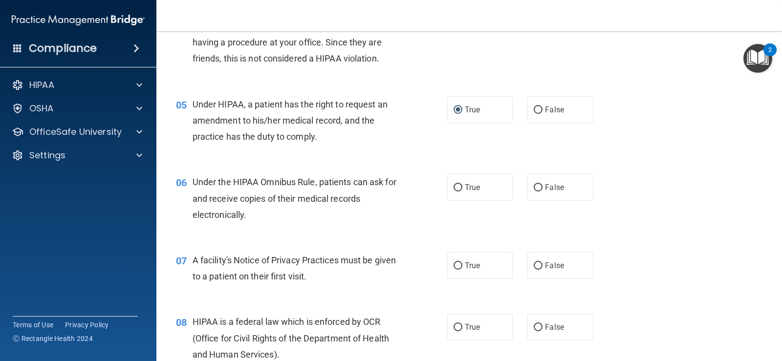
click at [275, 212] on div "Under the HIPAA Omnibus Rule, patients can ask for and receive copies of their …" at bounding box center [300, 198] width 215 height 49
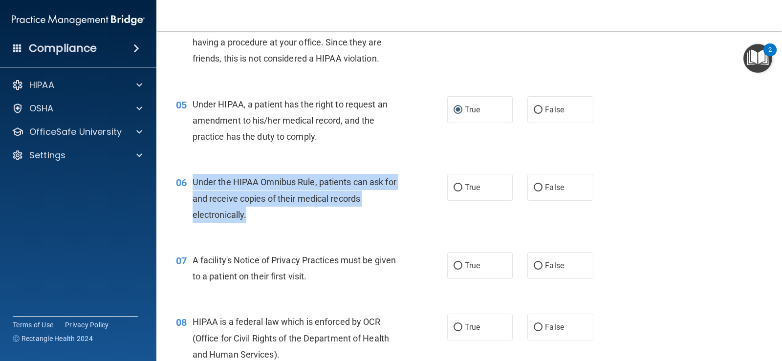
drag, startPoint x: 249, startPoint y: 215, endPoint x: 215, endPoint y: 184, distance: 45.0
click at [185, 184] on div "06 Under the HIPAA Omnibus Rule, patients can ask for and receive copies of the…" at bounding box center [311, 201] width 301 height 54
click at [453, 188] on input "True" at bounding box center [457, 187] width 9 height 7
radio input "true"
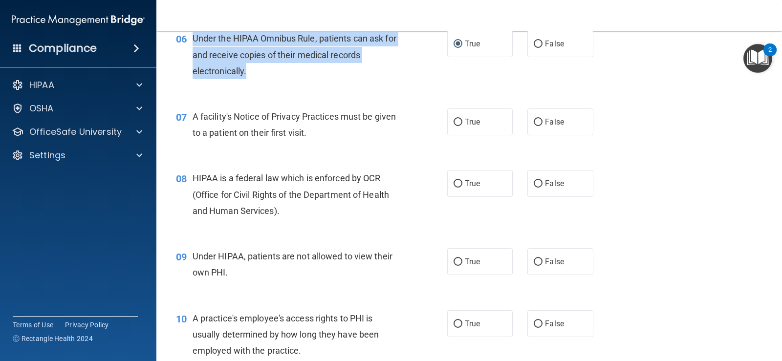
scroll to position [489, 0]
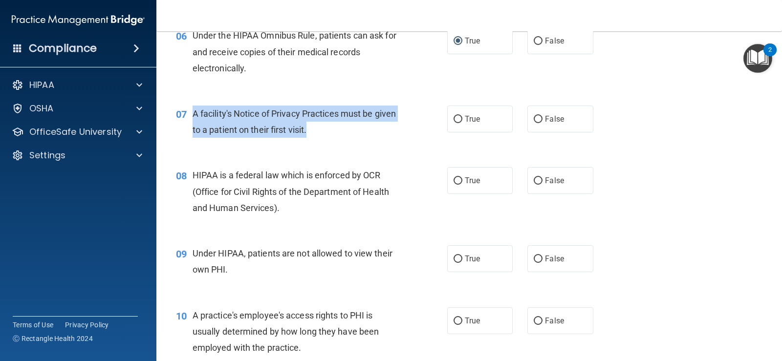
drag, startPoint x: 335, startPoint y: 130, endPoint x: 200, endPoint y: 115, distance: 135.7
click at [194, 111] on div "A facility's Notice of Privacy Practices must be given to a patient on their fi…" at bounding box center [300, 122] width 215 height 32
click at [453, 117] on input "True" at bounding box center [457, 119] width 9 height 7
radio input "true"
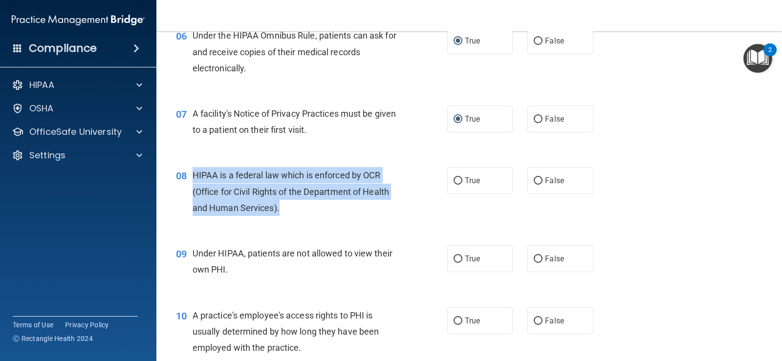
drag, startPoint x: 291, startPoint y: 207, endPoint x: 192, endPoint y: 176, distance: 103.9
click at [188, 171] on div "08 HIPAA is a federal law which is enforced by OCR (Office for Civil Rights of …" at bounding box center [311, 194] width 301 height 54
click at [453, 178] on input "True" at bounding box center [457, 180] width 9 height 7
radio input "true"
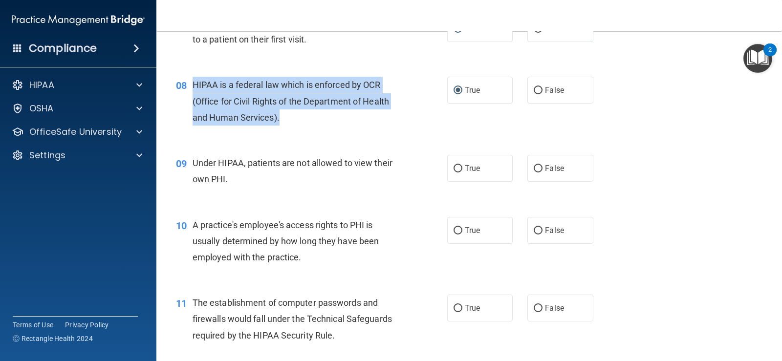
scroll to position [586, 0]
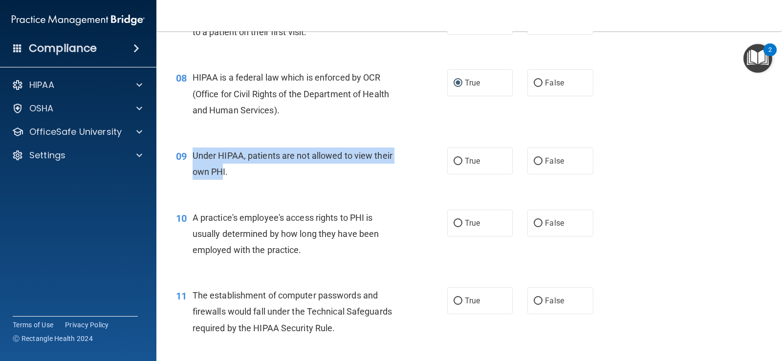
drag, startPoint x: 224, startPoint y: 173, endPoint x: 188, endPoint y: 152, distance: 41.4
click at [188, 153] on div "09 Under HIPAA, patients are not allowed to view their own PHI." at bounding box center [311, 166] width 301 height 37
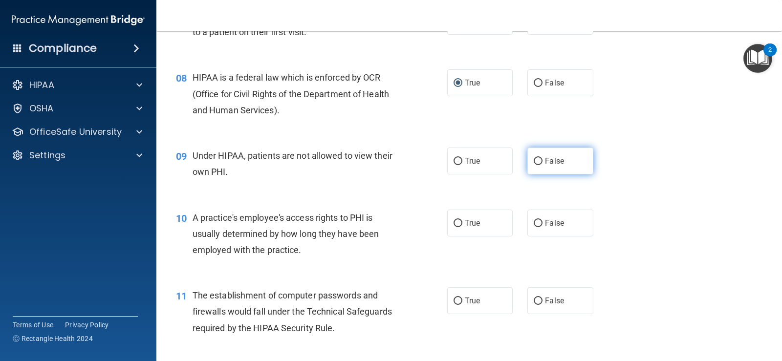
click at [529, 162] on label "False" at bounding box center [559, 161] width 65 height 27
click at [534, 162] on input "False" at bounding box center [538, 161] width 9 height 7
radio input "true"
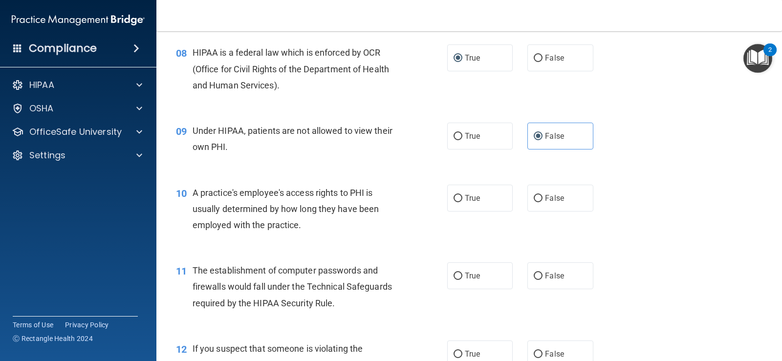
scroll to position [635, 0]
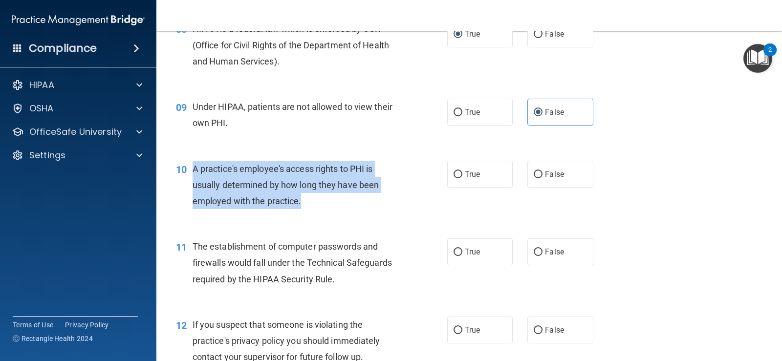
drag, startPoint x: 311, startPoint y: 202, endPoint x: 187, endPoint y: 164, distance: 129.4
click at [187, 164] on div "10 A practice's employee's access rights to PHI is usually determined by how lo…" at bounding box center [311, 188] width 301 height 54
click at [534, 173] on input "False" at bounding box center [538, 174] width 9 height 7
radio input "true"
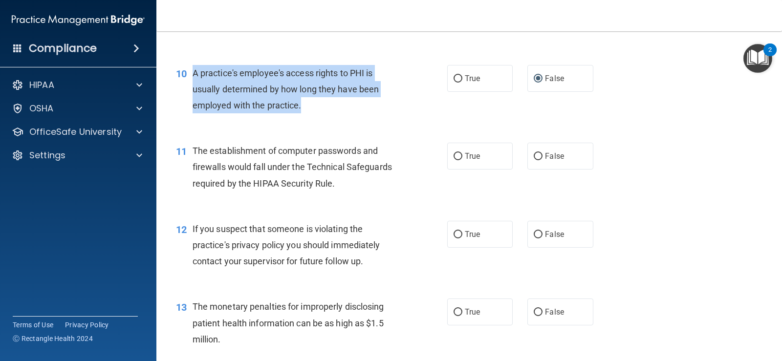
scroll to position [733, 0]
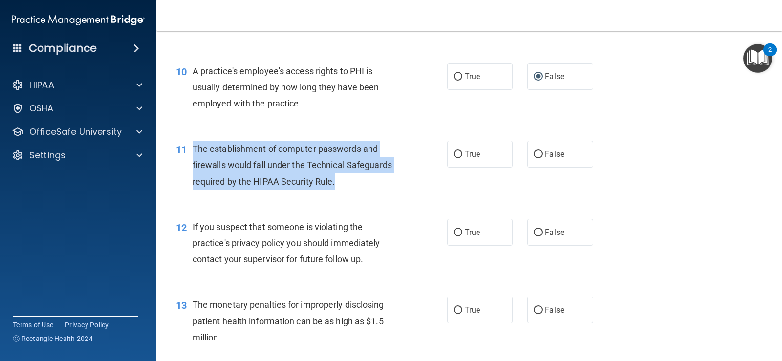
drag, startPoint x: 339, startPoint y: 174, endPoint x: 189, endPoint y: 144, distance: 152.7
click at [189, 144] on div "11 The establishment of computer passwords and firewalls would fall under the T…" at bounding box center [311, 168] width 301 height 54
click at [453, 152] on input "True" at bounding box center [457, 154] width 9 height 7
radio input "true"
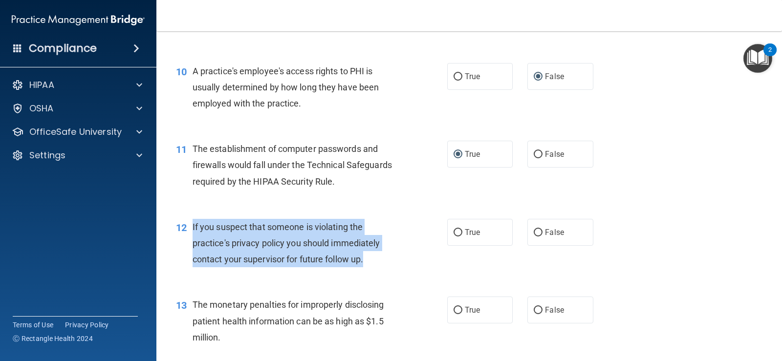
drag, startPoint x: 361, startPoint y: 258, endPoint x: 193, endPoint y: 227, distance: 171.3
click at [193, 227] on div "If you suspect that someone is violating the practice's privacy policy you shou…" at bounding box center [300, 243] width 215 height 49
click at [453, 230] on input "True" at bounding box center [457, 232] width 9 height 7
radio input "true"
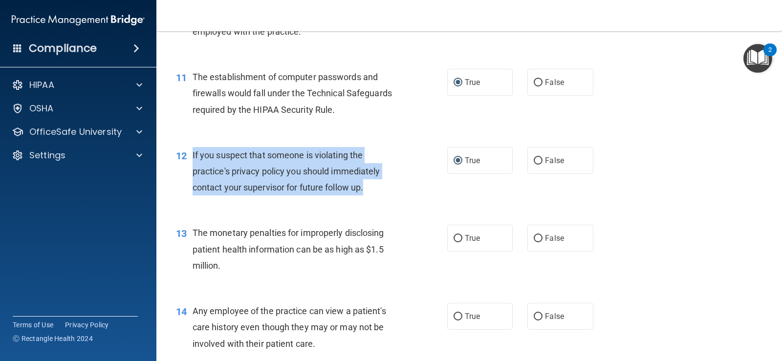
scroll to position [831, 0]
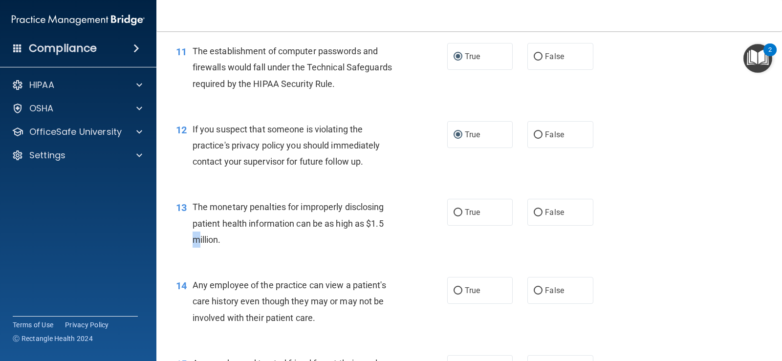
drag, startPoint x: 394, startPoint y: 226, endPoint x: 200, endPoint y: 233, distance: 193.6
click at [200, 233] on div "The monetary penalties for improperly disclosing patient health information can…" at bounding box center [300, 223] width 215 height 49
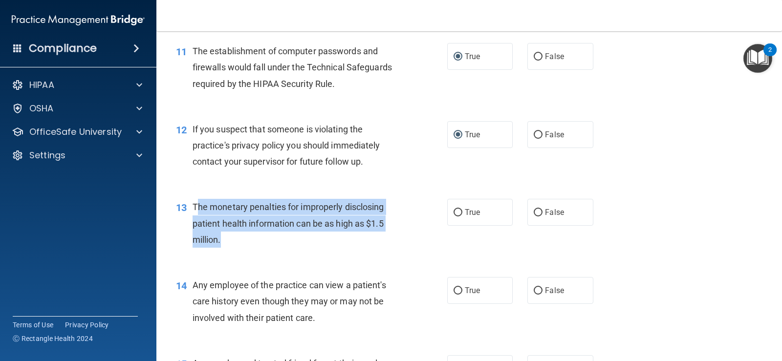
drag, startPoint x: 230, startPoint y: 242, endPoint x: 195, endPoint y: 205, distance: 50.8
click at [195, 205] on div "The monetary penalties for improperly disclosing patient health information can…" at bounding box center [300, 223] width 215 height 49
copy span "he monetary penalties for improperly disclosing patient health information can …"
click at [230, 239] on div "The monetary penalties for improperly disclosing patient health information can…" at bounding box center [300, 223] width 215 height 49
click at [220, 241] on span "The monetary penalties for improperly disclosing patient health information can…" at bounding box center [289, 223] width 192 height 43
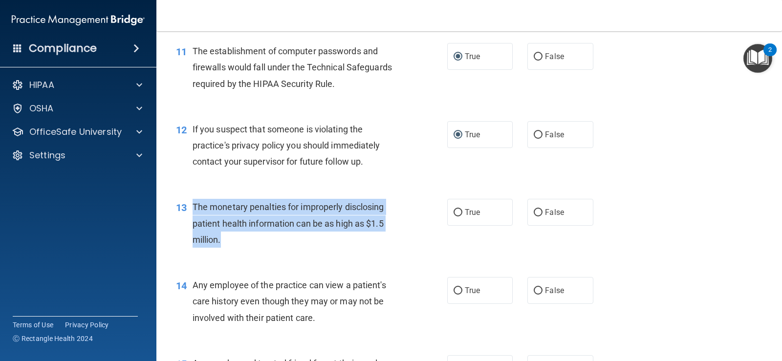
drag, startPoint x: 219, startPoint y: 241, endPoint x: 199, endPoint y: 209, distance: 37.6
click at [199, 209] on span "The monetary penalties for improperly disclosing patient health information can…" at bounding box center [289, 223] width 192 height 43
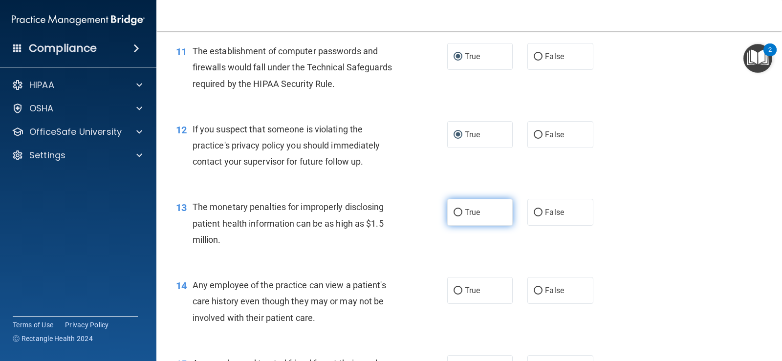
click at [449, 213] on label "True" at bounding box center [479, 212] width 65 height 27
click at [453, 213] on input "True" at bounding box center [457, 212] width 9 height 7
radio input "true"
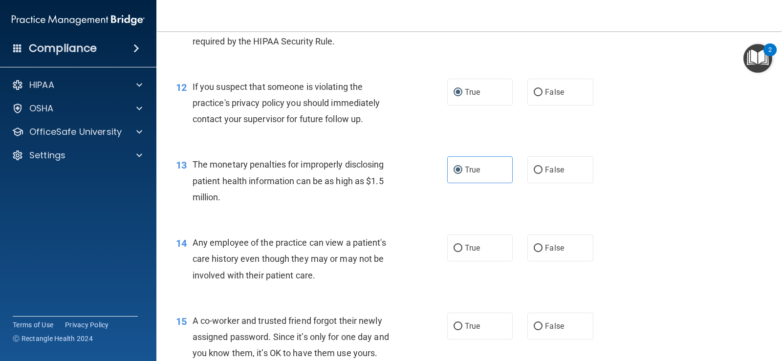
scroll to position [928, 0]
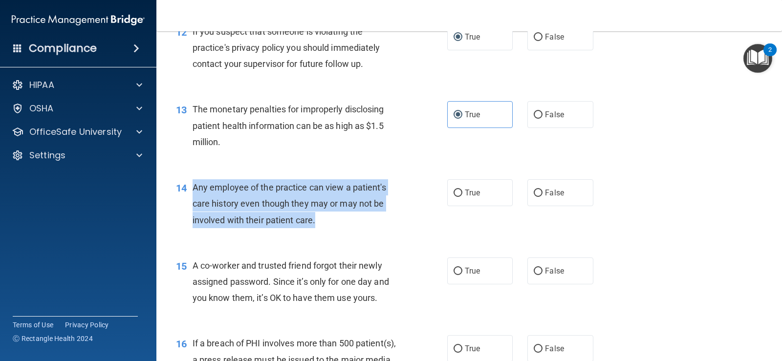
drag, startPoint x: 318, startPoint y: 219, endPoint x: 191, endPoint y: 194, distance: 129.5
click at [191, 194] on div "14 Any employee of the practice can view a patient's care history even though t…" at bounding box center [311, 206] width 301 height 54
click at [455, 195] on input "True" at bounding box center [457, 193] width 9 height 7
radio input "true"
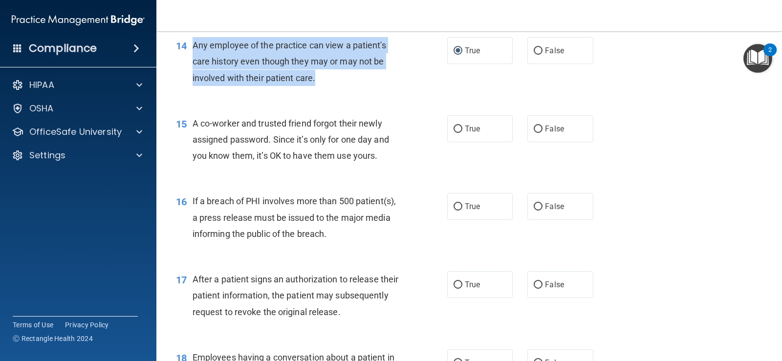
scroll to position [1075, 0]
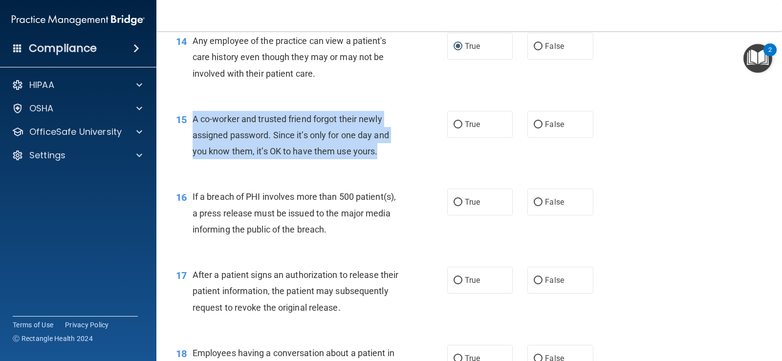
drag, startPoint x: 381, startPoint y: 150, endPoint x: 192, endPoint y: 124, distance: 191.3
click at [188, 122] on div "15 A co-worker and trusted friend forgot their newly assigned password. Since i…" at bounding box center [311, 138] width 301 height 54
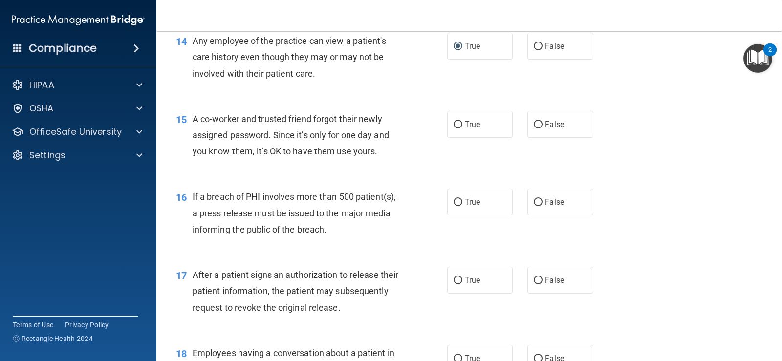
click at [462, 153] on div "15 A co-worker and trusted friend forgot their newly assigned password. Since i…" at bounding box center [469, 138] width 601 height 78
click at [536, 126] on input "False" at bounding box center [538, 124] width 9 height 7
radio input "true"
click at [453, 125] on input "True" at bounding box center [457, 124] width 9 height 7
radio input "true"
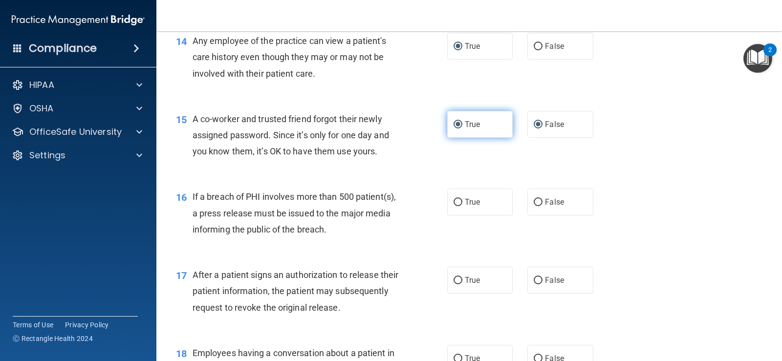
radio input "false"
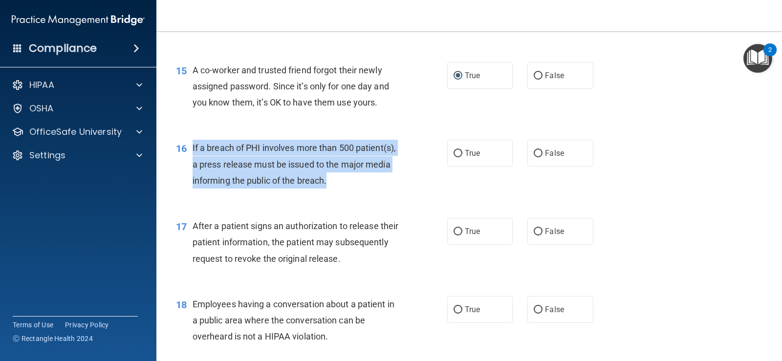
drag, startPoint x: 385, startPoint y: 181, endPoint x: 193, endPoint y: 147, distance: 194.1
click at [192, 147] on div "16 If a breach of PHI involves more than 500 patient(s), a press release must b…" at bounding box center [311, 167] width 301 height 54
click at [453, 154] on input "True" at bounding box center [457, 153] width 9 height 7
radio input "true"
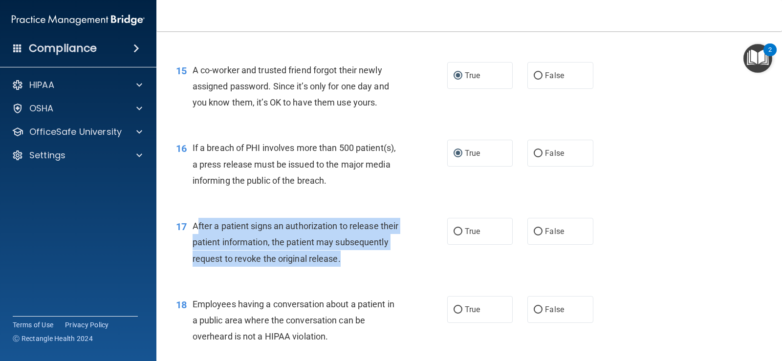
drag, startPoint x: 397, startPoint y: 261, endPoint x: 196, endPoint y: 226, distance: 203.8
click at [196, 226] on div "After a patient signs an authorization to release their patient information, th…" at bounding box center [300, 242] width 215 height 49
drag, startPoint x: 237, startPoint y: 268, endPoint x: 247, endPoint y: 267, distance: 9.4
click at [247, 267] on div "17 After a patient signs an authorization to release their patient information,…" at bounding box center [311, 245] width 301 height 54
click at [453, 232] on input "True" at bounding box center [457, 231] width 9 height 7
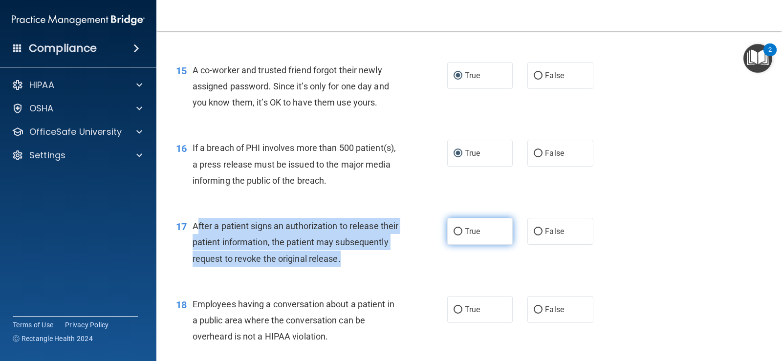
radio input "true"
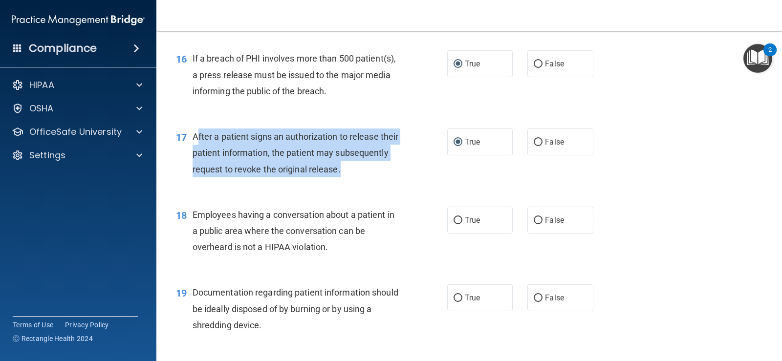
scroll to position [1222, 0]
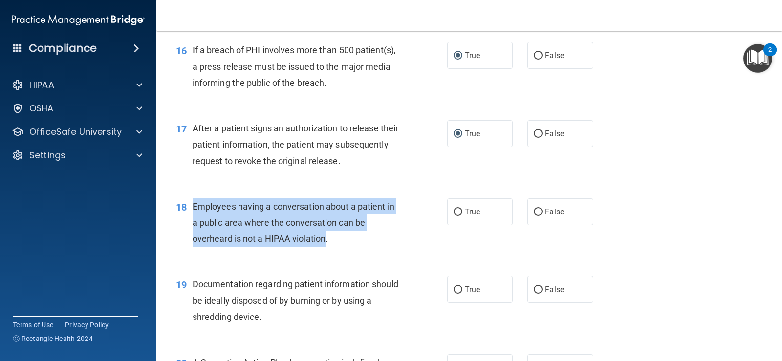
drag, startPoint x: 323, startPoint y: 239, endPoint x: 201, endPoint y: 215, distance: 125.0
click at [196, 205] on span "Employees having a conversation about a patient in a public area where the conv…" at bounding box center [294, 222] width 202 height 43
click at [534, 214] on input "False" at bounding box center [538, 212] width 9 height 7
radio input "true"
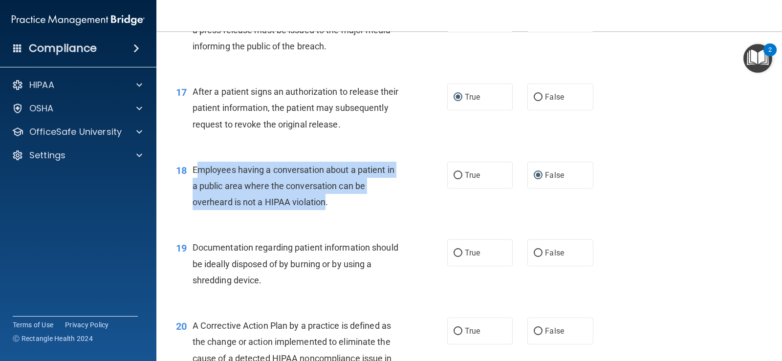
scroll to position [1319, 0]
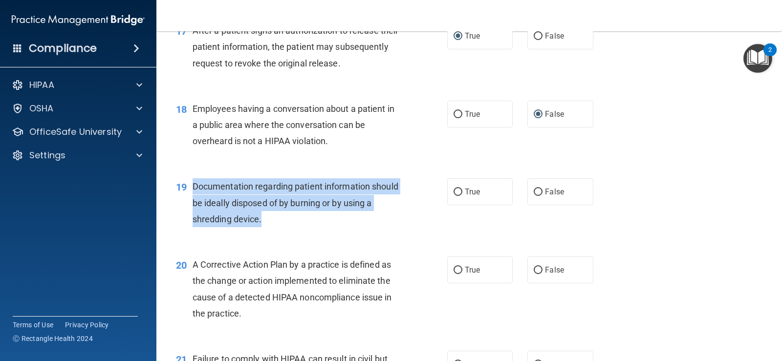
drag, startPoint x: 271, startPoint y: 217, endPoint x: 191, endPoint y: 189, distance: 85.5
click at [190, 186] on div "19 Documentation regarding patient information should be ideally disposed of by…" at bounding box center [311, 205] width 301 height 54
click at [454, 191] on input "True" at bounding box center [457, 192] width 9 height 7
radio input "true"
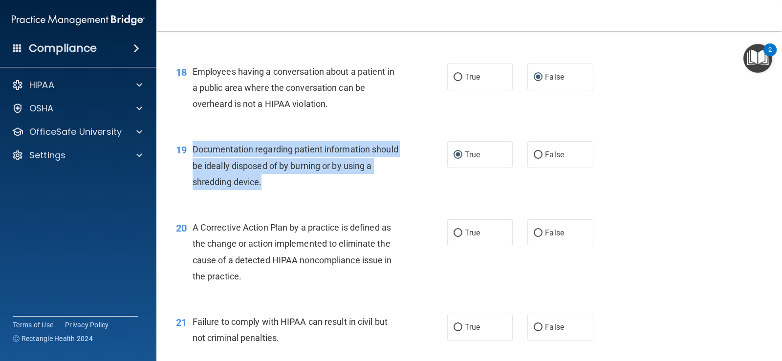
scroll to position [1417, 0]
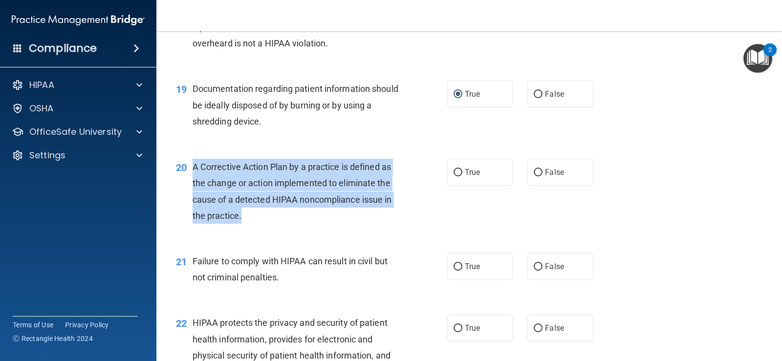
drag, startPoint x: 261, startPoint y: 218, endPoint x: 191, endPoint y: 165, distance: 88.2
click at [192, 165] on div "20 A Corrective Action Plan by a practice is defined as the change or action im…" at bounding box center [311, 194] width 301 height 70
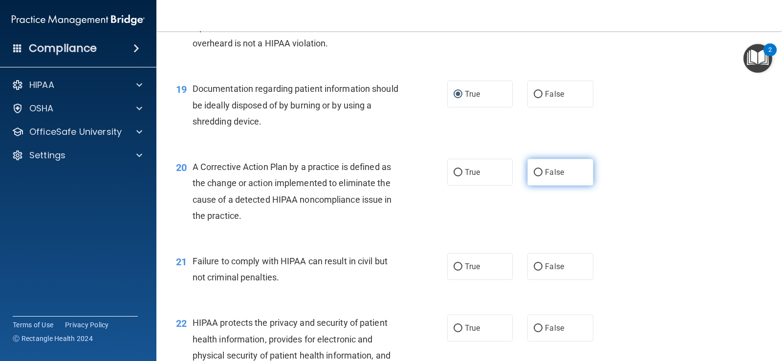
click at [539, 171] on label "False" at bounding box center [559, 172] width 65 height 27
click at [539, 171] on input "False" at bounding box center [538, 172] width 9 height 7
radio input "true"
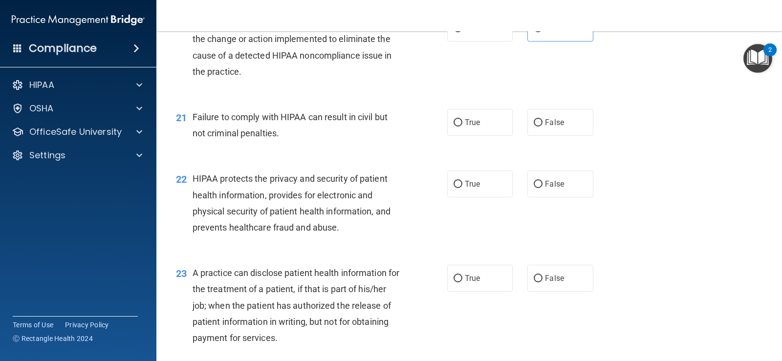
scroll to position [1564, 0]
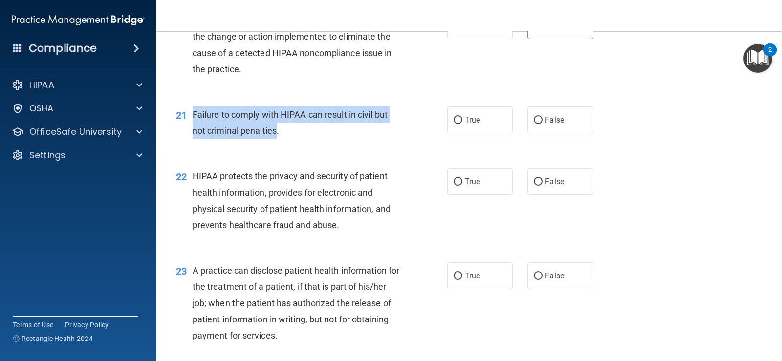
drag, startPoint x: 278, startPoint y: 131, endPoint x: 192, endPoint y: 113, distance: 87.9
click at [192, 113] on div "21 Failure to comply with HIPAA can result in civil but not criminal penalties." at bounding box center [311, 125] width 301 height 37
click at [454, 119] on input "True" at bounding box center [457, 120] width 9 height 7
radio input "true"
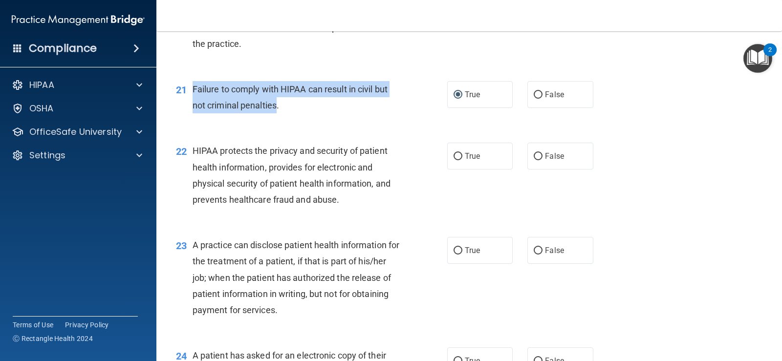
scroll to position [1612, 0]
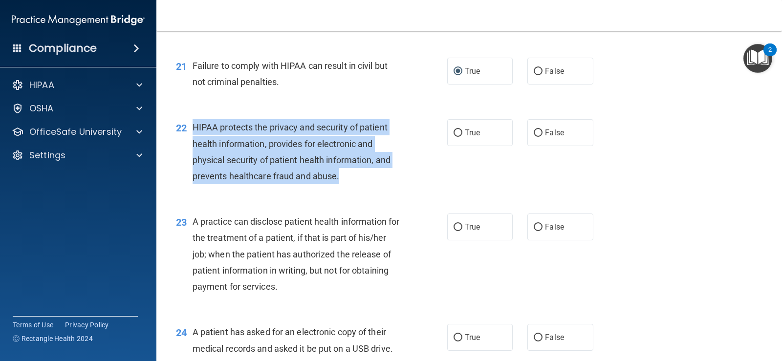
drag, startPoint x: 340, startPoint y: 174, endPoint x: 220, endPoint y: 138, distance: 125.2
click at [190, 131] on div "22 HIPAA protects the privacy and security of patient health information, provi…" at bounding box center [311, 154] width 301 height 70
click at [456, 134] on input "True" at bounding box center [457, 132] width 9 height 7
radio input "true"
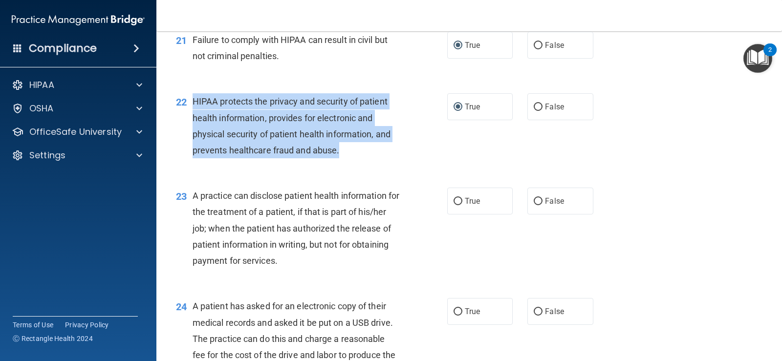
scroll to position [1661, 0]
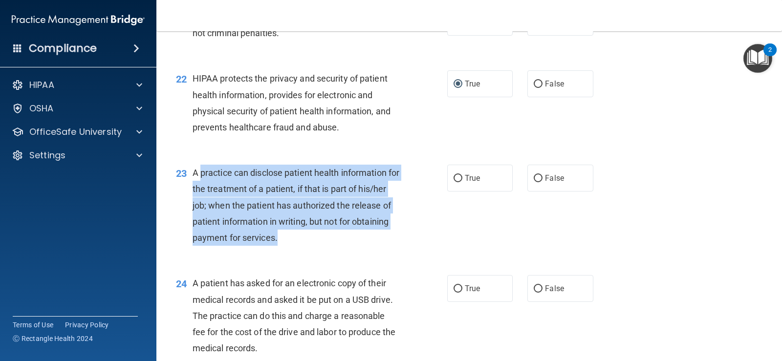
drag, startPoint x: 319, startPoint y: 239, endPoint x: 199, endPoint y: 171, distance: 137.5
click at [199, 171] on div "A practice can disclose patient health information for the treatment of a patie…" at bounding box center [300, 205] width 215 height 81
click at [238, 229] on div "A practice can disclose patient health information for the treatment of a patie…" at bounding box center [300, 205] width 215 height 81
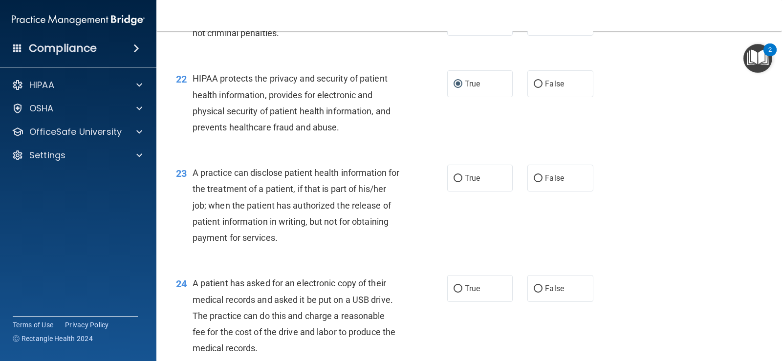
click at [314, 255] on div "23 A practice can disclose patient health information for the treatment of a pa…" at bounding box center [469, 207] width 601 height 110
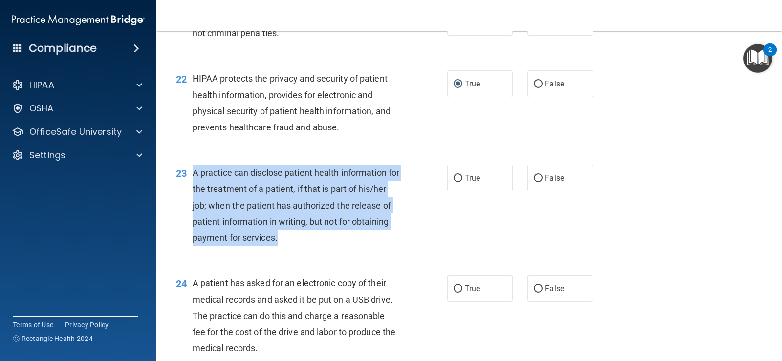
drag, startPoint x: 317, startPoint y: 240, endPoint x: 203, endPoint y: 188, distance: 125.3
click at [187, 173] on div "23 A practice can disclose patient health information for the treatment of a pa…" at bounding box center [311, 208] width 301 height 86
drag, startPoint x: 223, startPoint y: 193, endPoint x: 229, endPoint y: 197, distance: 7.0
click at [454, 175] on input "True" at bounding box center [457, 178] width 9 height 7
radio input "true"
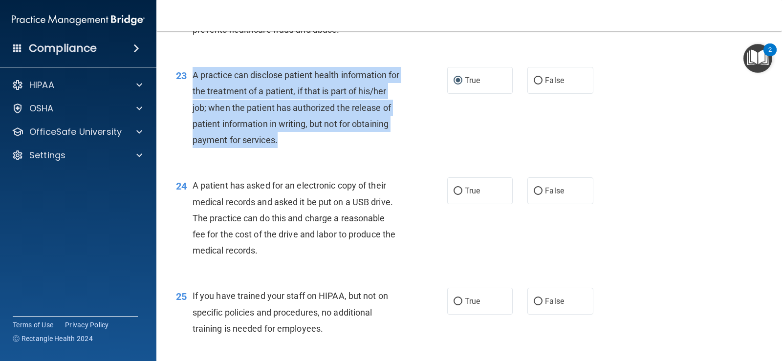
scroll to position [1808, 0]
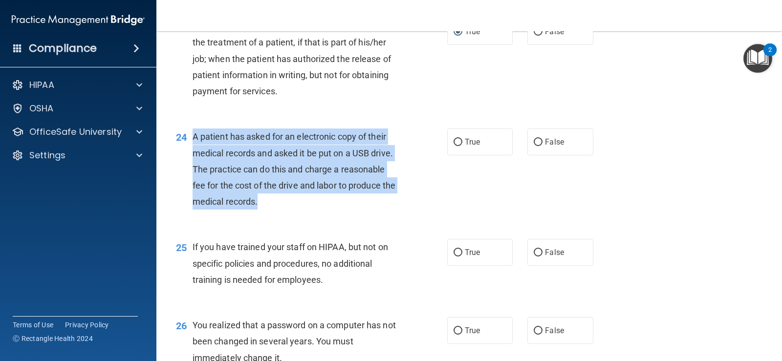
drag, startPoint x: 282, startPoint y: 200, endPoint x: 246, endPoint y: 158, distance: 55.1
click at [197, 134] on div "A patient has asked for an electronic copy of their medical records and asked i…" at bounding box center [300, 169] width 215 height 81
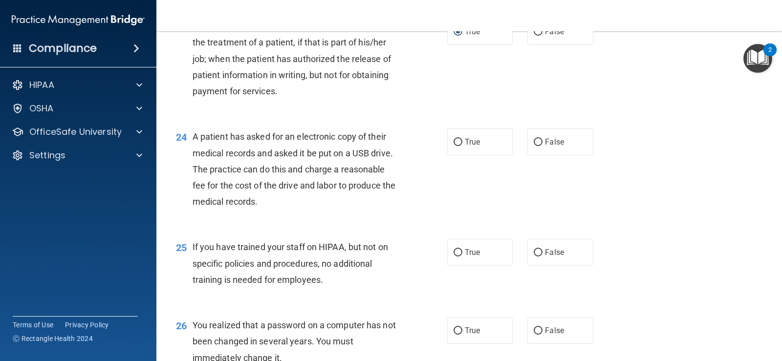
click at [282, 240] on div "If you have trained your staff on HIPAA, but not on specific policies and proce…" at bounding box center [300, 263] width 215 height 49
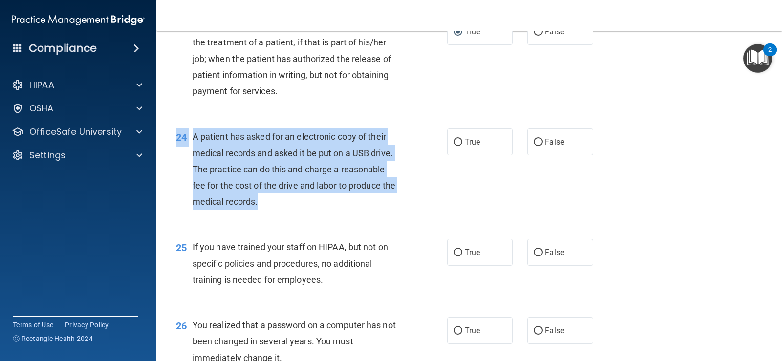
drag, startPoint x: 285, startPoint y: 204, endPoint x: 201, endPoint y: 138, distance: 106.5
click at [192, 130] on div "24 A patient has asked for an electronic copy of their medical records and aske…" at bounding box center [311, 172] width 301 height 86
click at [537, 144] on input "False" at bounding box center [538, 142] width 9 height 7
radio input "true"
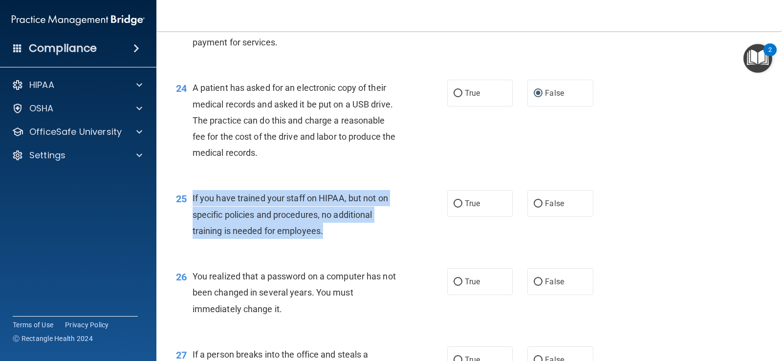
drag, startPoint x: 338, startPoint y: 233, endPoint x: 190, endPoint y: 195, distance: 152.9
click at [190, 195] on div "25 If you have trained your staff on HIPAA, but not on specific policies and pr…" at bounding box center [311, 217] width 301 height 54
click at [534, 202] on input "False" at bounding box center [538, 203] width 9 height 7
radio input "true"
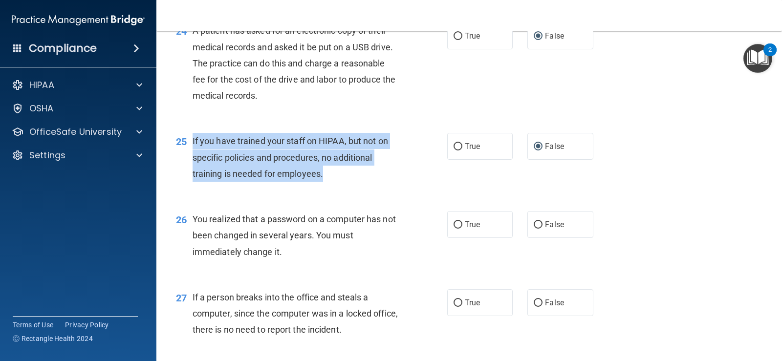
scroll to position [2003, 0]
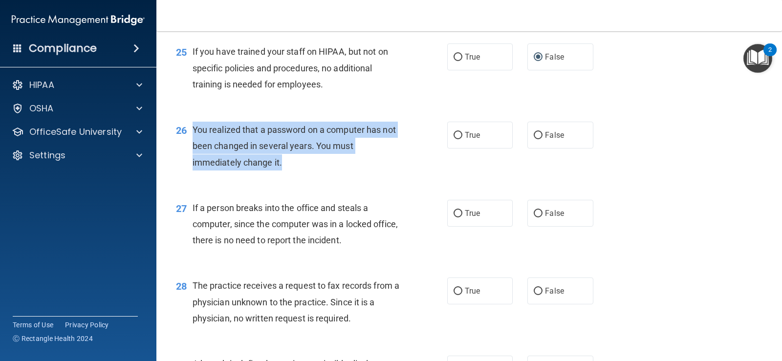
drag, startPoint x: 282, startPoint y: 163, endPoint x: 198, endPoint y: 133, distance: 89.2
click at [193, 129] on div "You realized that a password on a computer has not been changed in several year…" at bounding box center [300, 146] width 215 height 49
drag, startPoint x: 450, startPoint y: 135, endPoint x: 455, endPoint y: 134, distance: 4.9
click at [453, 134] on input "True" at bounding box center [457, 135] width 9 height 7
radio input "true"
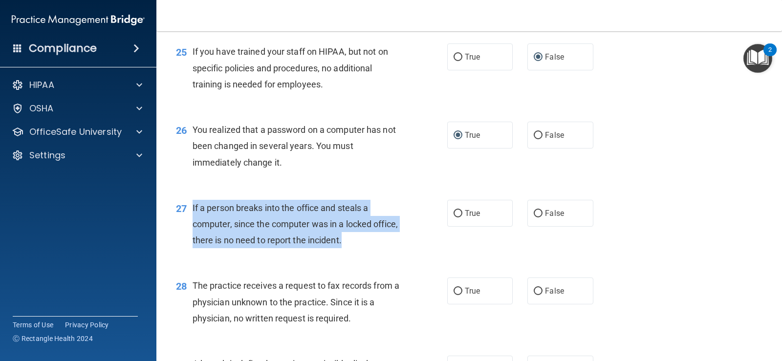
drag, startPoint x: 376, startPoint y: 240, endPoint x: 192, endPoint y: 209, distance: 186.4
click at [193, 209] on div "If a person breaks into the office and steals a computer, since the computer wa…" at bounding box center [300, 224] width 215 height 49
click at [535, 214] on input "False" at bounding box center [538, 213] width 9 height 7
radio input "true"
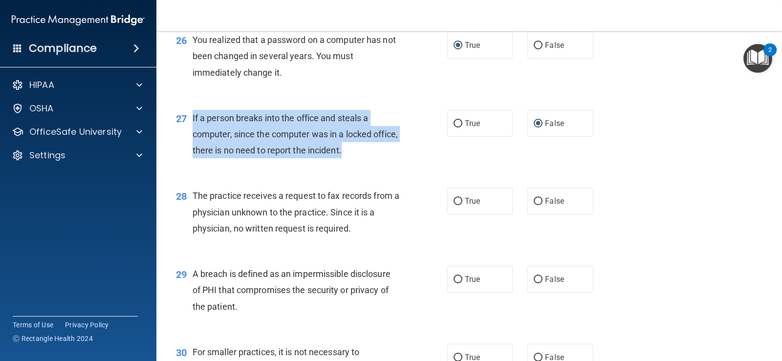
scroll to position [2150, 0]
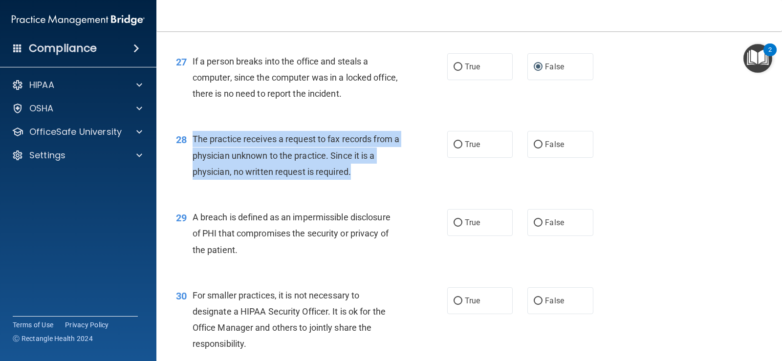
drag, startPoint x: 357, startPoint y: 173, endPoint x: 191, endPoint y: 138, distance: 170.2
click at [191, 138] on div "28 The practice receives a request to fax records from a physician unknown to t…" at bounding box center [311, 158] width 301 height 54
click at [537, 143] on input "False" at bounding box center [538, 144] width 9 height 7
radio input "true"
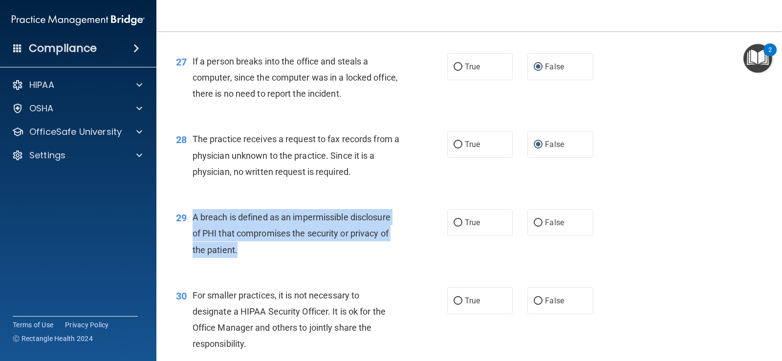
drag, startPoint x: 246, startPoint y: 253, endPoint x: 200, endPoint y: 224, distance: 54.0
click at [193, 221] on div "A breach is defined as an impermissible disclosure of PHI that compromises the …" at bounding box center [300, 233] width 215 height 49
click at [455, 219] on input "True" at bounding box center [457, 222] width 9 height 7
radio input "true"
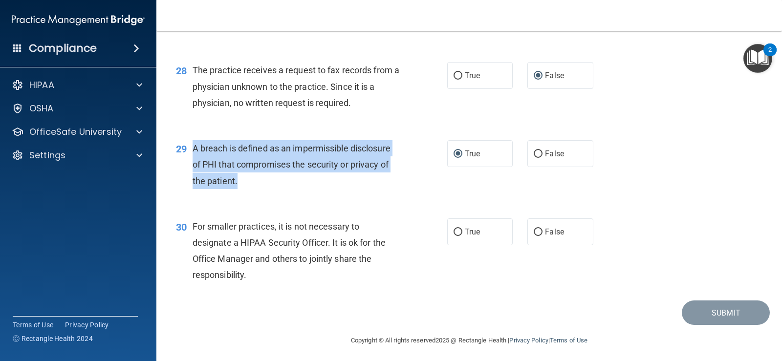
scroll to position [2222, 0]
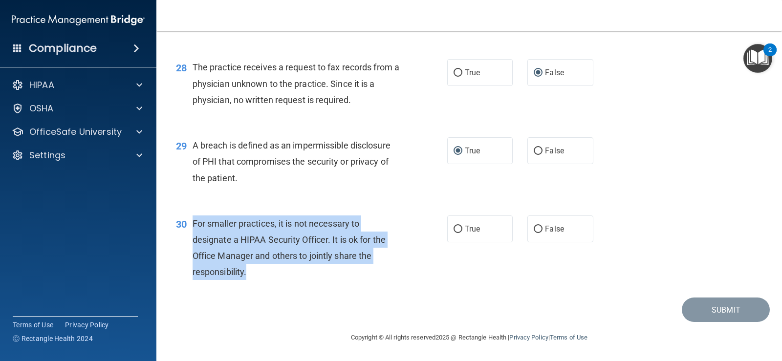
drag, startPoint x: 281, startPoint y: 271, endPoint x: 205, endPoint y: 233, distance: 84.8
click at [194, 222] on div "For smaller practices, it is not necessary to designate a HIPAA Security Office…" at bounding box center [300, 247] width 215 height 65
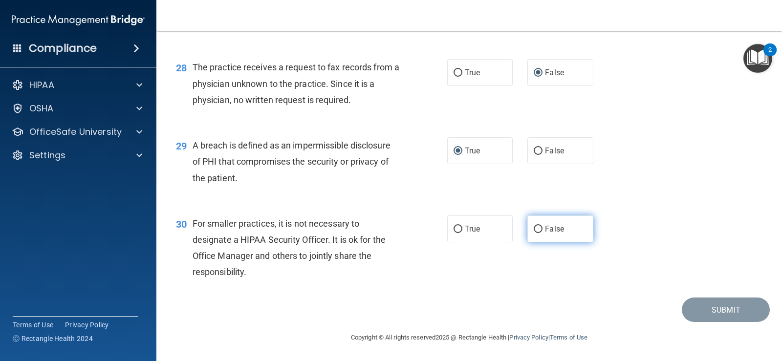
click at [528, 228] on label "False" at bounding box center [559, 228] width 65 height 27
click at [534, 228] on input "False" at bounding box center [538, 229] width 9 height 7
radio input "true"
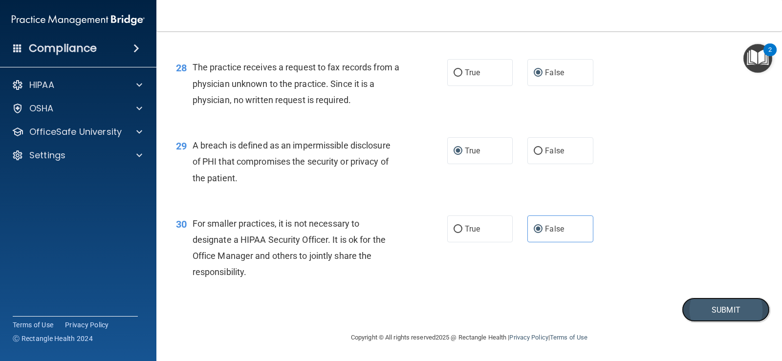
click at [696, 315] on button "Submit" at bounding box center [726, 310] width 88 height 25
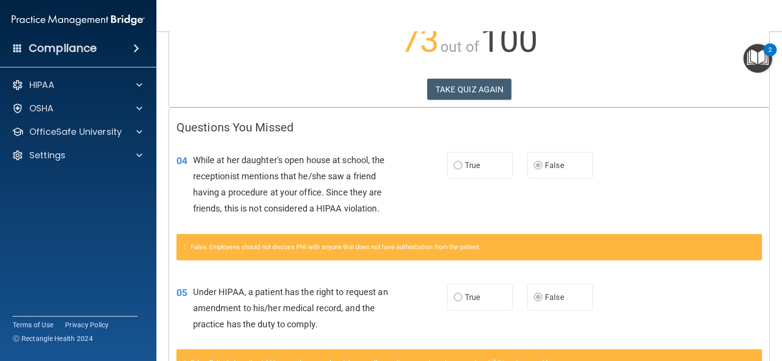
scroll to position [75, 0]
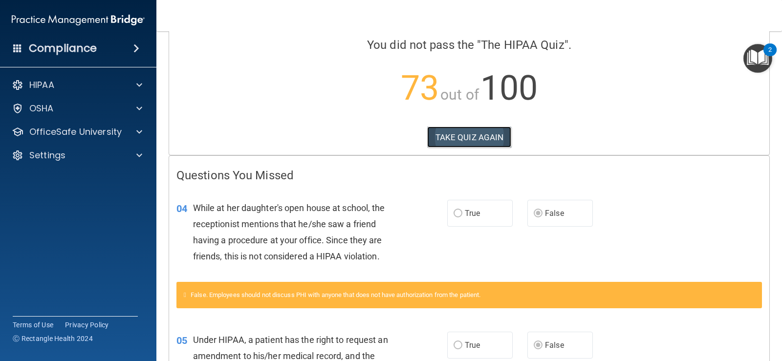
click at [474, 137] on button "TAKE QUIZ AGAIN" at bounding box center [469, 137] width 85 height 21
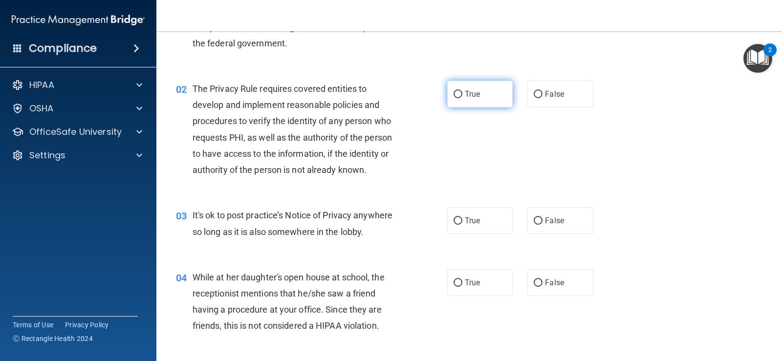
click at [455, 95] on input "True" at bounding box center [457, 94] width 9 height 7
radio input "true"
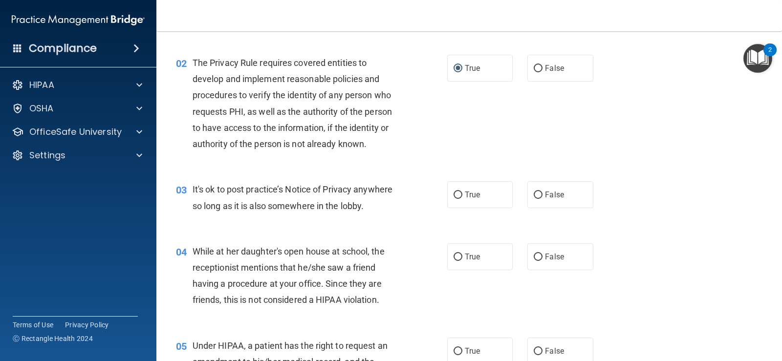
scroll to position [26, 0]
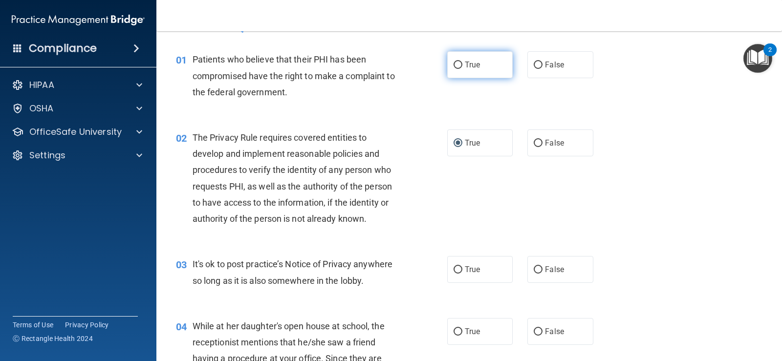
click at [453, 60] on label "True" at bounding box center [479, 64] width 65 height 27
click at [453, 62] on input "True" at bounding box center [457, 65] width 9 height 7
radio input "true"
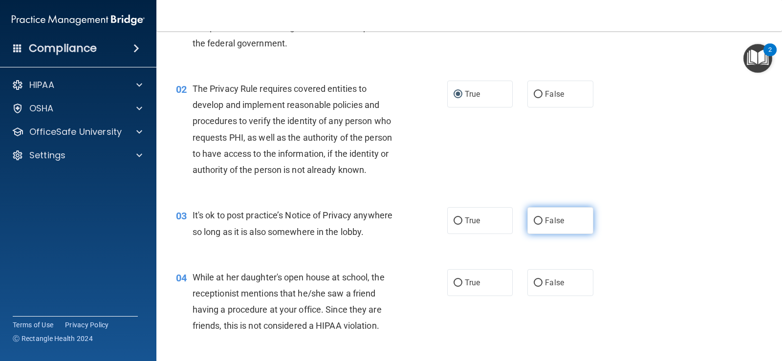
click at [534, 218] on input "False" at bounding box center [538, 220] width 9 height 7
radio input "true"
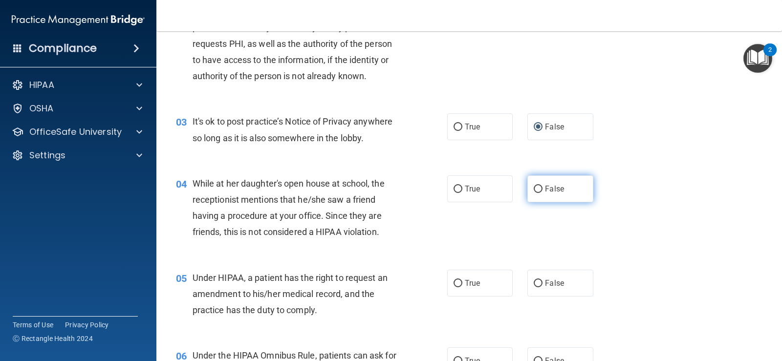
scroll to position [172, 0]
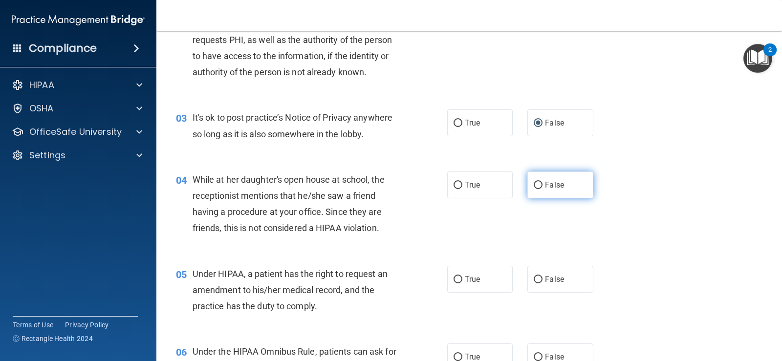
click at [534, 185] on input "False" at bounding box center [538, 185] width 9 height 7
radio input "true"
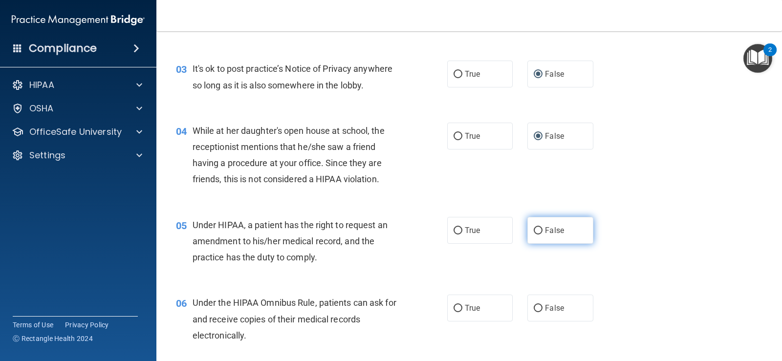
click at [534, 231] on input "False" at bounding box center [538, 230] width 9 height 7
radio input "true"
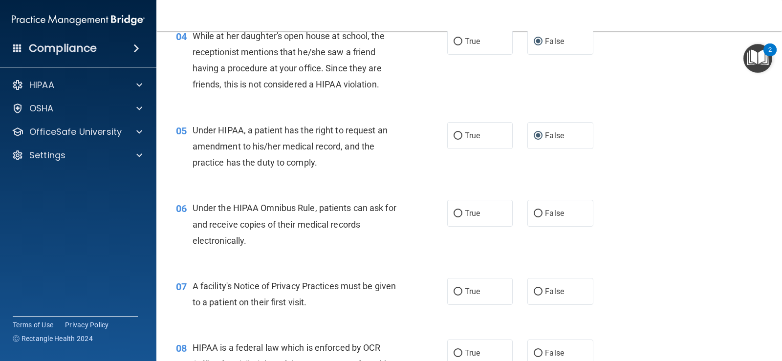
scroll to position [368, 0]
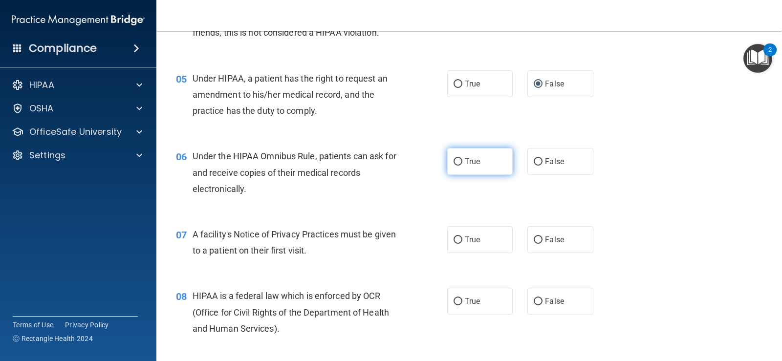
click at [460, 163] on label "True" at bounding box center [479, 161] width 65 height 27
click at [460, 163] on input "True" at bounding box center [457, 161] width 9 height 7
radio input "true"
click at [453, 239] on input "True" at bounding box center [457, 239] width 9 height 7
radio input "true"
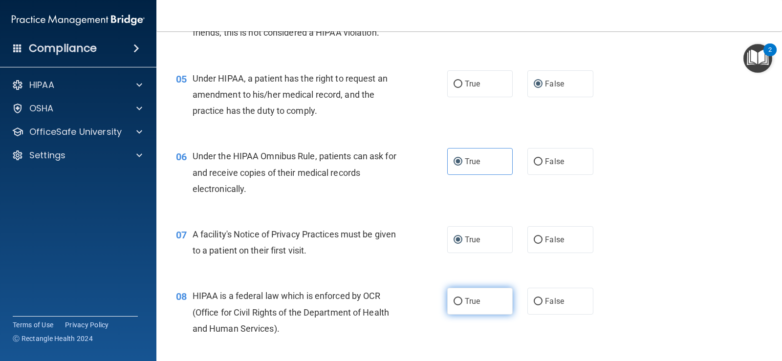
click at [456, 303] on input "True" at bounding box center [457, 301] width 9 height 7
radio input "true"
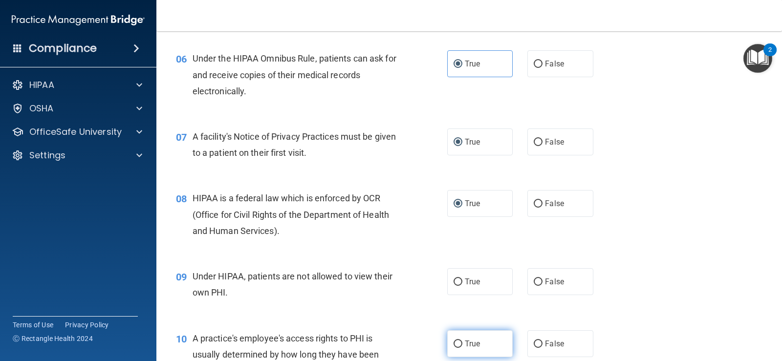
scroll to position [563, 0]
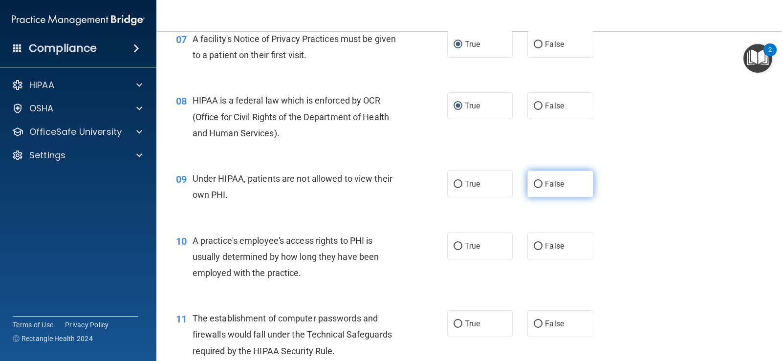
click at [537, 179] on label "False" at bounding box center [559, 184] width 65 height 27
click at [537, 181] on input "False" at bounding box center [538, 184] width 9 height 7
radio input "true"
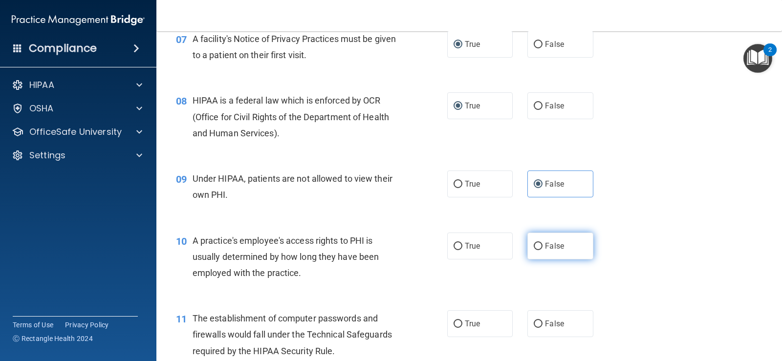
click at [534, 246] on input "False" at bounding box center [538, 246] width 9 height 7
radio input "true"
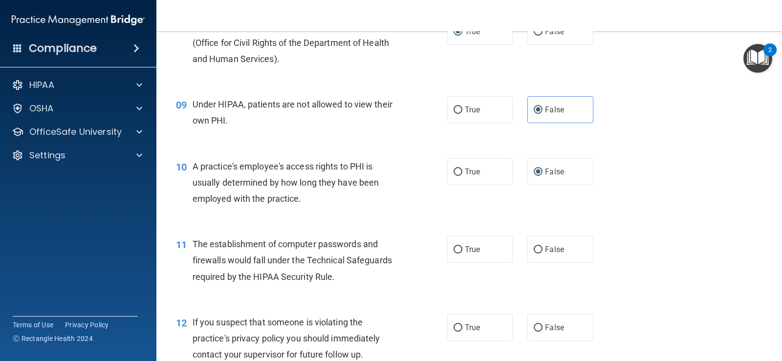
scroll to position [661, 0]
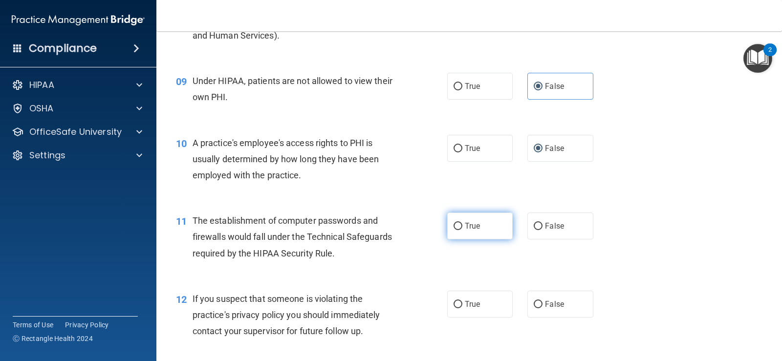
click at [453, 231] on label "True" at bounding box center [479, 226] width 65 height 27
click at [453, 230] on input "True" at bounding box center [457, 226] width 9 height 7
radio input "true"
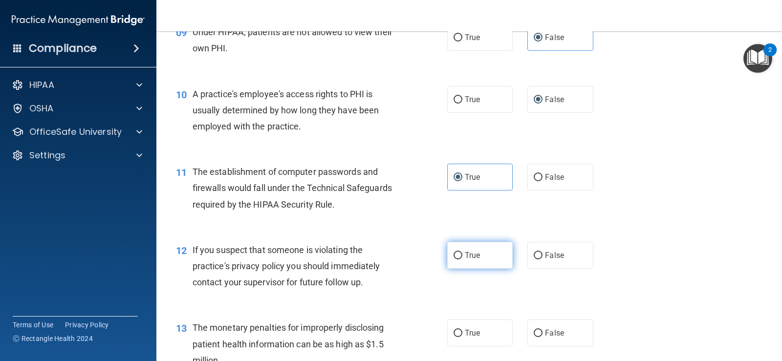
click at [453, 257] on input "True" at bounding box center [457, 255] width 9 height 7
radio input "true"
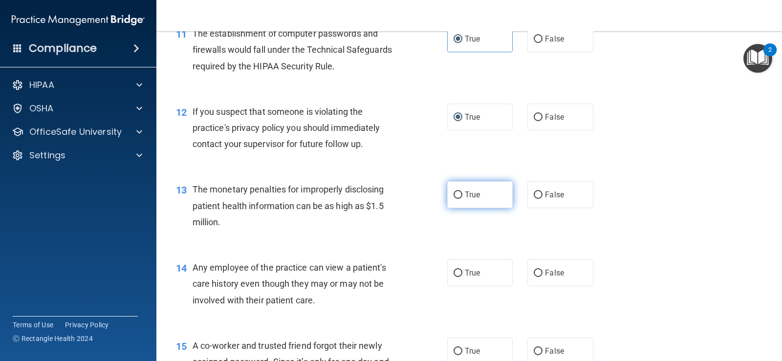
scroll to position [857, 0]
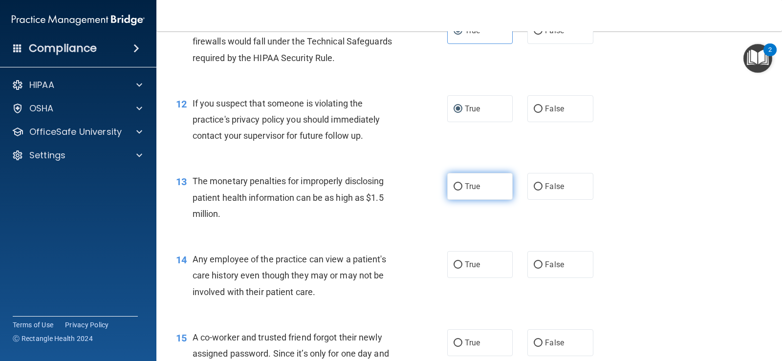
click at [456, 189] on input "True" at bounding box center [457, 186] width 9 height 7
radio input "true"
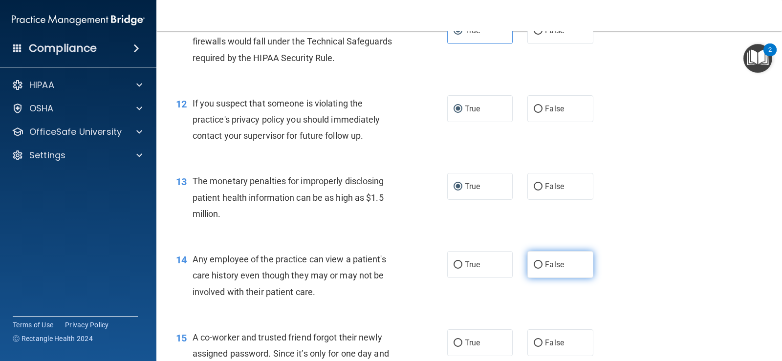
click at [535, 265] on input "False" at bounding box center [538, 264] width 9 height 7
radio input "true"
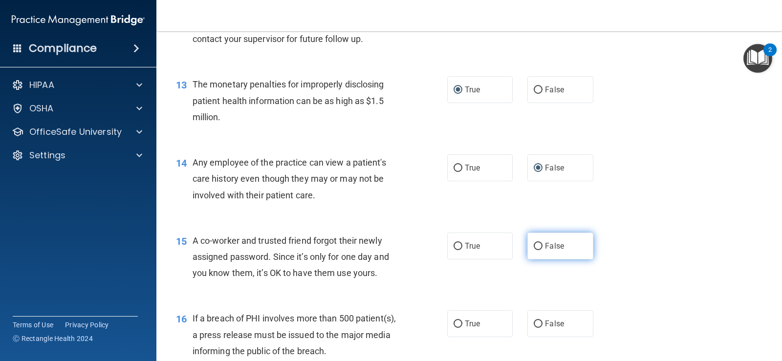
scroll to position [954, 0]
click at [534, 245] on input "False" at bounding box center [538, 245] width 9 height 7
radio input "true"
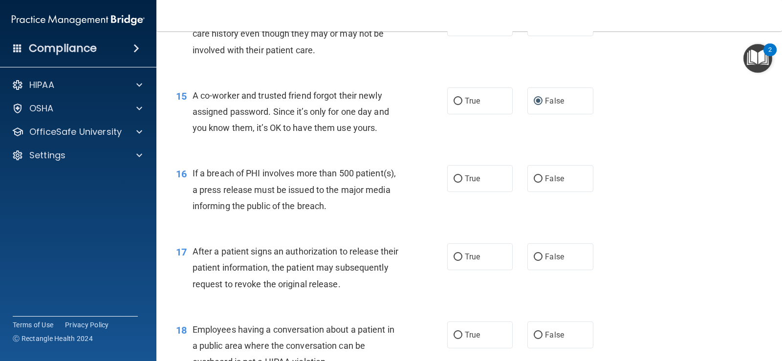
scroll to position [1101, 0]
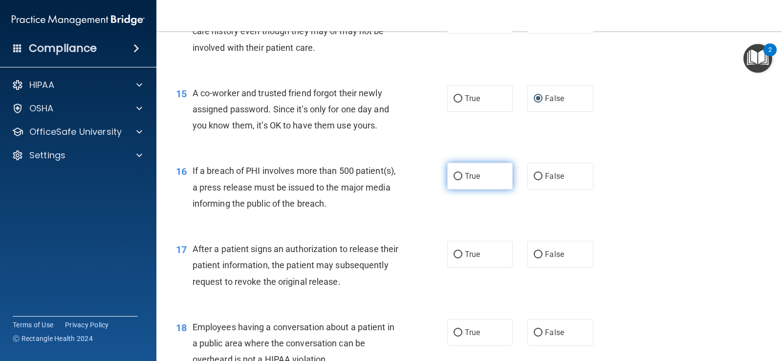
click at [454, 175] on input "True" at bounding box center [457, 176] width 9 height 7
radio input "true"
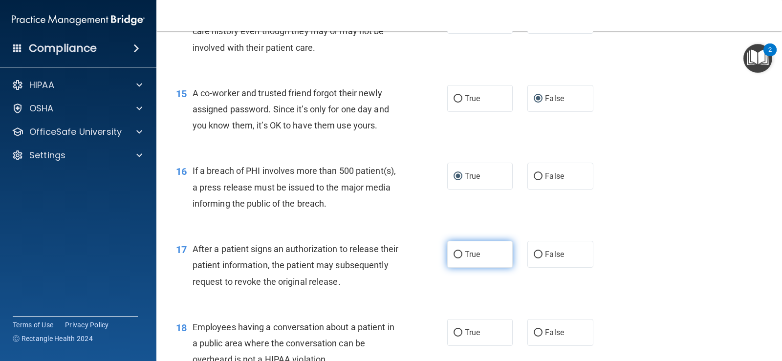
click at [456, 252] on input "True" at bounding box center [457, 254] width 9 height 7
radio input "true"
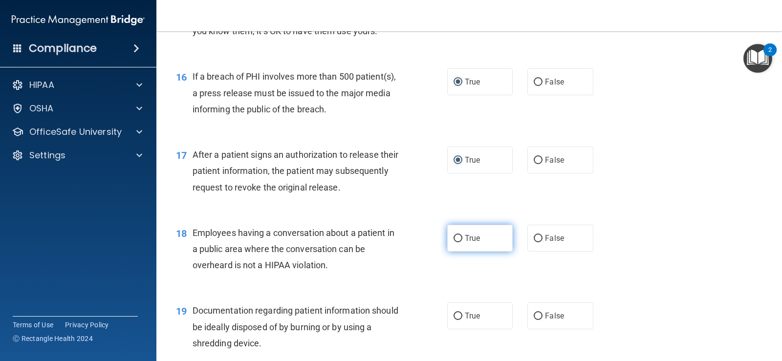
scroll to position [1199, 0]
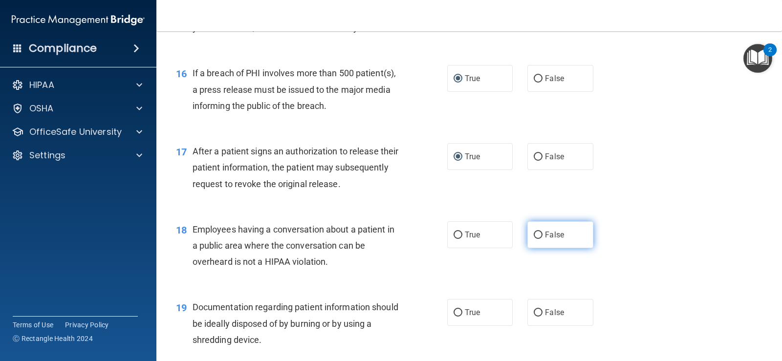
click at [534, 235] on input "False" at bounding box center [538, 235] width 9 height 7
radio input "true"
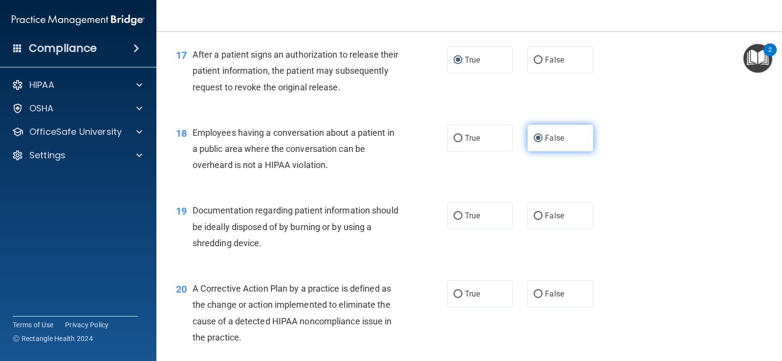
scroll to position [1296, 0]
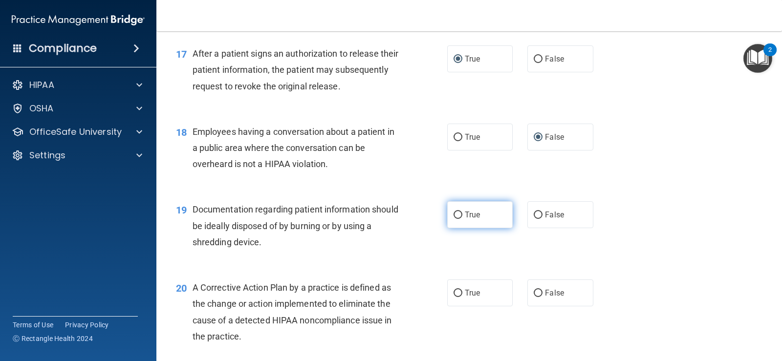
click at [457, 215] on input "True" at bounding box center [457, 215] width 9 height 7
radio input "true"
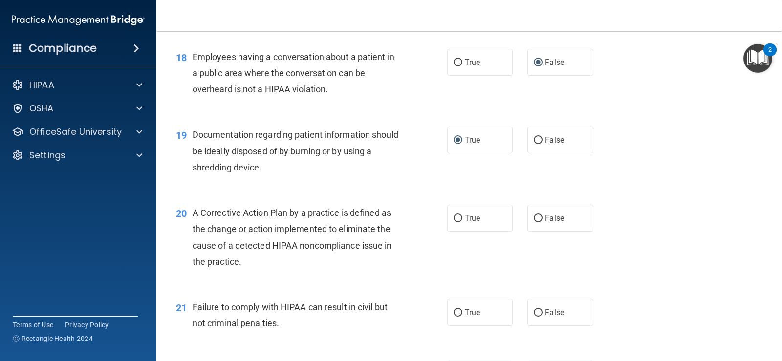
scroll to position [1394, 0]
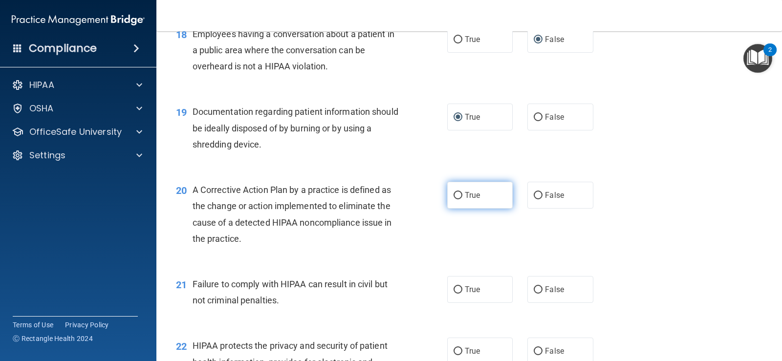
click at [453, 197] on input "True" at bounding box center [457, 195] width 9 height 7
radio input "true"
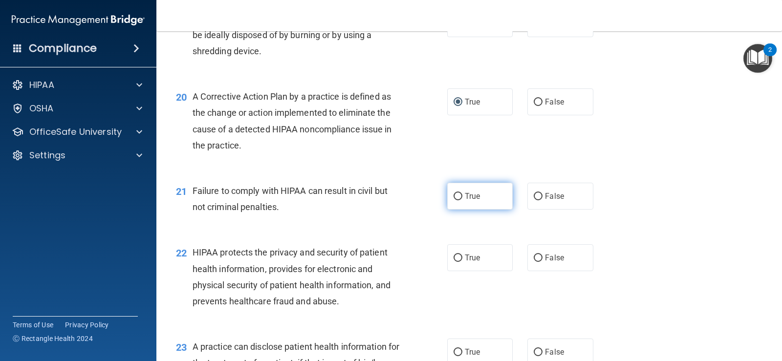
scroll to position [1492, 0]
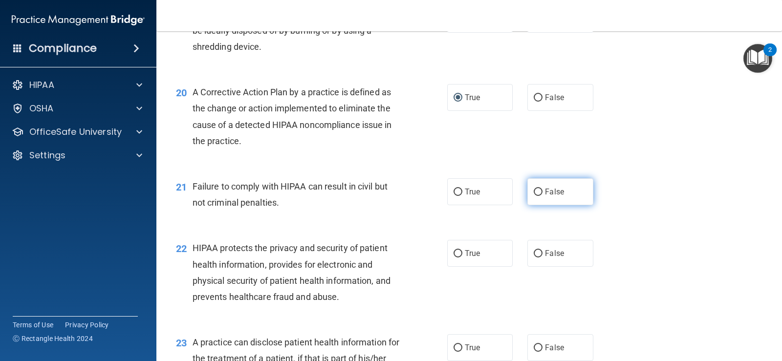
click at [534, 194] on input "False" at bounding box center [538, 192] width 9 height 7
radio input "true"
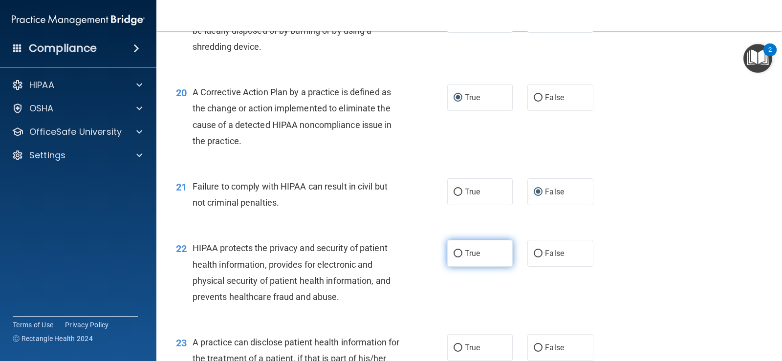
click at [456, 254] on input "True" at bounding box center [457, 253] width 9 height 7
radio input "true"
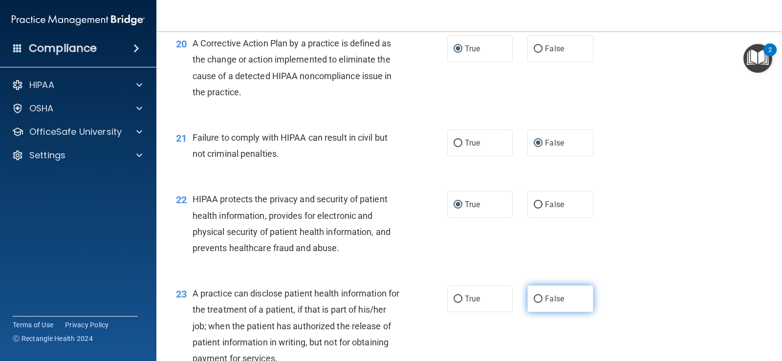
click at [535, 300] on input "False" at bounding box center [538, 299] width 9 height 7
radio input "true"
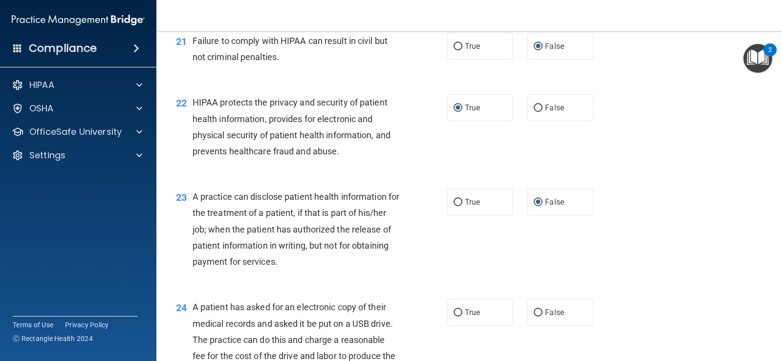
scroll to position [1638, 0]
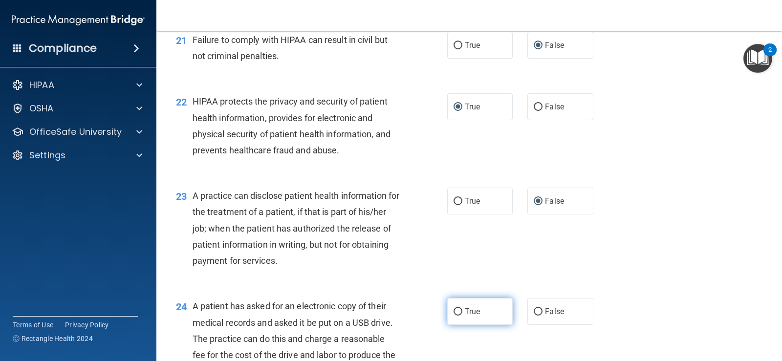
click at [455, 309] on input "True" at bounding box center [457, 311] width 9 height 7
radio input "true"
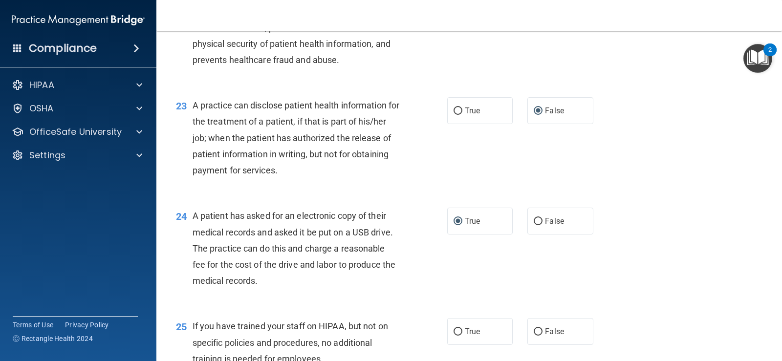
scroll to position [1736, 0]
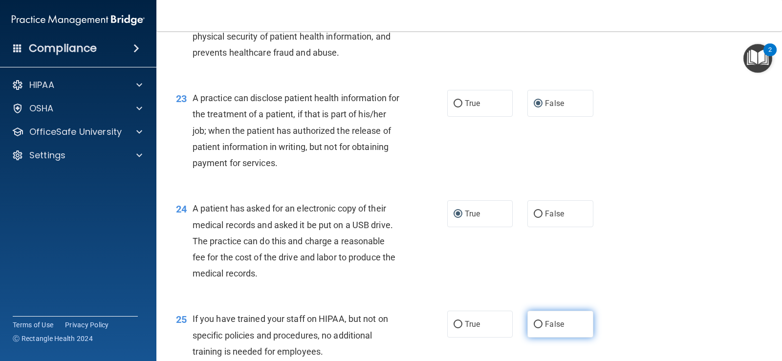
click at [534, 322] on input "False" at bounding box center [538, 324] width 9 height 7
radio input "true"
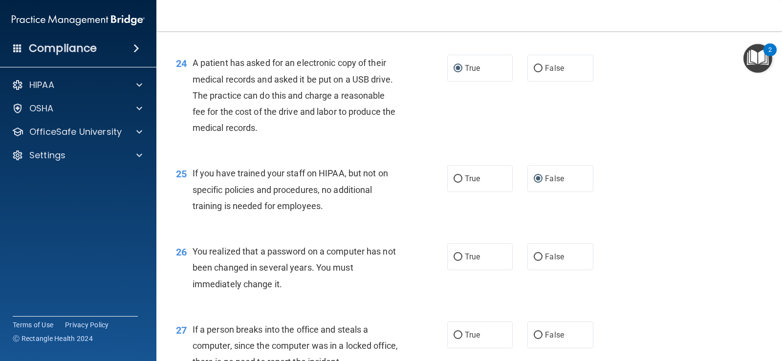
scroll to position [1883, 0]
click at [454, 255] on input "True" at bounding box center [457, 256] width 9 height 7
radio input "true"
click at [537, 336] on input "False" at bounding box center [538, 334] width 9 height 7
radio input "true"
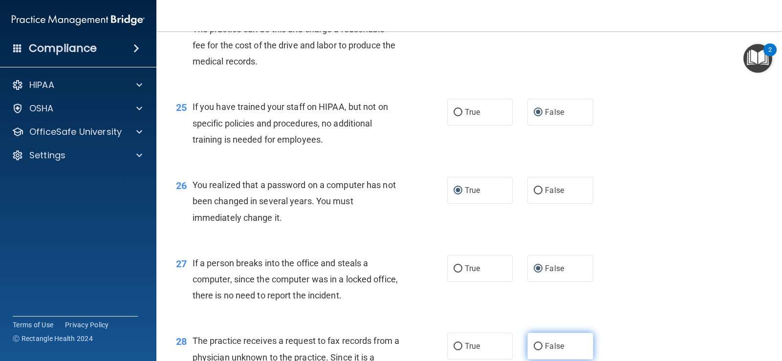
scroll to position [2029, 0]
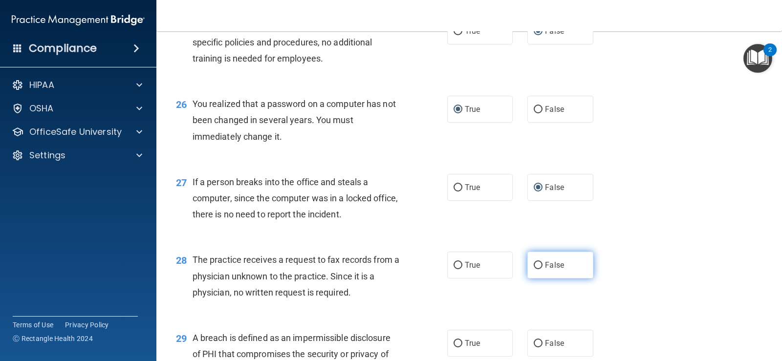
click at [534, 267] on input "False" at bounding box center [538, 265] width 9 height 7
radio input "true"
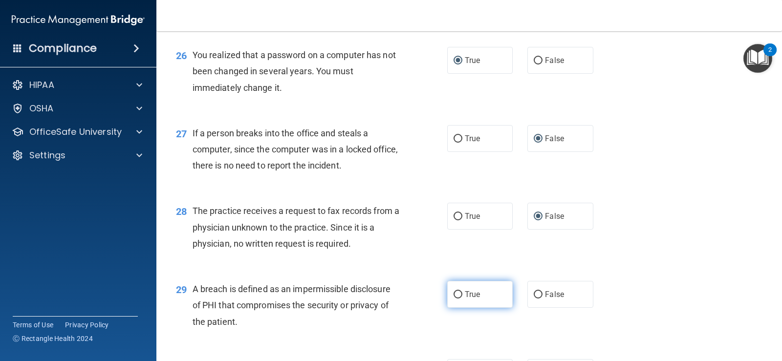
click at [455, 291] on input "True" at bounding box center [457, 294] width 9 height 7
radio input "true"
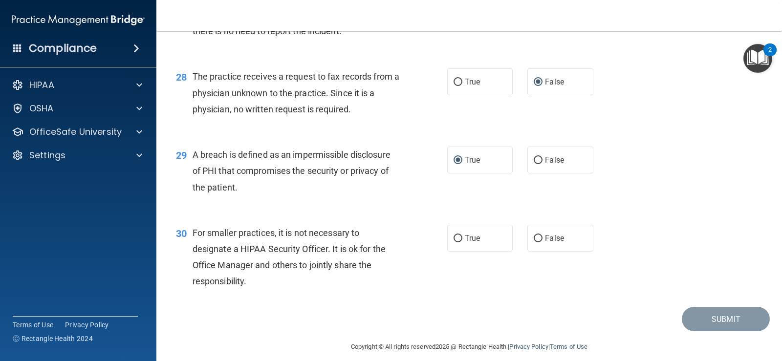
scroll to position [2222, 0]
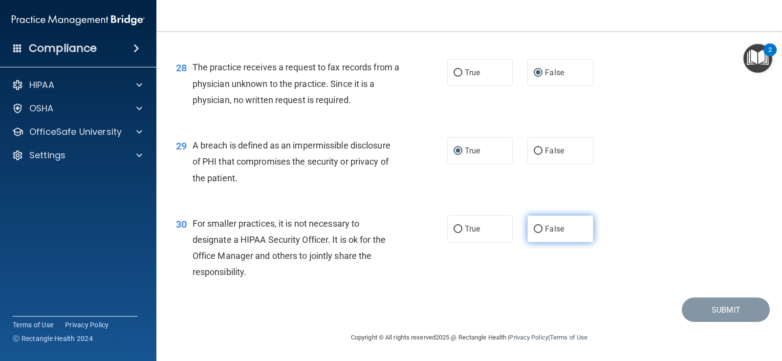
click at [534, 229] on input "False" at bounding box center [538, 229] width 9 height 7
radio input "true"
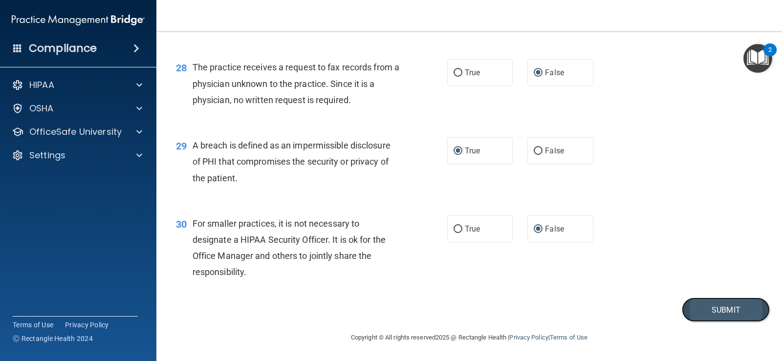
click at [700, 307] on button "Submit" at bounding box center [726, 310] width 88 height 25
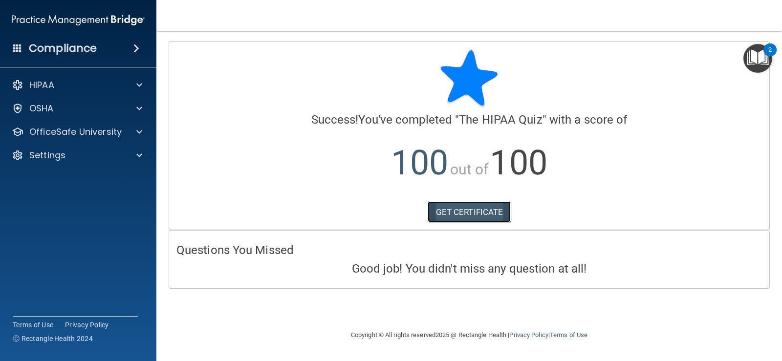
click at [472, 212] on link "GET CERTIFICATE" at bounding box center [470, 211] width 84 height 21
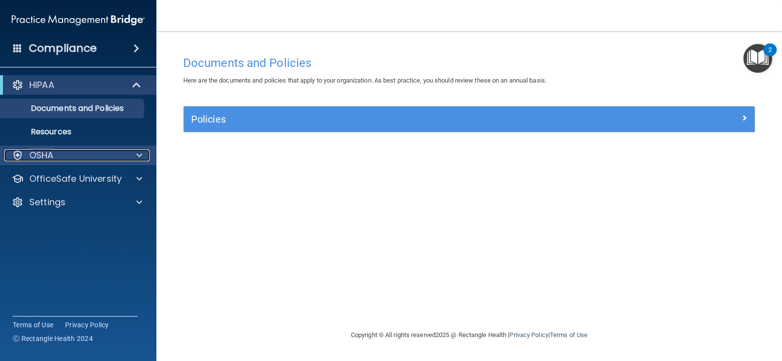
click at [135, 150] on div at bounding box center [138, 156] width 24 height 12
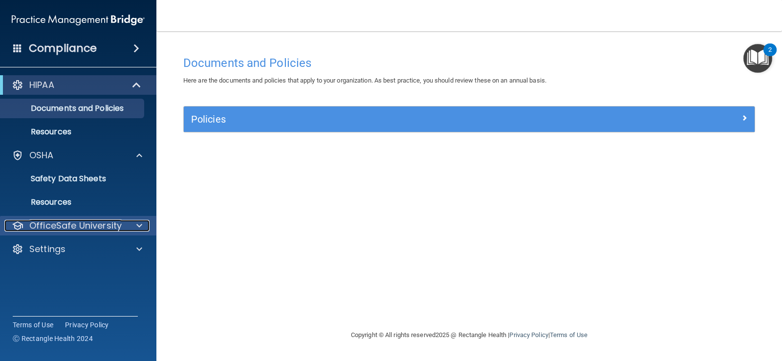
click at [136, 222] on span at bounding box center [139, 226] width 6 height 12
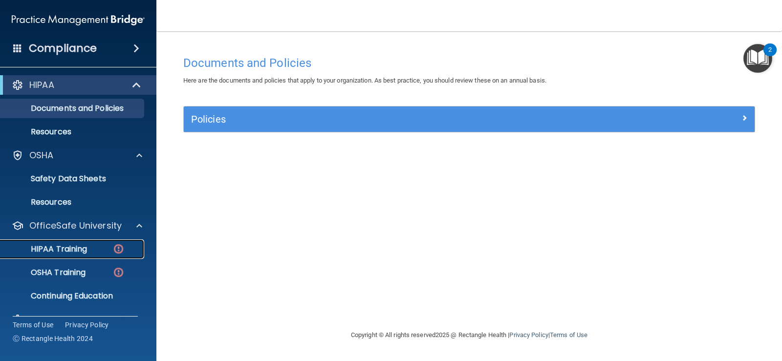
click at [86, 249] on p "HIPAA Training" at bounding box center [46, 249] width 81 height 10
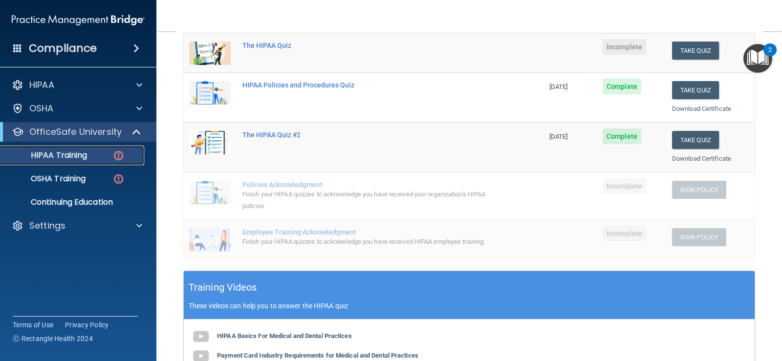
scroll to position [147, 0]
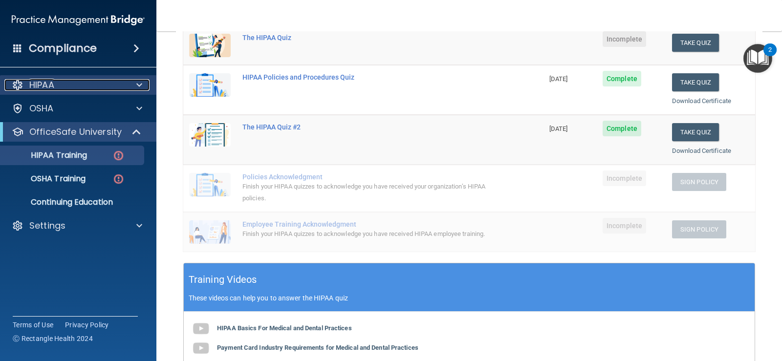
click at [134, 86] on div at bounding box center [138, 85] width 24 height 12
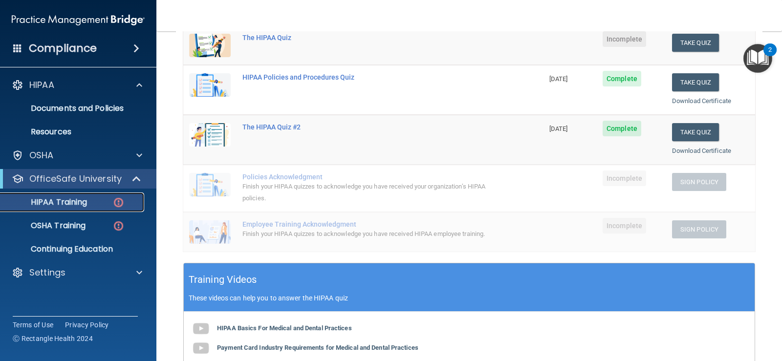
click at [112, 202] on img at bounding box center [118, 202] width 12 height 12
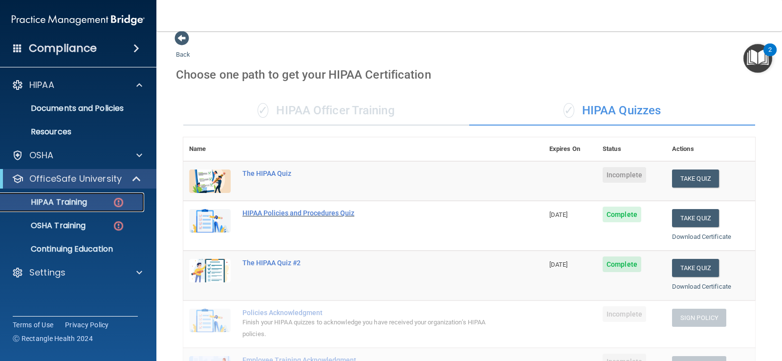
scroll to position [0, 0]
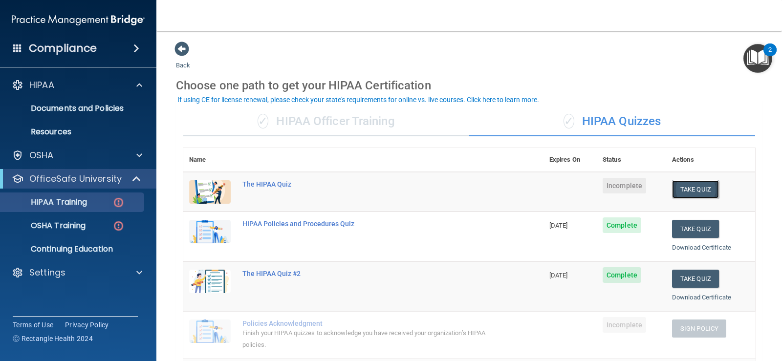
click at [683, 194] on button "Take Quiz" at bounding box center [695, 189] width 47 height 18
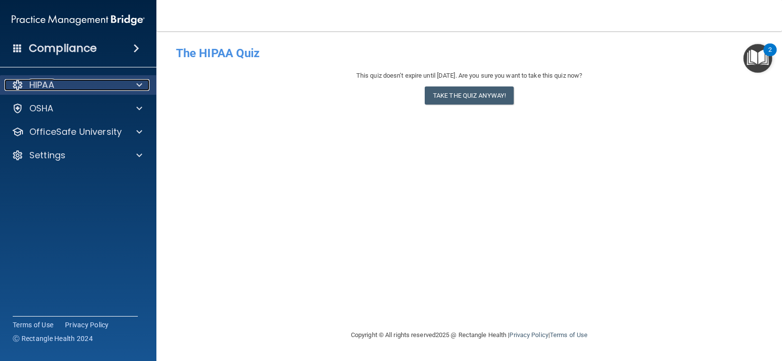
click at [116, 86] on div "HIPAA" at bounding box center [64, 85] width 121 height 12
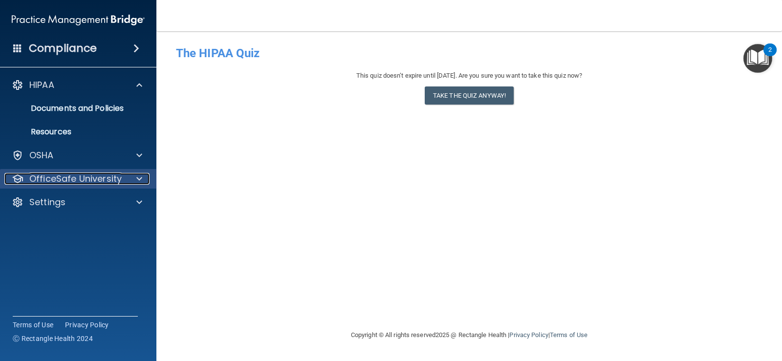
click at [124, 178] on div "OfficeSafe University" at bounding box center [64, 179] width 121 height 12
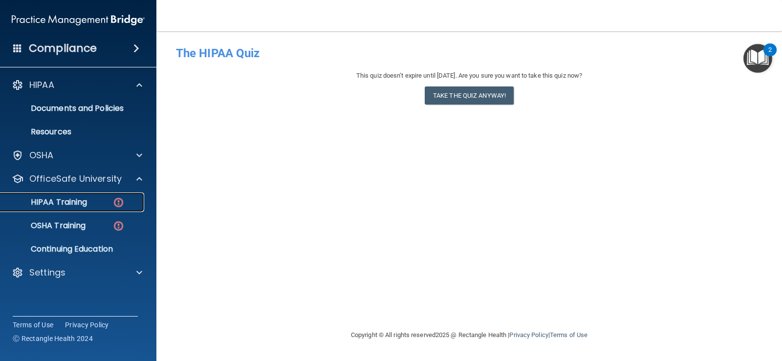
click at [110, 202] on div "HIPAA Training" at bounding box center [72, 202] width 133 height 10
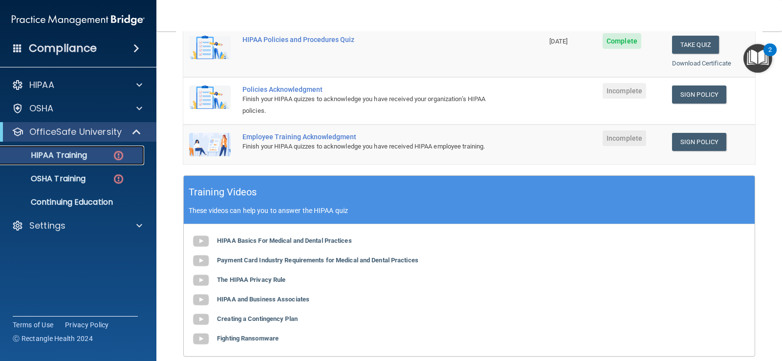
scroll to position [342, 0]
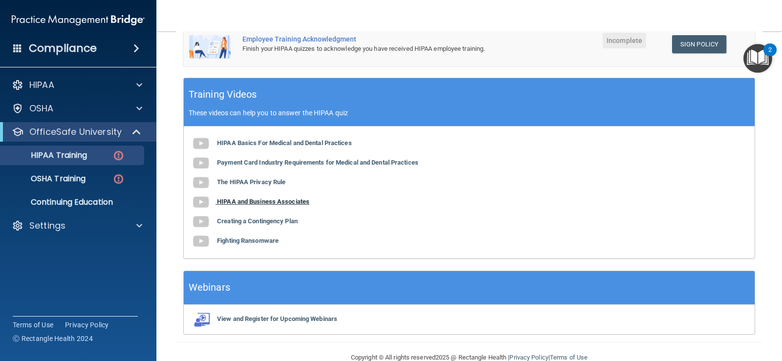
click at [251, 205] on b "HIPAA and Business Associates" at bounding box center [263, 201] width 92 height 7
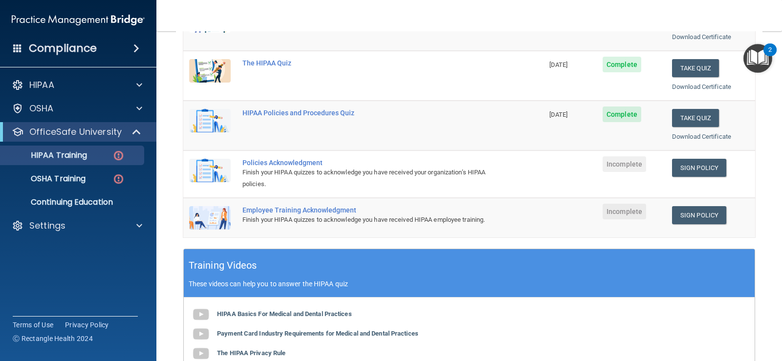
scroll to position [195, 0]
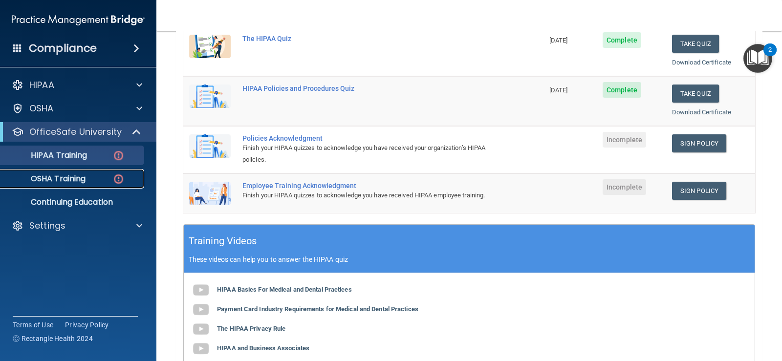
click at [112, 178] on div "OSHA Training" at bounding box center [72, 179] width 133 height 10
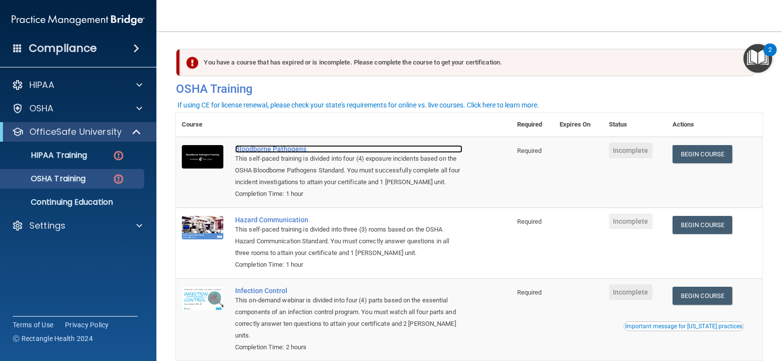
click at [271, 148] on div "Bloodborne Pathogens" at bounding box center [348, 149] width 227 height 8
click at [691, 155] on link "Begin Course" at bounding box center [702, 154] width 60 height 18
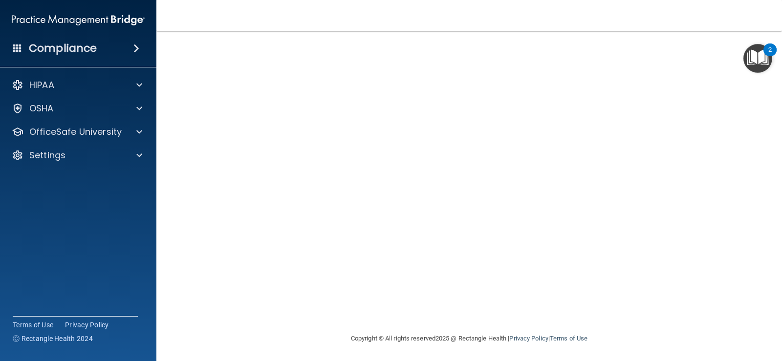
scroll to position [57, 0]
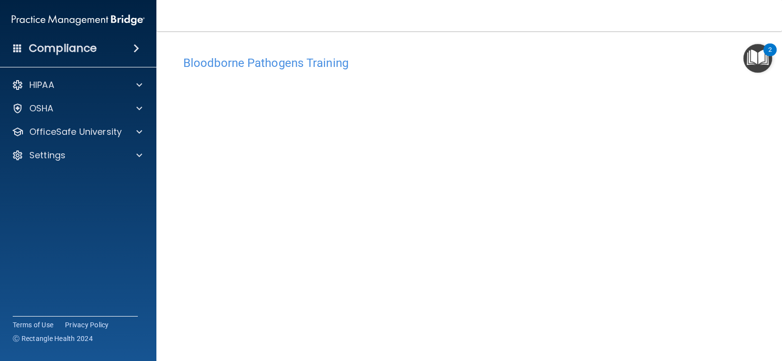
scroll to position [49, 0]
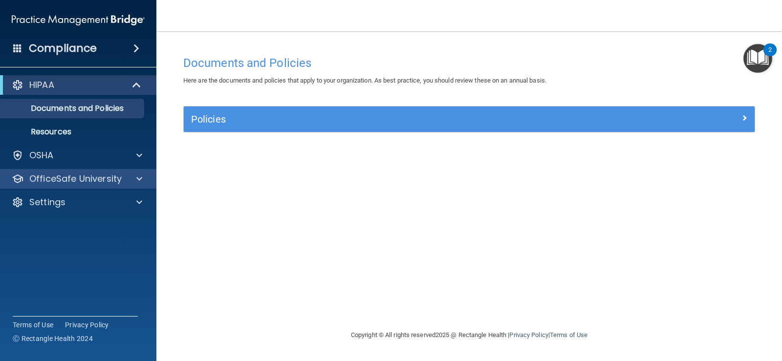
click at [137, 172] on div "OfficeSafe University" at bounding box center [78, 179] width 157 height 20
click at [139, 176] on span at bounding box center [139, 179] width 6 height 12
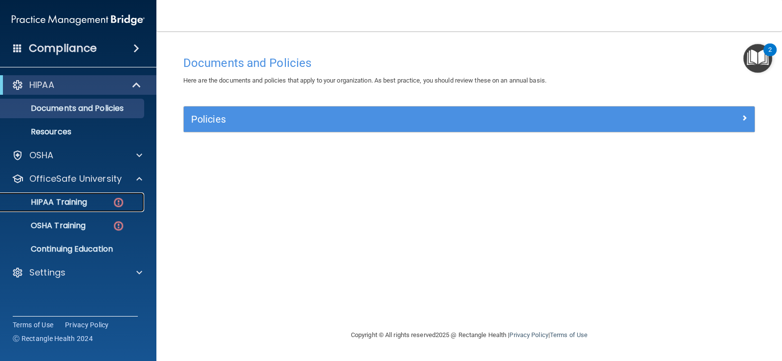
click at [125, 198] on div "HIPAA Training" at bounding box center [72, 202] width 133 height 10
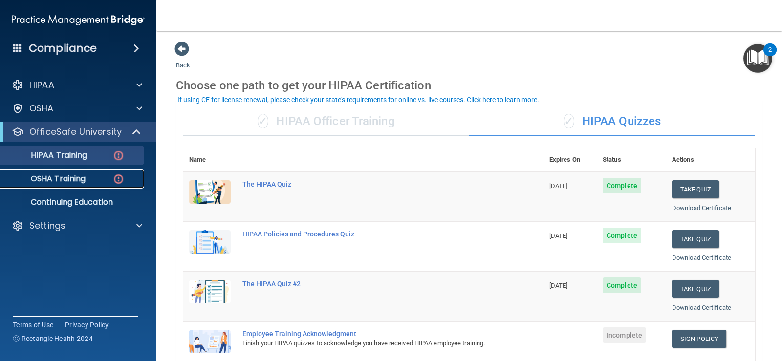
click at [119, 178] on img at bounding box center [118, 179] width 12 height 12
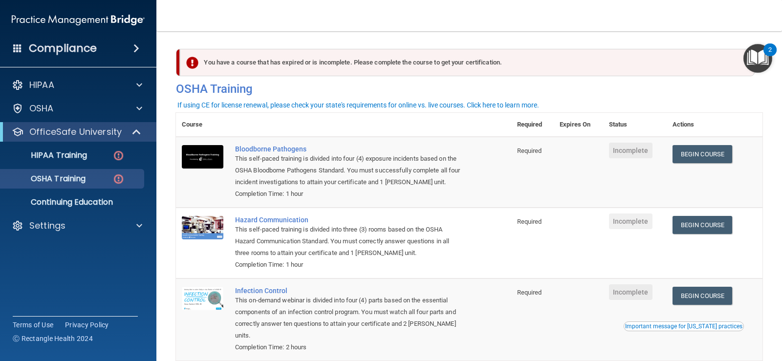
drag, startPoint x: 621, startPoint y: 149, endPoint x: 625, endPoint y: 153, distance: 6.2
click at [621, 149] on span "Incomplete" at bounding box center [630, 151] width 43 height 16
click at [686, 150] on link "Begin Course" at bounding box center [702, 154] width 60 height 18
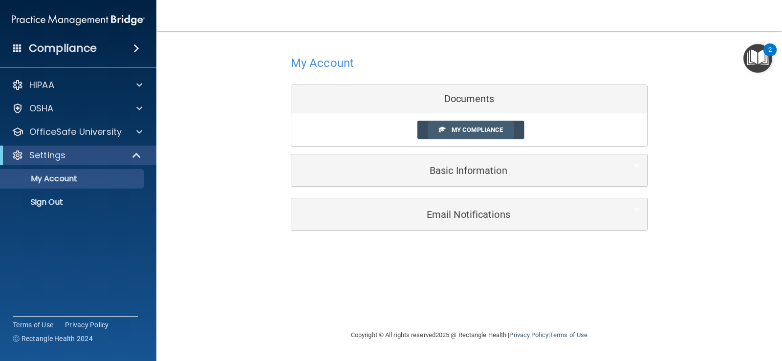
click at [446, 129] on link "My Compliance" at bounding box center [470, 130] width 107 height 18
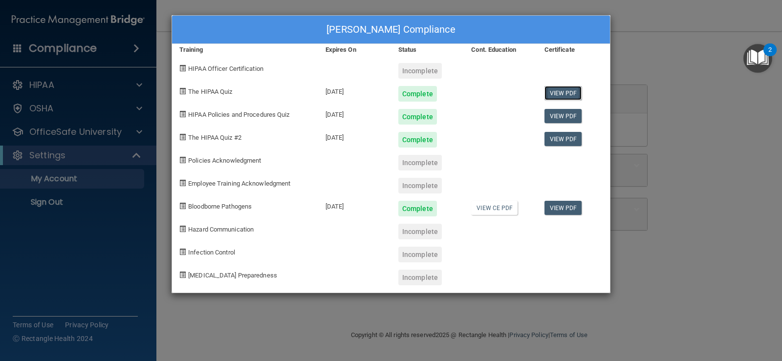
click at [568, 91] on link "View PDF" at bounding box center [563, 93] width 38 height 14
click at [554, 205] on link "View PDF" at bounding box center [563, 208] width 38 height 14
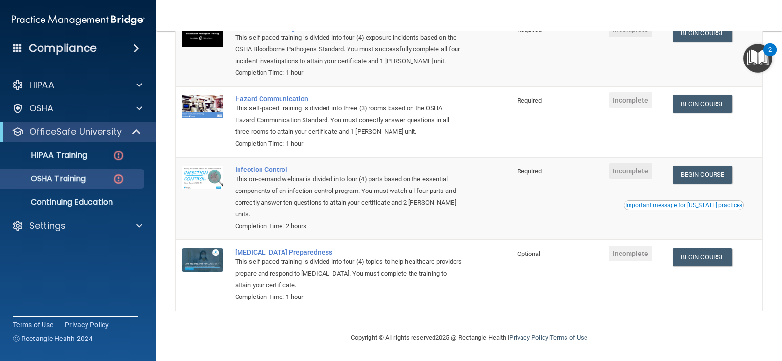
scroll to position [26, 0]
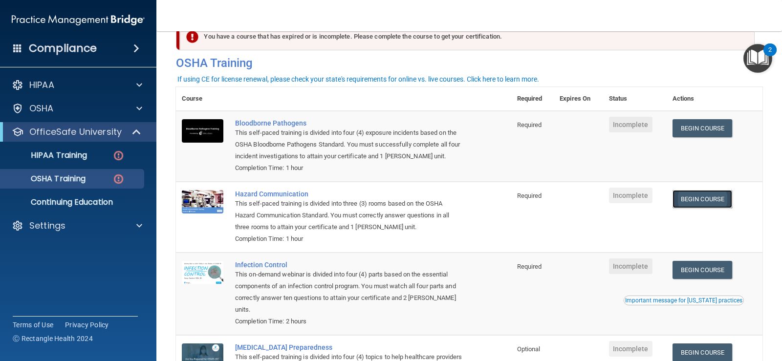
click at [704, 198] on link "Begin Course" at bounding box center [702, 199] width 60 height 18
click at [696, 203] on link "Begin Course" at bounding box center [702, 199] width 60 height 18
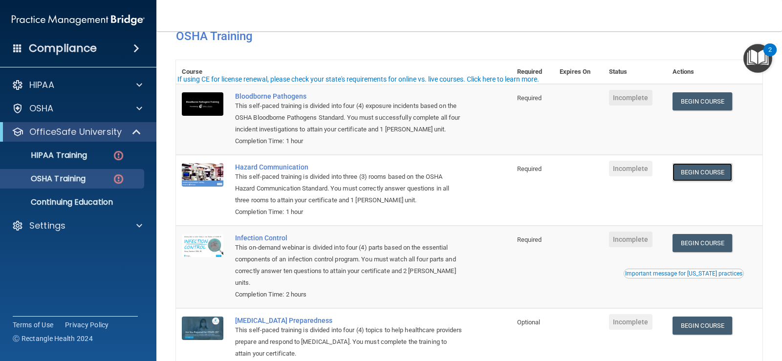
scroll to position [75, 0]
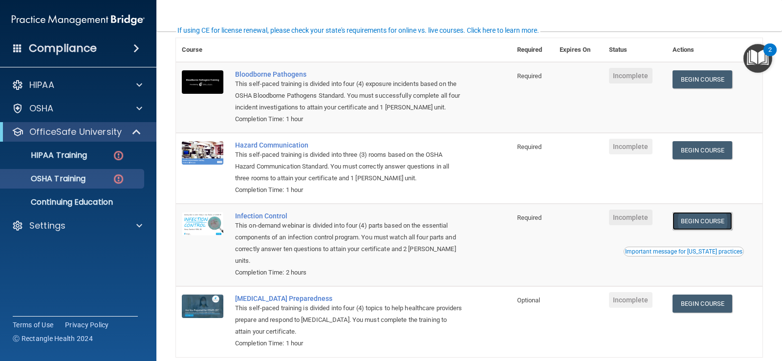
click at [713, 224] on link "Begin Course" at bounding box center [702, 221] width 60 height 18
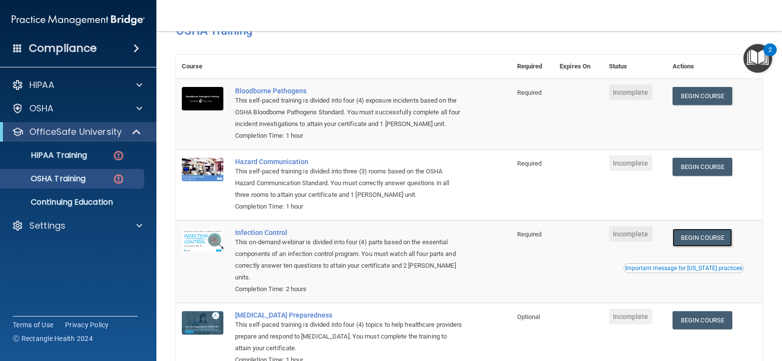
scroll to position [26, 0]
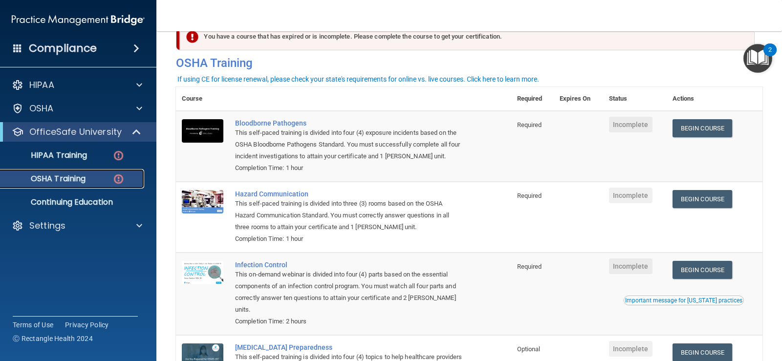
click at [117, 175] on img at bounding box center [118, 179] width 12 height 12
click at [113, 158] on img at bounding box center [118, 156] width 12 height 12
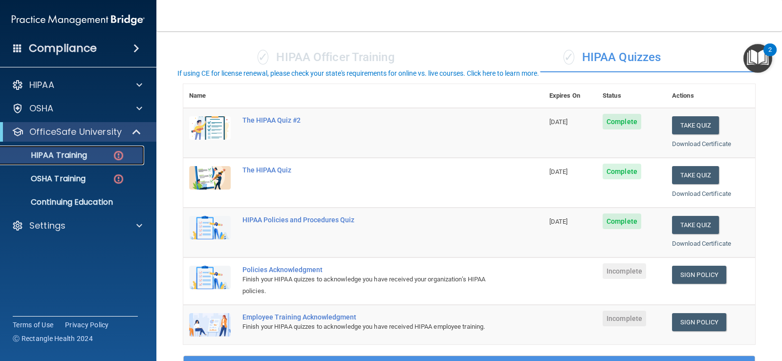
scroll to position [124, 0]
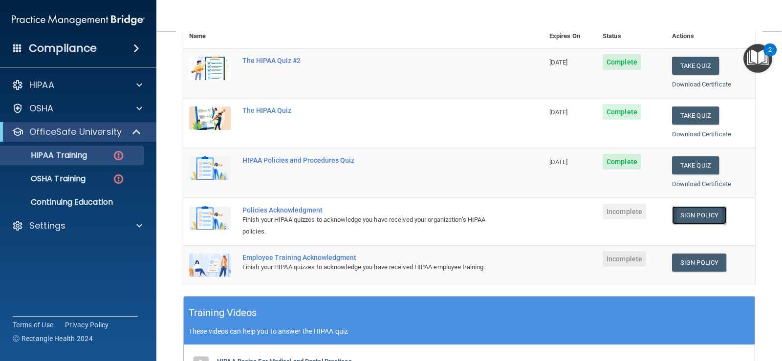
click at [692, 212] on link "Sign Policy" at bounding box center [699, 215] width 54 height 18
click at [692, 260] on link "Sign Policy" at bounding box center [699, 263] width 54 height 18
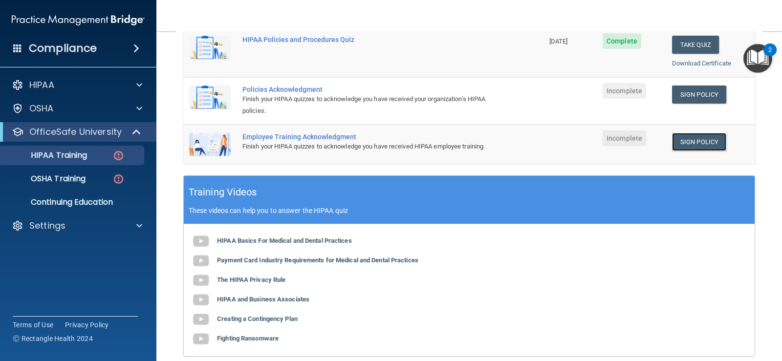
scroll to position [371, 0]
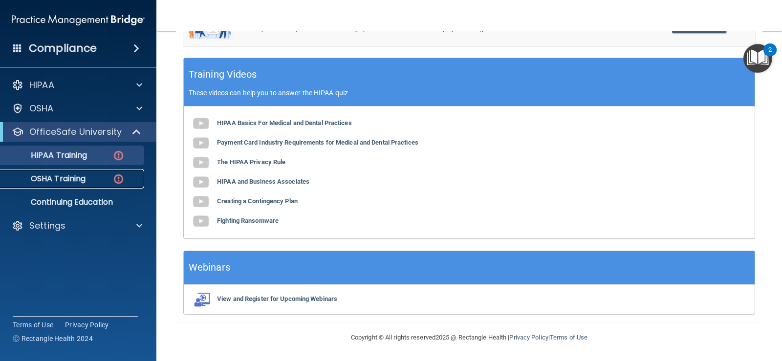
click at [105, 176] on div "OSHA Training" at bounding box center [72, 179] width 133 height 10
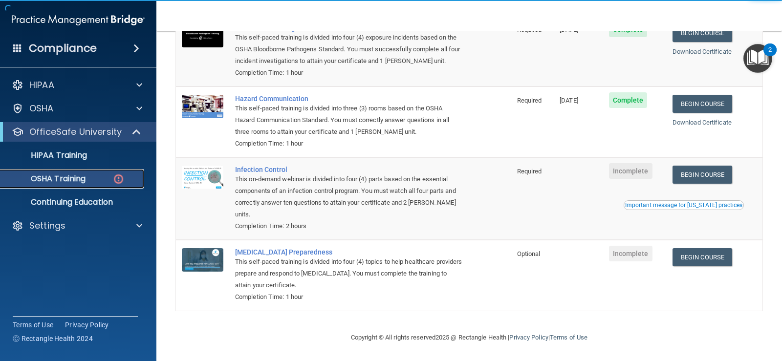
scroll to position [124, 0]
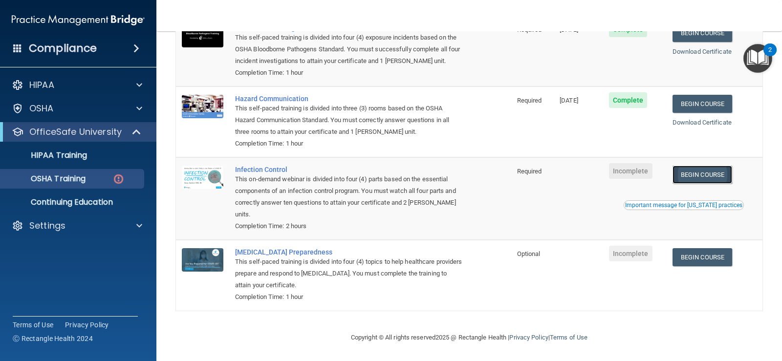
click at [712, 174] on link "Begin Course" at bounding box center [702, 175] width 60 height 18
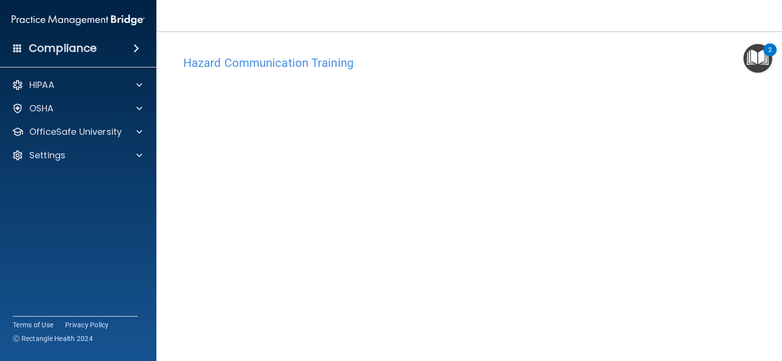
scroll to position [6, 0]
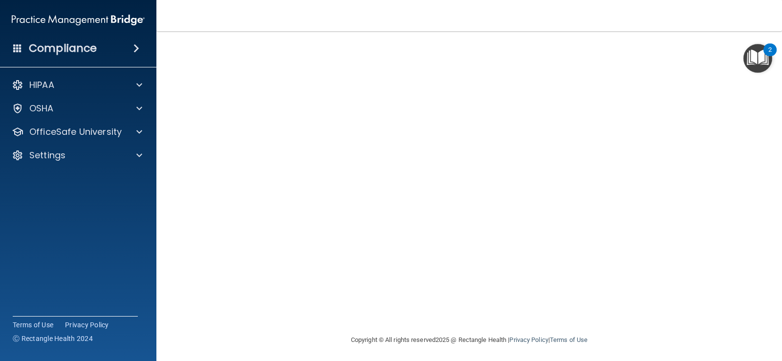
scroll to position [79, 0]
click at [140, 82] on span at bounding box center [139, 85] width 6 height 12
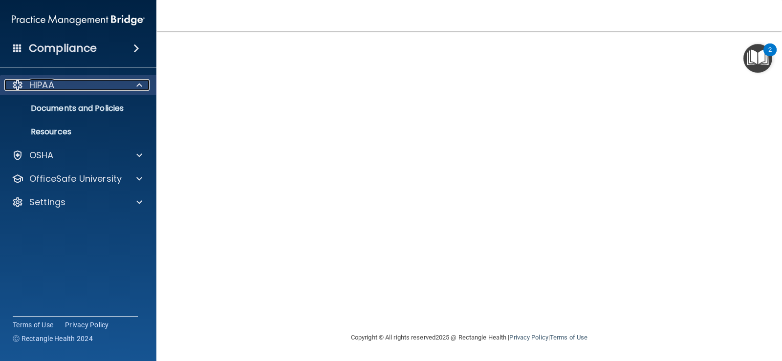
drag, startPoint x: 141, startPoint y: 82, endPoint x: 140, endPoint y: 91, distance: 8.8
click at [140, 82] on span at bounding box center [139, 85] width 6 height 12
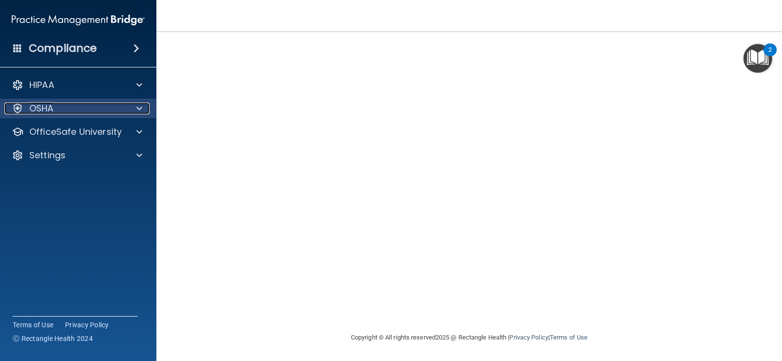
click at [135, 106] on div at bounding box center [138, 109] width 24 height 12
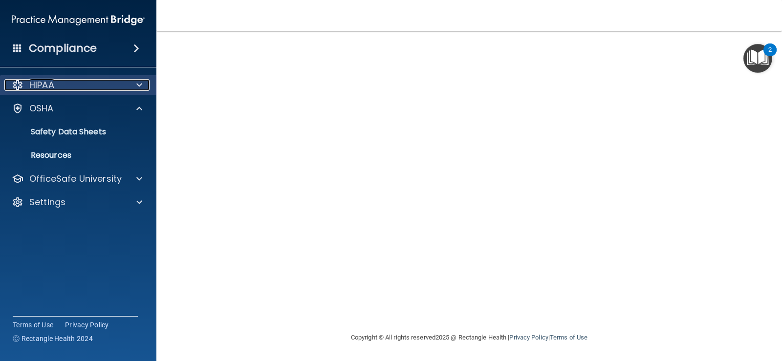
click at [132, 86] on div at bounding box center [138, 85] width 24 height 12
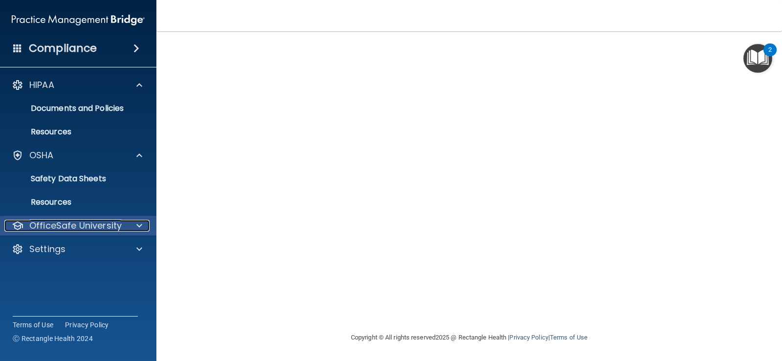
click at [103, 225] on p "OfficeSafe University" at bounding box center [75, 226] width 92 height 12
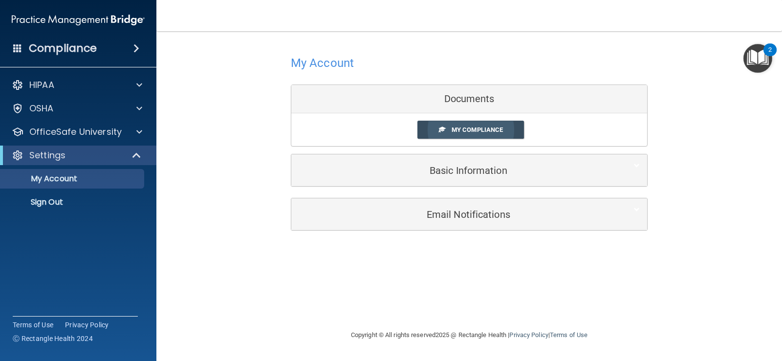
click at [452, 129] on span "My Compliance" at bounding box center [476, 129] width 51 height 7
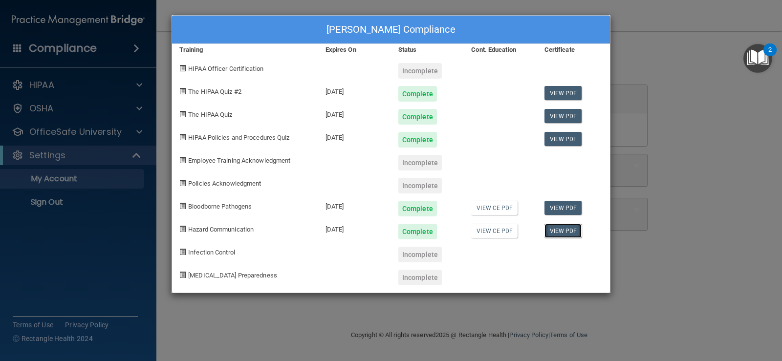
click at [559, 233] on link "View PDF" at bounding box center [563, 231] width 38 height 14
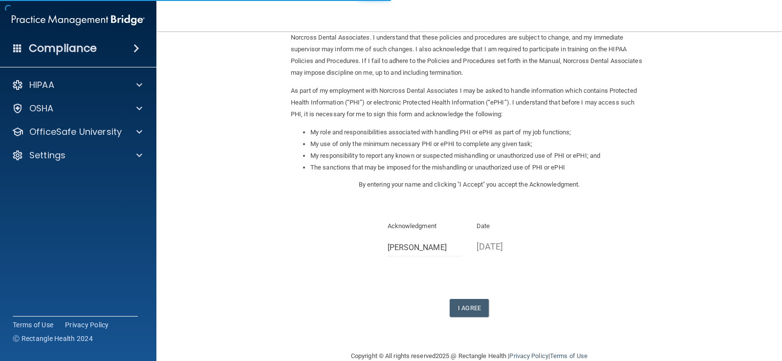
scroll to position [86, 0]
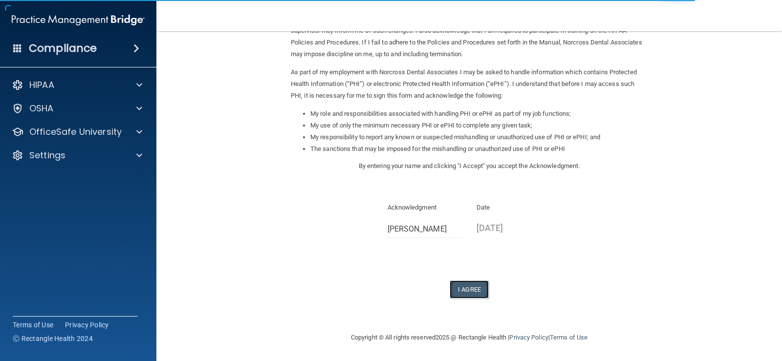
click at [463, 286] on button "I Agree" at bounding box center [469, 289] width 39 height 18
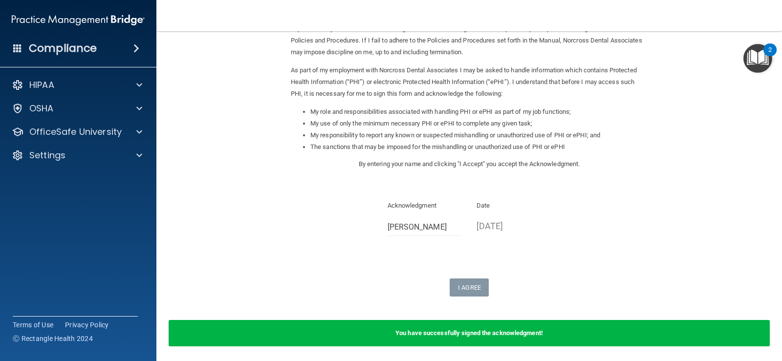
scroll to position [0, 0]
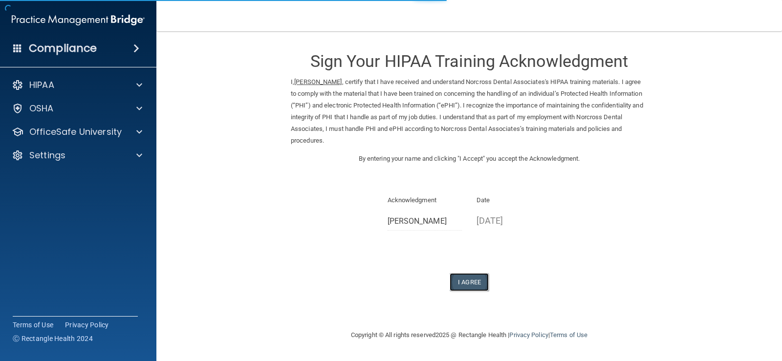
click at [466, 279] on button "I Agree" at bounding box center [469, 282] width 39 height 18
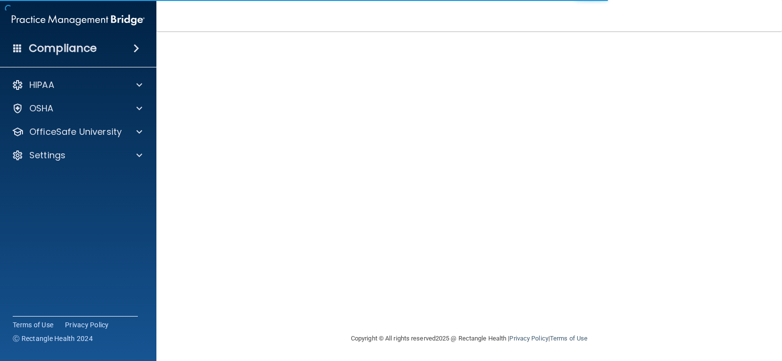
scroll to position [57, 0]
